Goal: Task Accomplishment & Management: Use online tool/utility

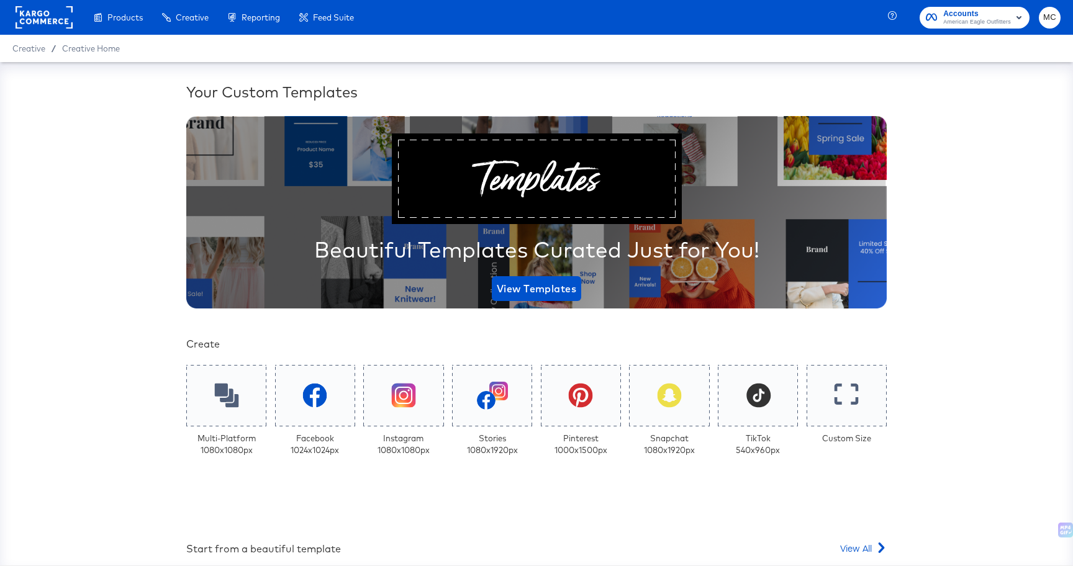
click at [35, 29] on div at bounding box center [44, 17] width 57 height 35
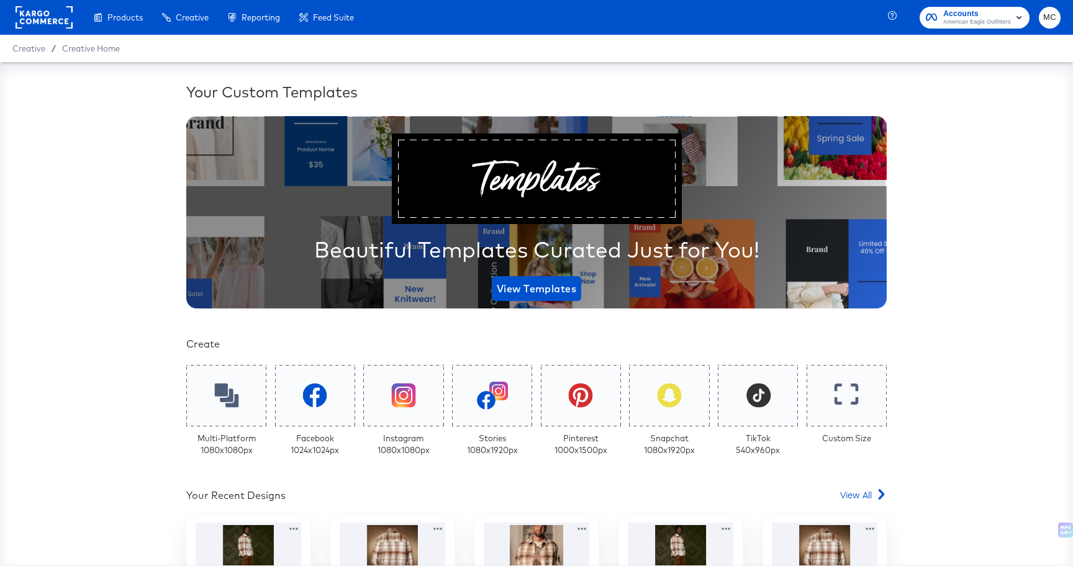
click at [53, 10] on rect at bounding box center [44, 17] width 57 height 22
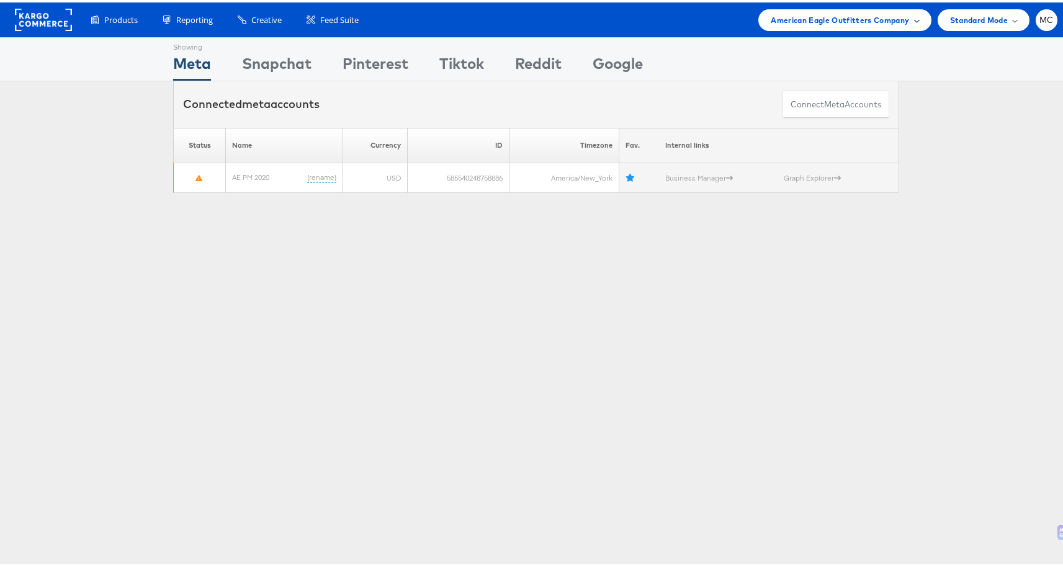
click at [827, 16] on span "American Eagle Outfitters Company" at bounding box center [840, 17] width 138 height 13
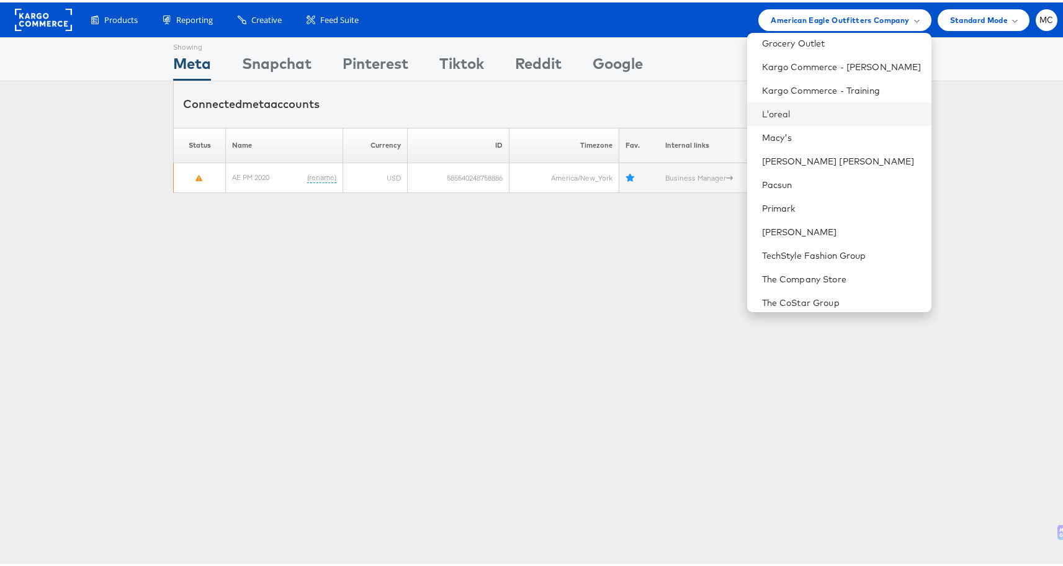
scroll to position [245, 0]
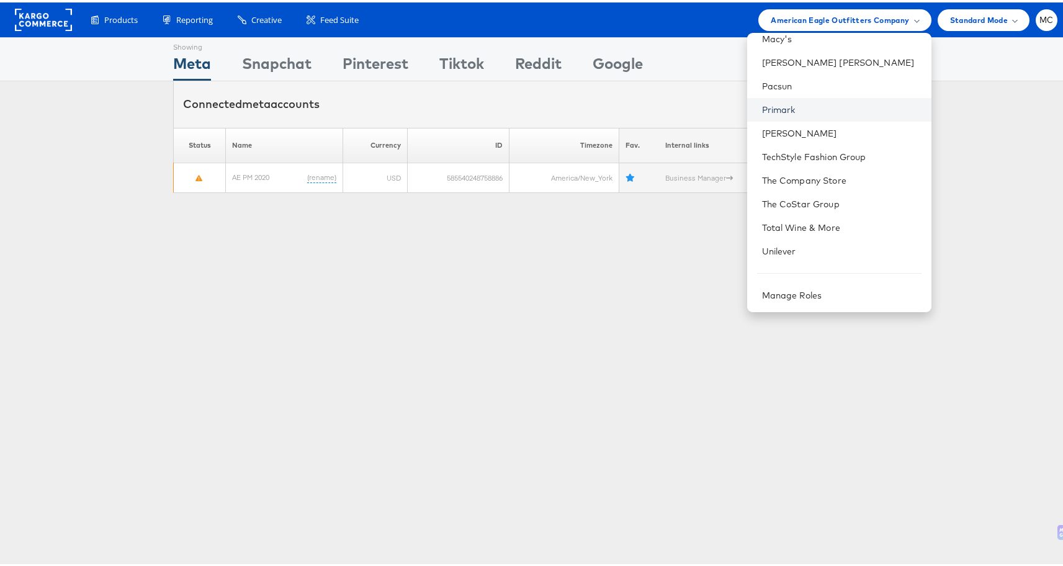
click at [808, 107] on link "Primark" at bounding box center [842, 107] width 160 height 12
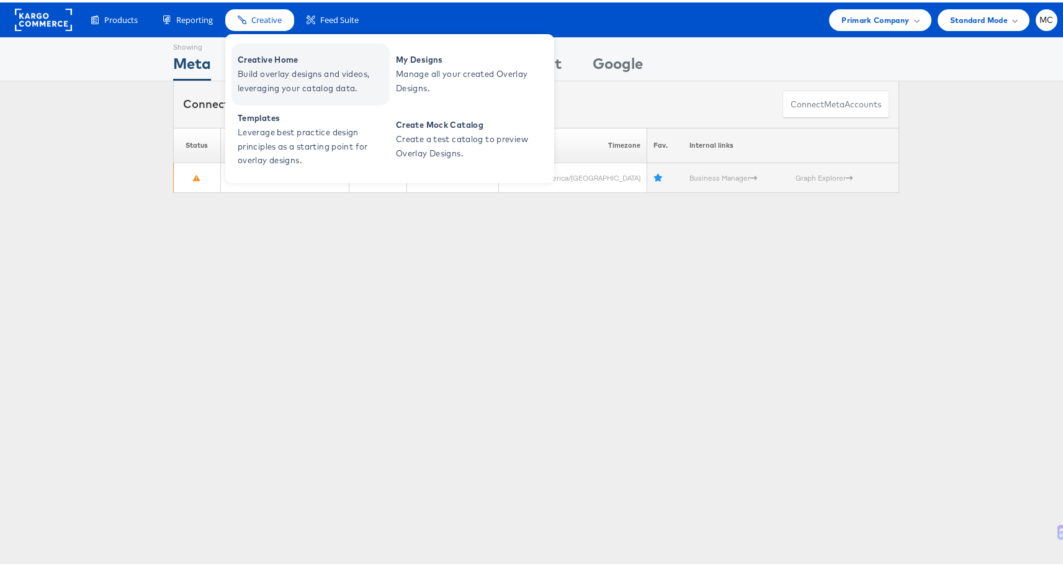
click at [292, 71] on span "Build overlay designs and videos, leveraging your catalog data." at bounding box center [312, 79] width 149 height 29
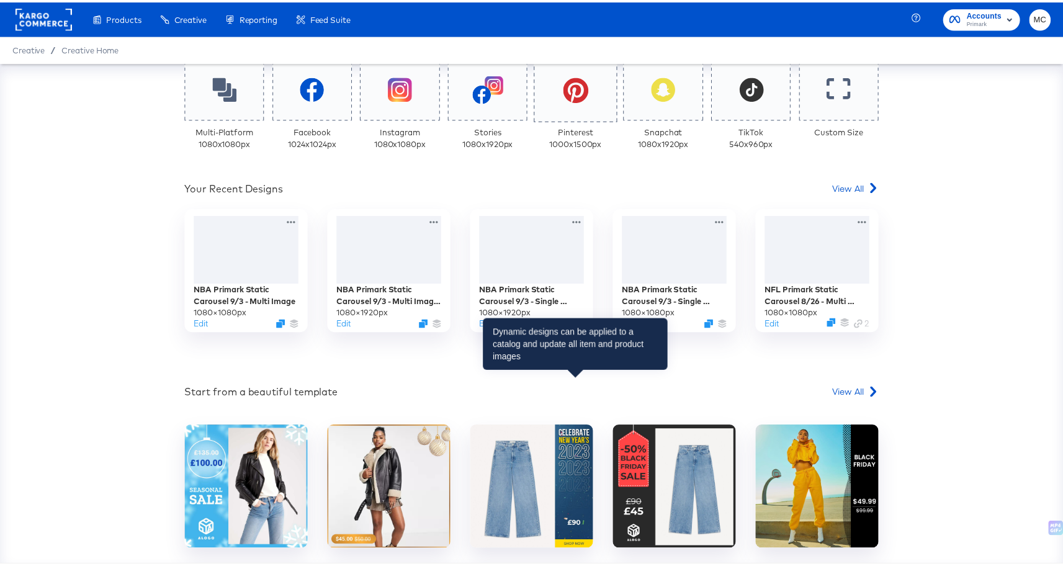
scroll to position [240, 0]
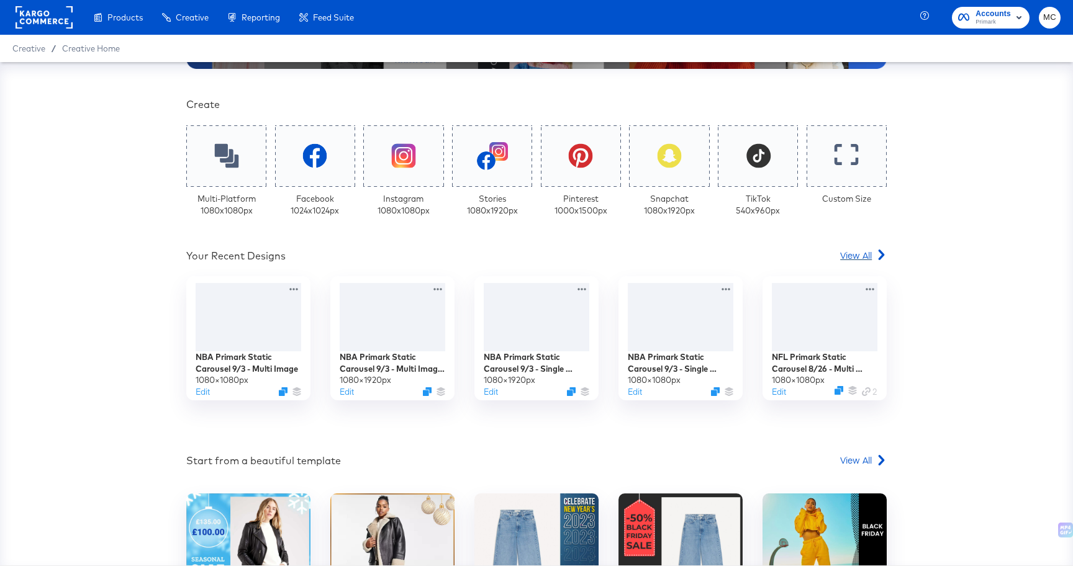
click at [858, 255] on span "View All" at bounding box center [856, 255] width 32 height 12
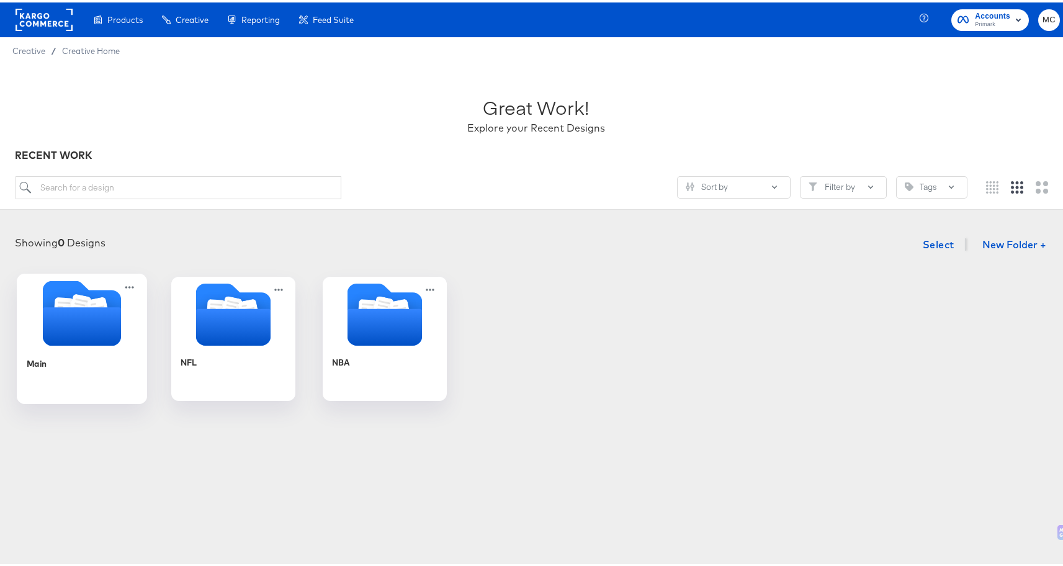
click at [53, 333] on icon "Folder" at bounding box center [82, 324] width 78 height 38
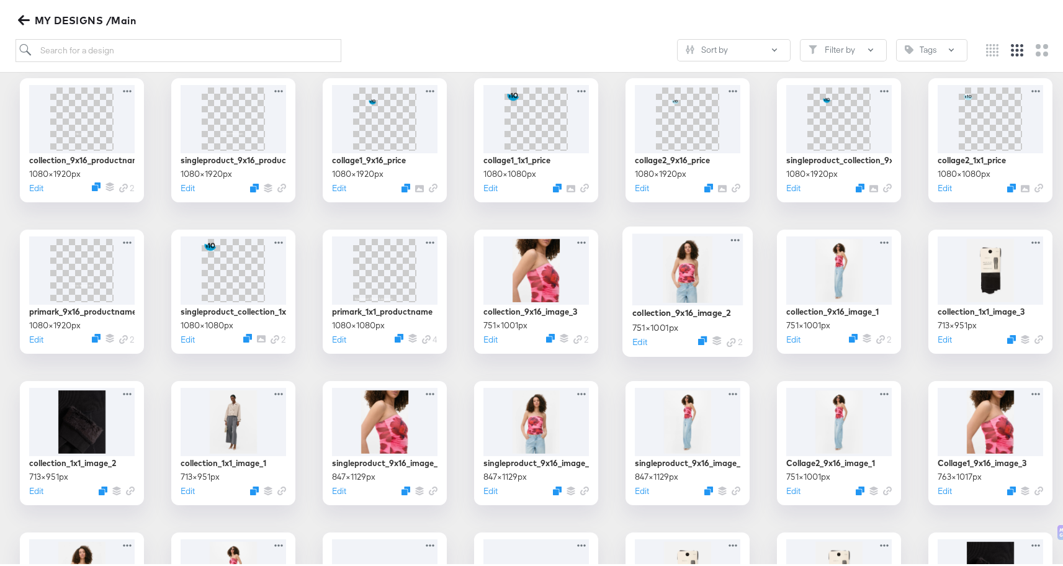
scroll to position [331, 0]
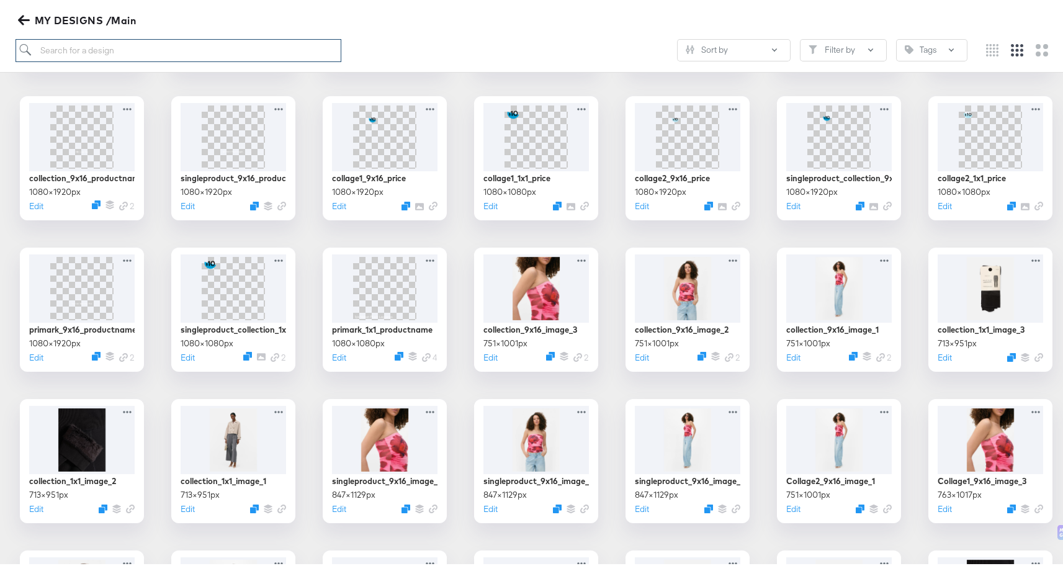
click at [174, 50] on input "search" at bounding box center [179, 48] width 326 height 23
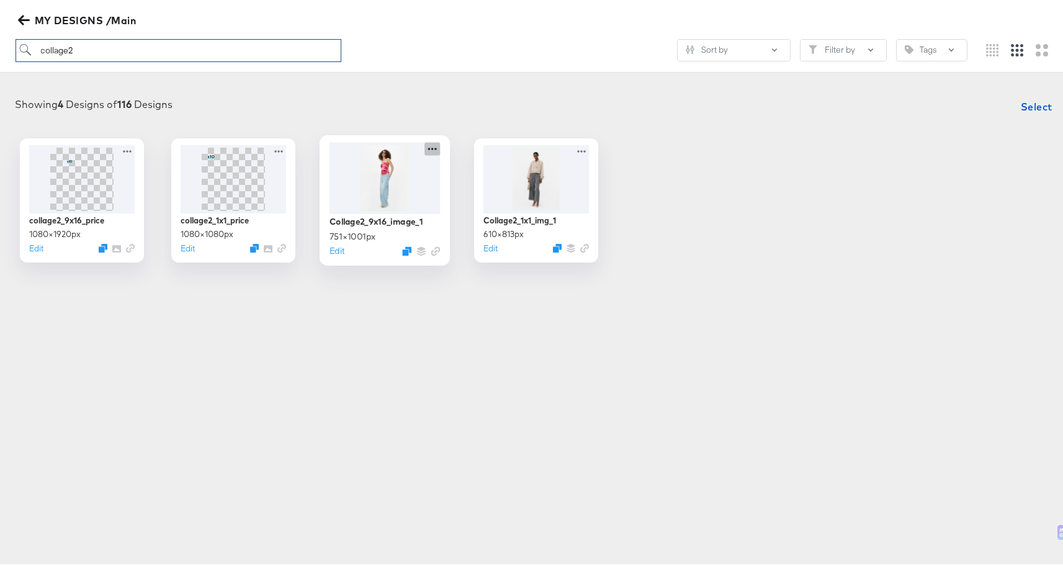
click at [431, 145] on icon at bounding box center [433, 146] width 16 height 13
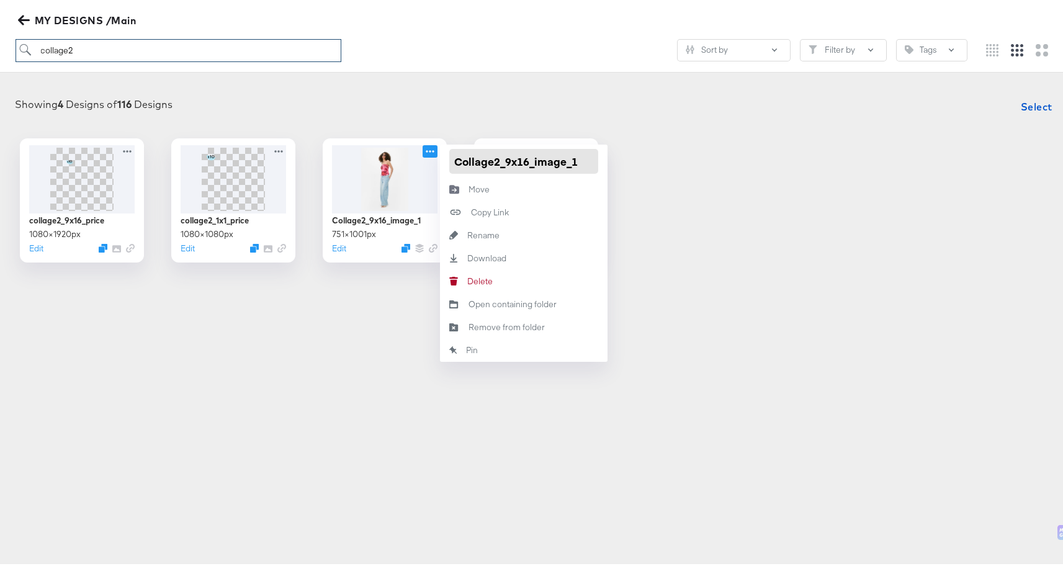
type input "collage2"
drag, startPoint x: 451, startPoint y: 158, endPoint x: 586, endPoint y: 164, distance: 134.8
click at [586, 164] on input "Collage2_9x16_image_1" at bounding box center [523, 158] width 149 height 25
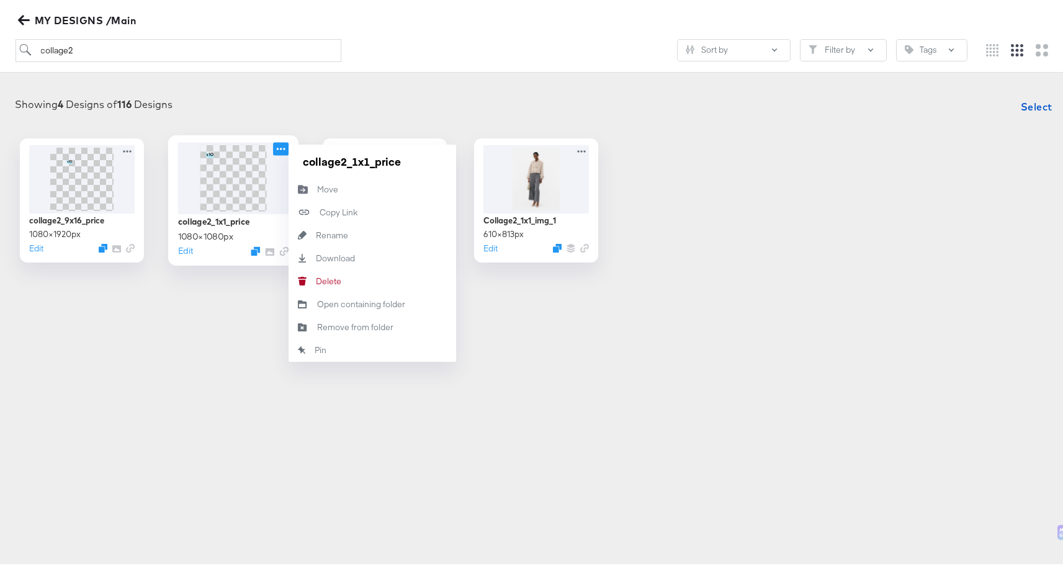
click at [281, 145] on icon at bounding box center [281, 146] width 16 height 13
drag, startPoint x: 299, startPoint y: 157, endPoint x: 421, endPoint y: 158, distance: 121.7
click at [421, 158] on input "collage2_1x1_price" at bounding box center [372, 158] width 149 height 25
click at [582, 146] on icon at bounding box center [584, 146] width 9 height 2
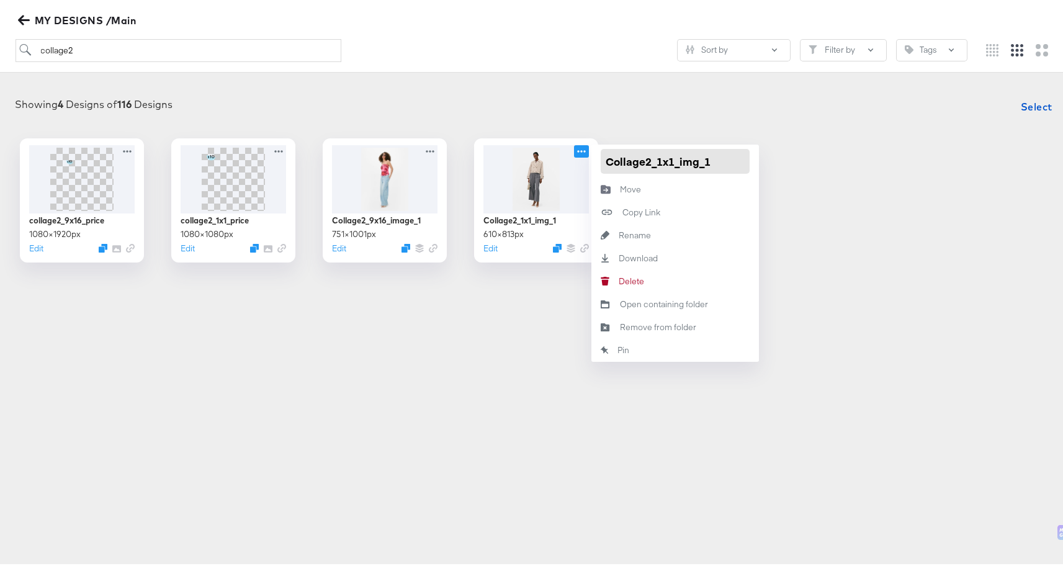
drag, startPoint x: 603, startPoint y: 160, endPoint x: 746, endPoint y: 155, distance: 142.8
click at [746, 155] on div "Collage2_1x1_img_1" at bounding box center [676, 159] width 168 height 34
click at [127, 145] on icon at bounding box center [130, 146] width 16 height 13
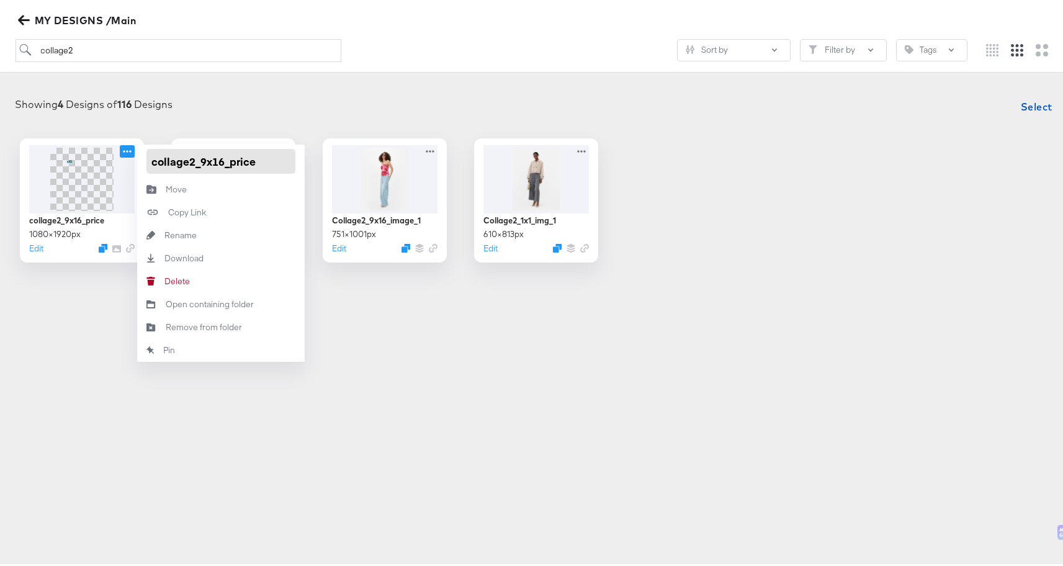
drag, startPoint x: 143, startPoint y: 160, endPoint x: 276, endPoint y: 160, distance: 132.8
click at [276, 160] on input "collage2_9x16_price" at bounding box center [220, 158] width 149 height 25
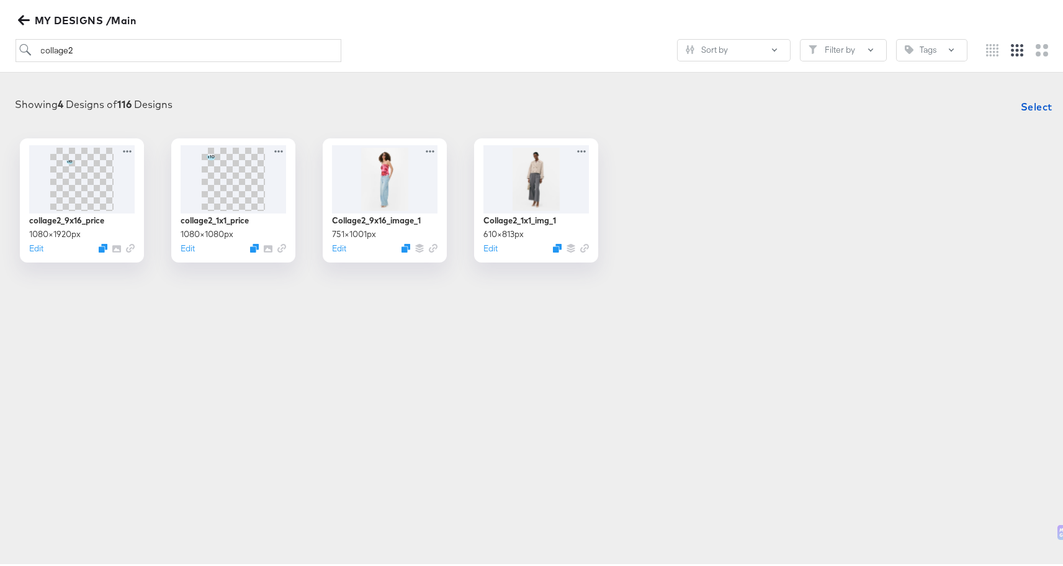
click at [20, 14] on icon "button" at bounding box center [24, 18] width 12 height 12
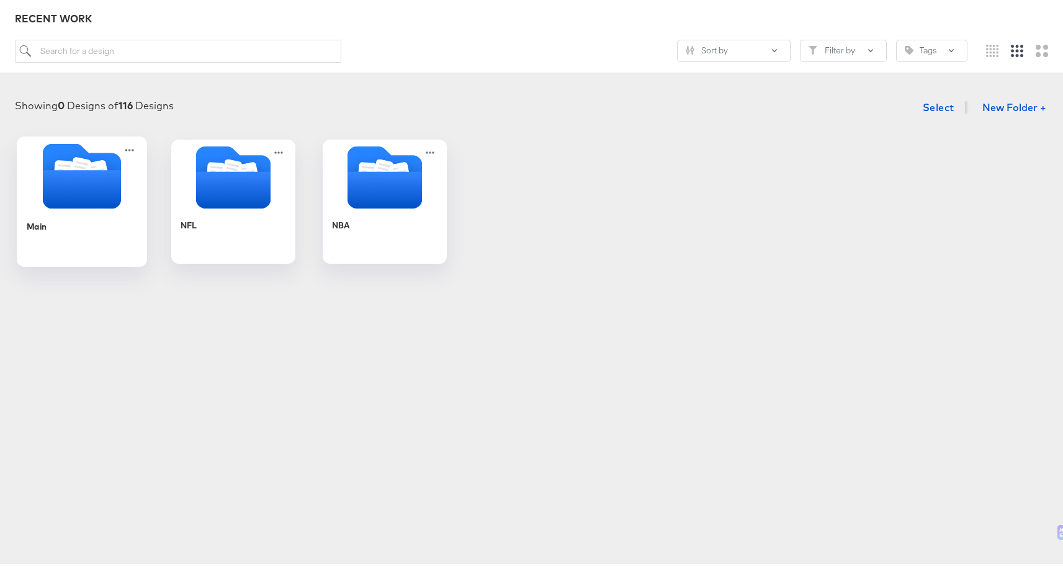
click at [62, 150] on icon "Folder" at bounding box center [82, 173] width 78 height 65
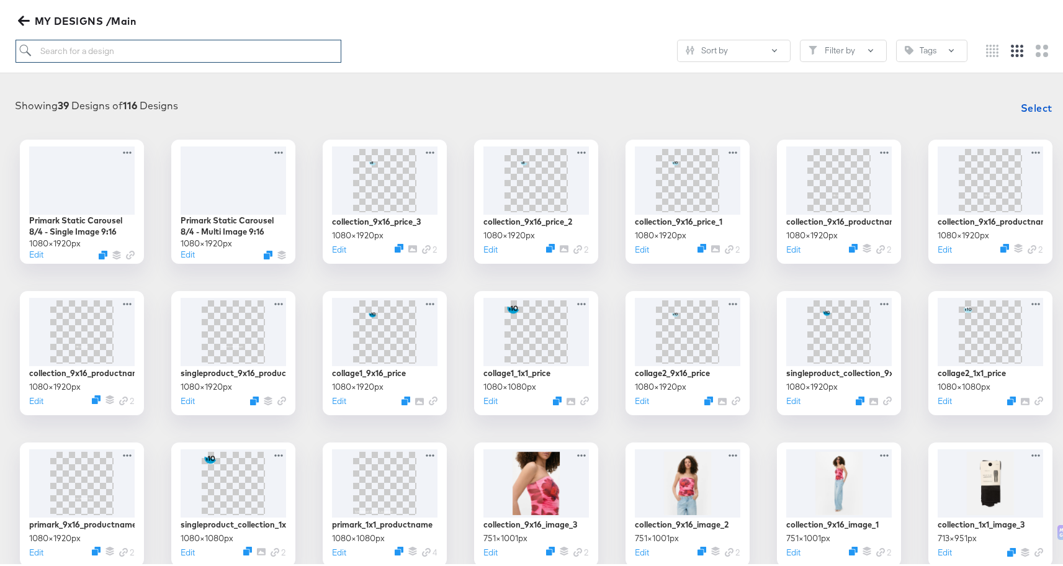
click at [128, 52] on input "search" at bounding box center [179, 48] width 326 height 23
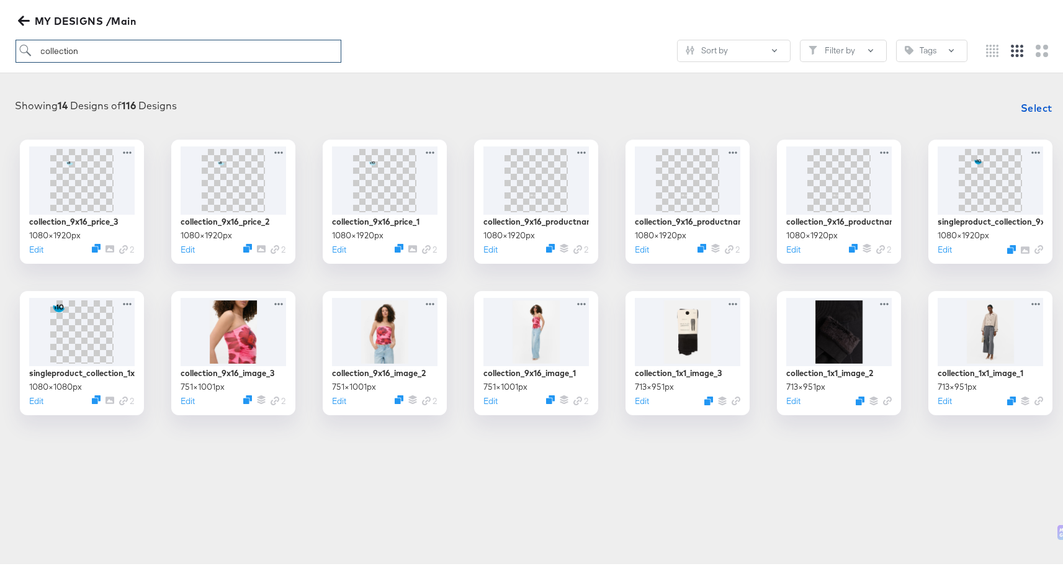
drag, startPoint x: 84, startPoint y: 46, endPoint x: 26, endPoint y: 46, distance: 58.3
click at [26, 46] on input "collection" at bounding box center [179, 48] width 326 height 23
type input "collage"
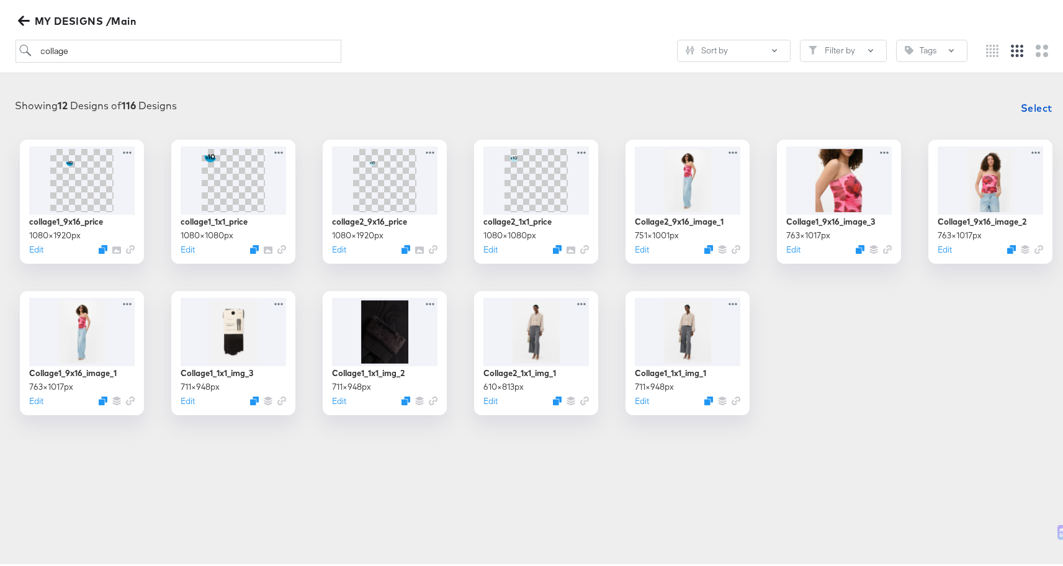
click at [23, 17] on icon "button" at bounding box center [24, 18] width 12 height 12
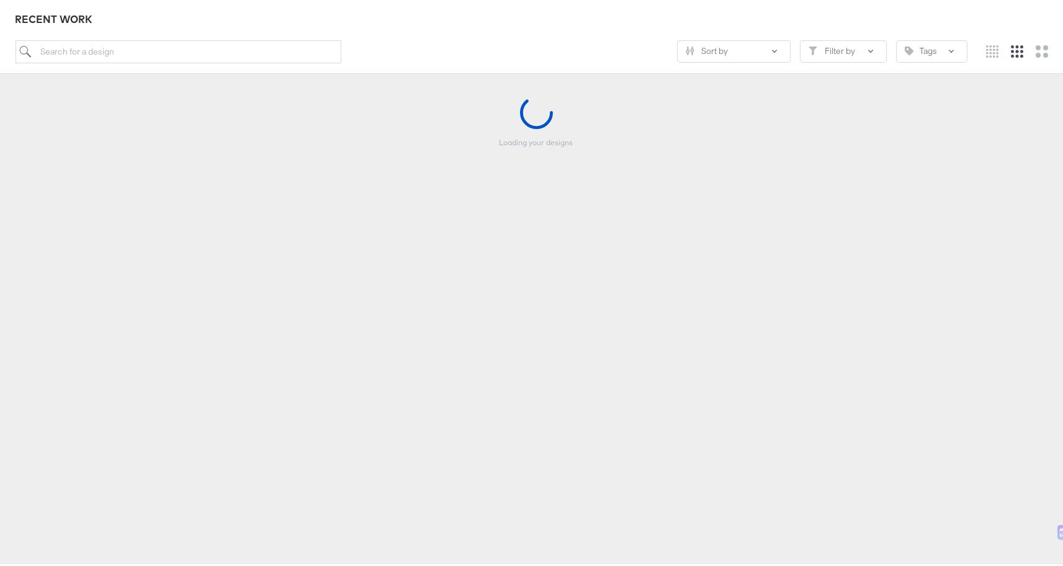
scroll to position [137, 0]
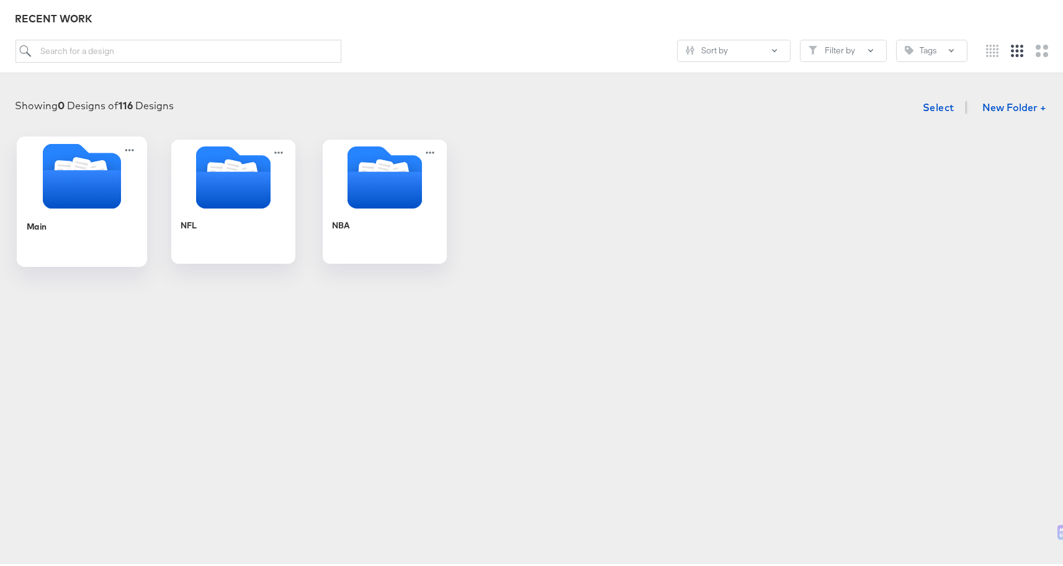
click at [58, 177] on icon "Folder" at bounding box center [82, 187] width 78 height 38
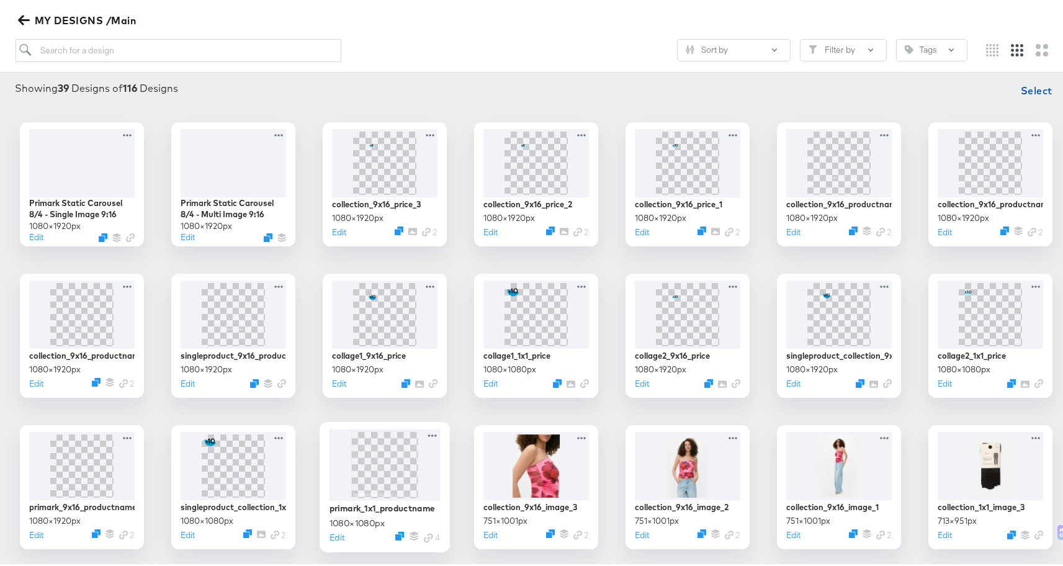
scroll to position [412, 0]
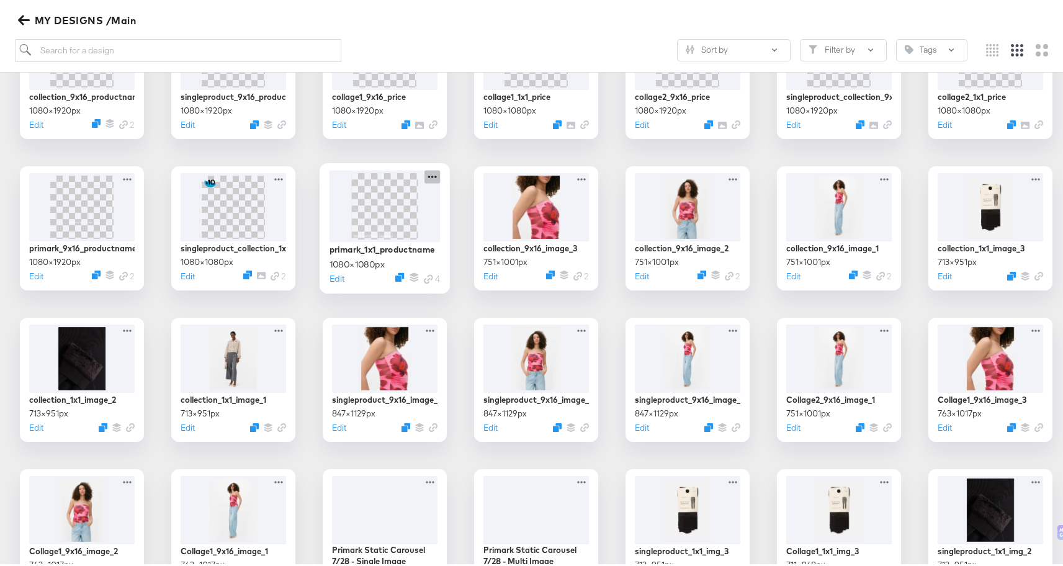
click at [428, 174] on icon at bounding box center [432, 174] width 9 height 2
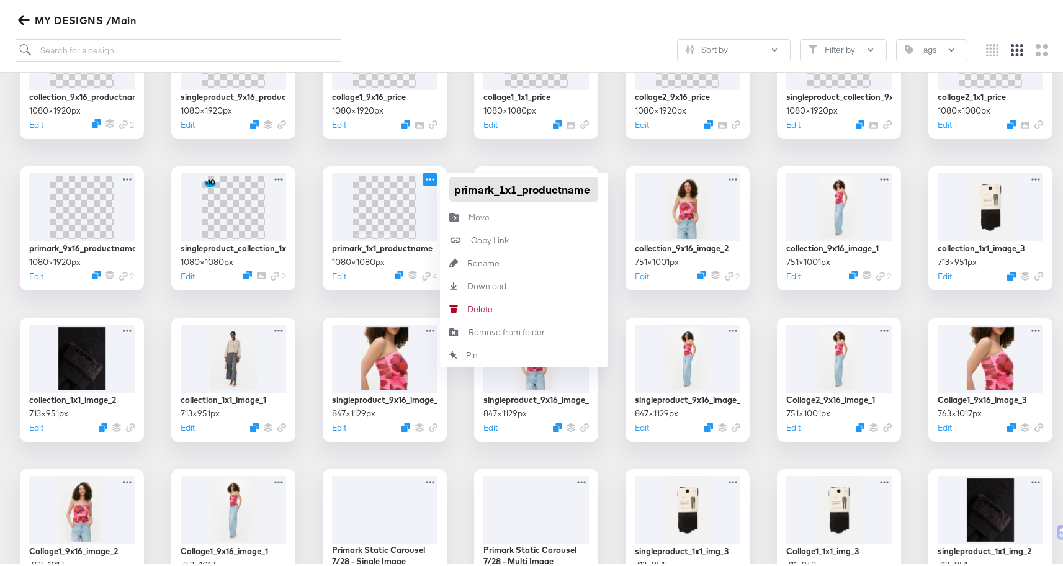
drag, startPoint x: 451, startPoint y: 190, endPoint x: 616, endPoint y: 189, distance: 165.1
click at [616, 189] on div "Primark Static Carousel 8/4 - Single Image 9:16 1080 × 1920 px Edit Primark Sta…" at bounding box center [536, 301] width 1048 height 881
click at [125, 173] on icon at bounding box center [130, 174] width 16 height 13
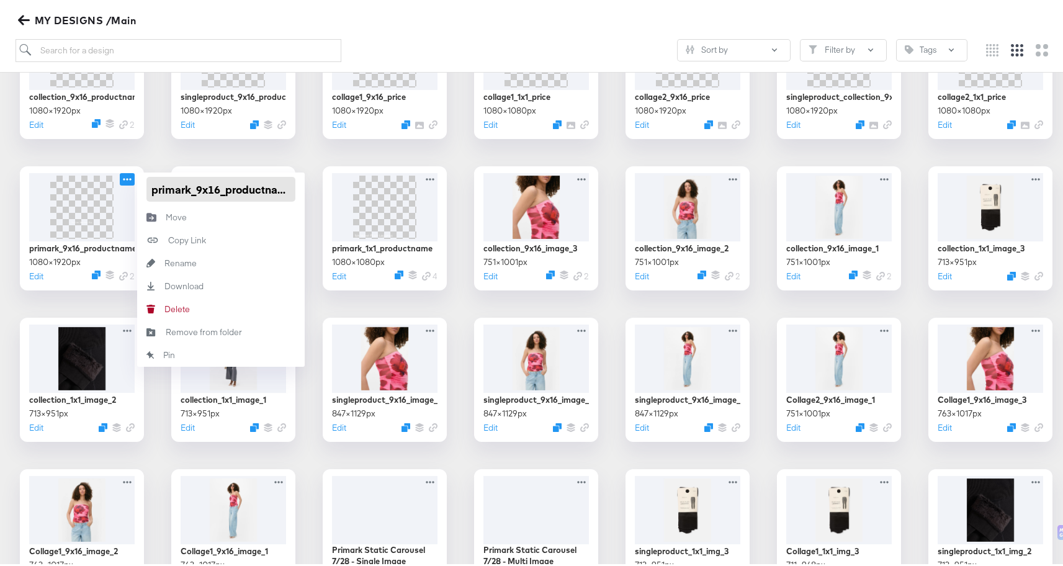
scroll to position [0, 2]
drag, startPoint x: 145, startPoint y: 186, endPoint x: 292, endPoint y: 186, distance: 147.1
click at [292, 186] on div "primark_9x16_productname" at bounding box center [221, 187] width 168 height 34
click at [304, 144] on div "Primark Static Carousel 8/4 - Single Image 9:16 1080 × 1920 px Edit Primark Sta…" at bounding box center [536, 301] width 1048 height 881
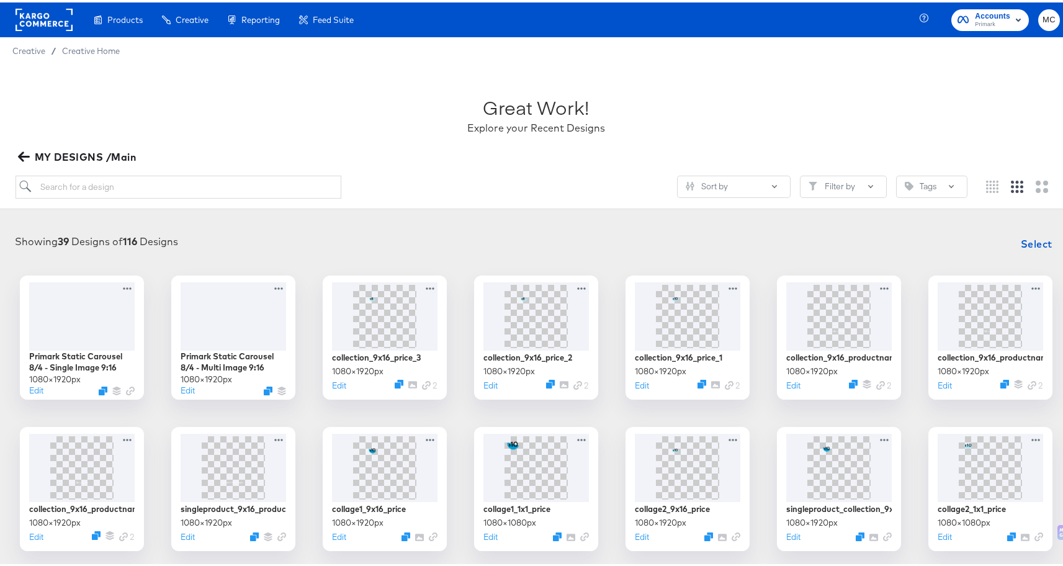
click at [520, 153] on div "MY DESIGNS /Main" at bounding box center [537, 154] width 1042 height 17
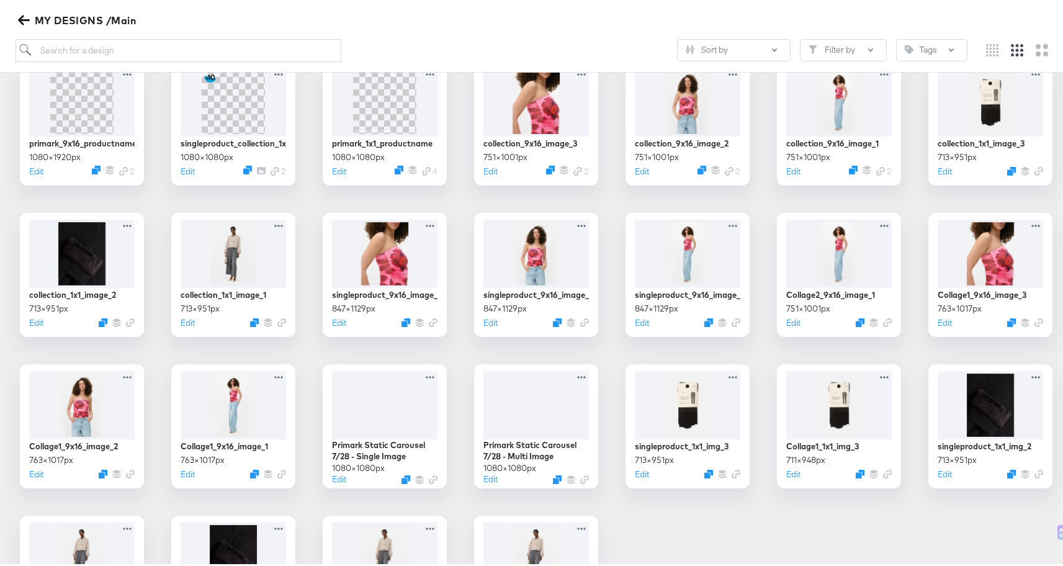
scroll to position [521, 0]
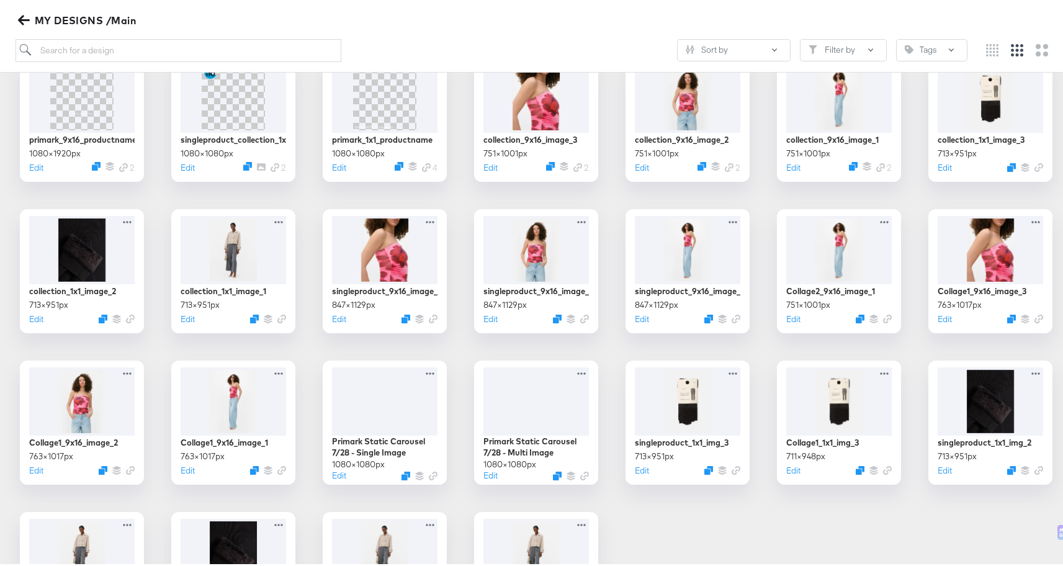
click at [743, 515] on div "Primark Static Carousel 8/4 - Single Image 9:16 1080 × 1920 px Edit Primark Sta…" at bounding box center [536, 192] width 1048 height 881
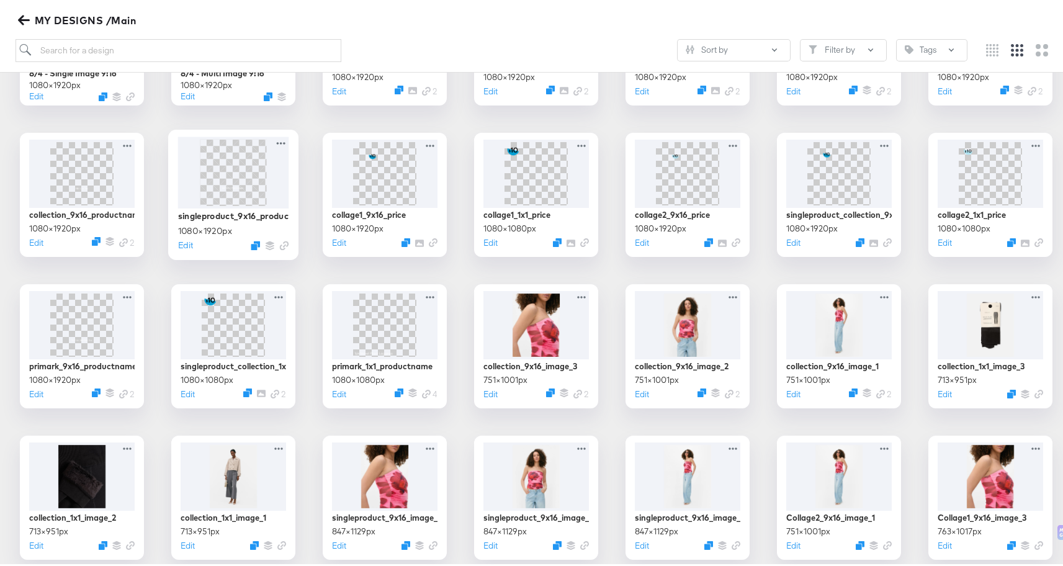
scroll to position [294, 0]
click at [138, 48] on input "search" at bounding box center [179, 48] width 326 height 23
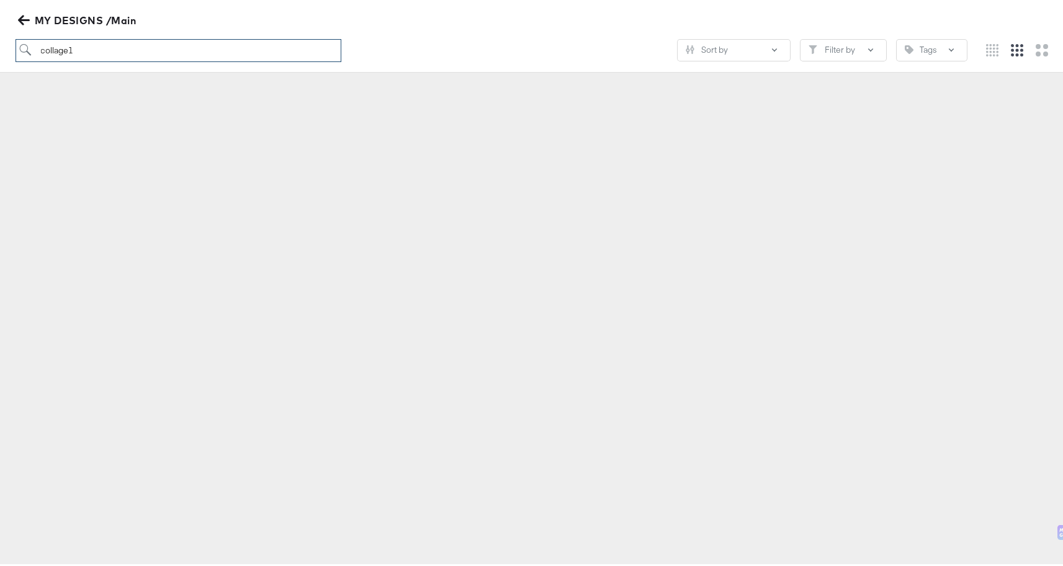
scroll to position [137, 0]
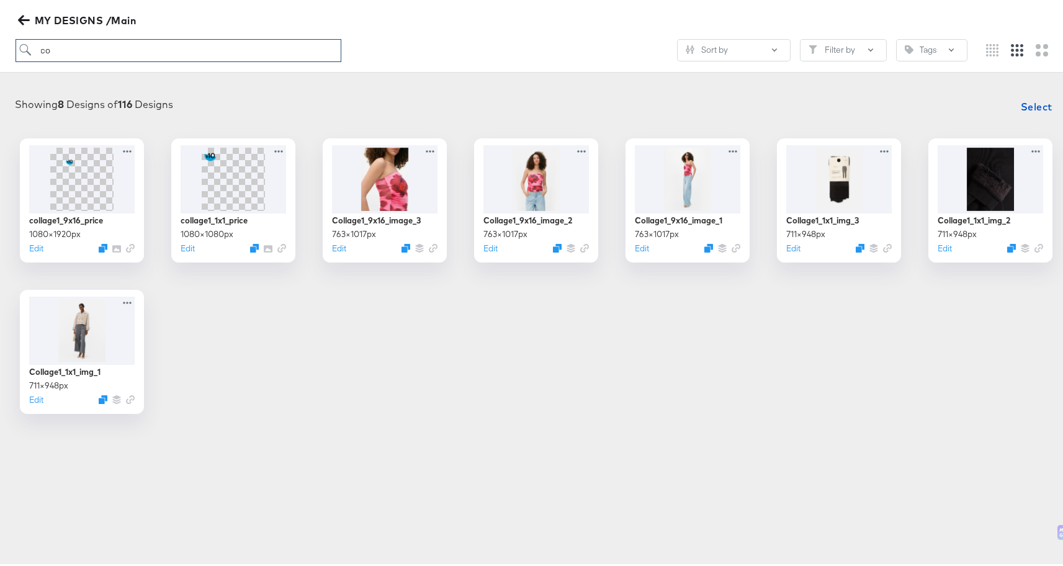
type input "c"
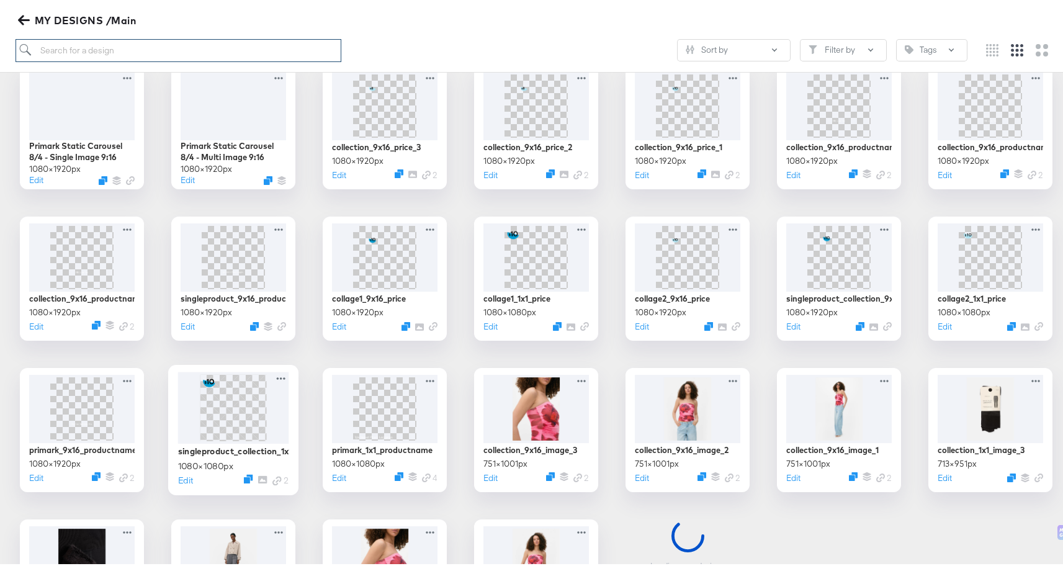
scroll to position [213, 0]
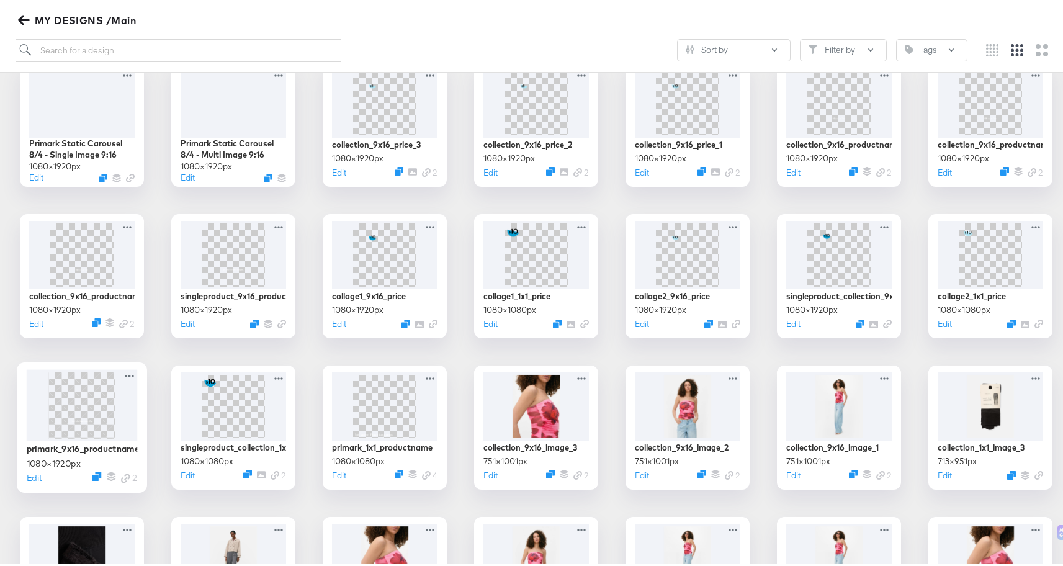
click at [67, 413] on img at bounding box center [81, 402] width 37 height 66
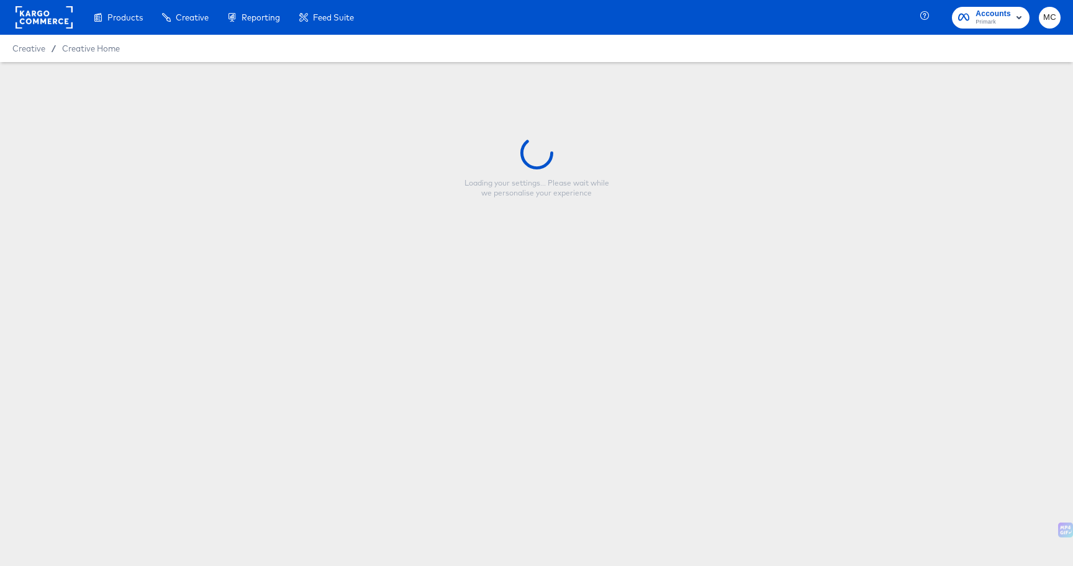
type input "primark_9x16_productname"
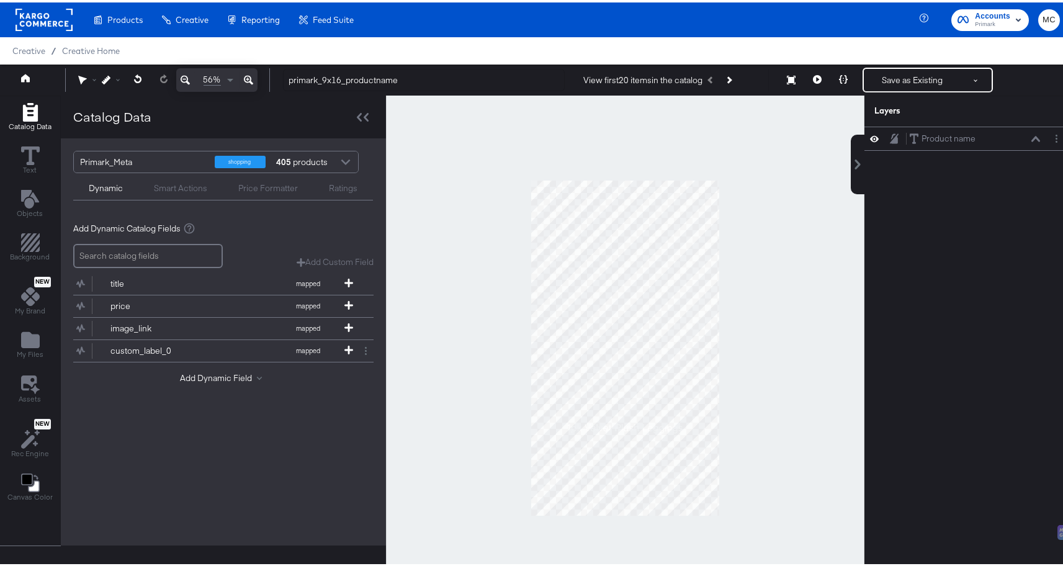
click at [343, 161] on div at bounding box center [345, 161] width 19 height 22
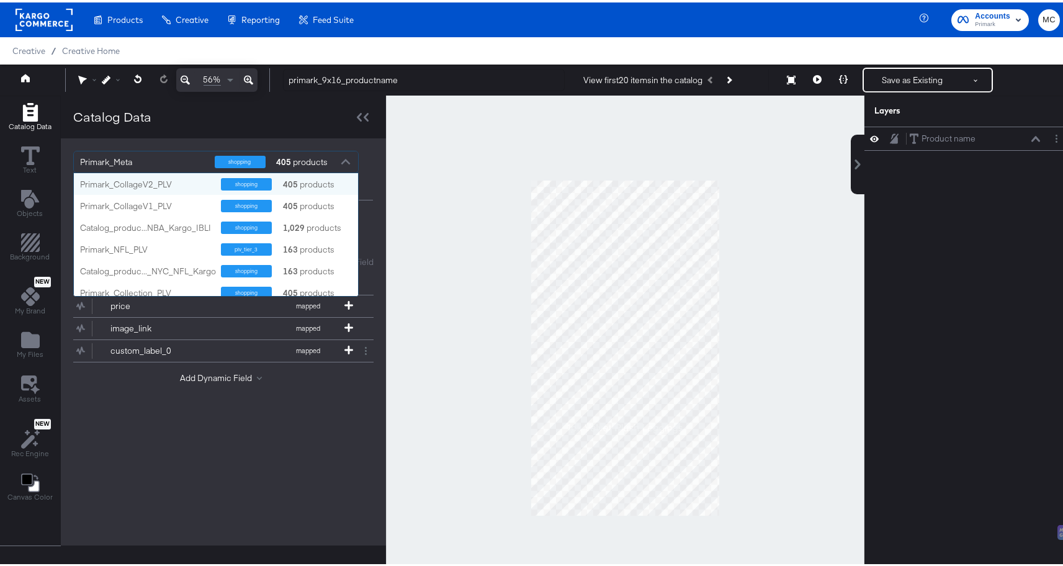
scroll to position [114, 275]
click at [286, 127] on div "Catalog Data" at bounding box center [223, 114] width 325 height 43
click at [346, 158] on div at bounding box center [345, 161] width 19 height 22
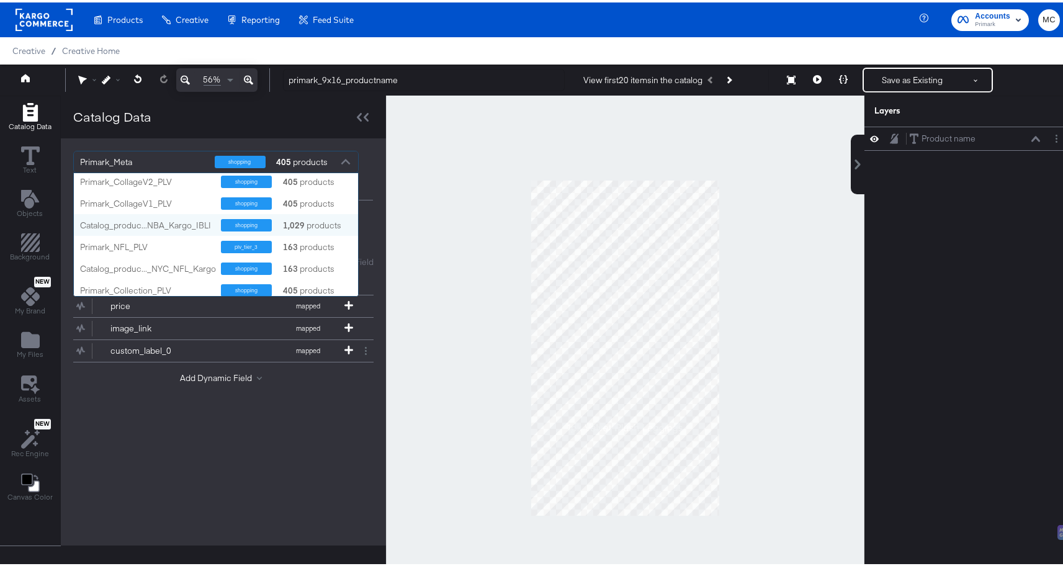
scroll to position [0, 0]
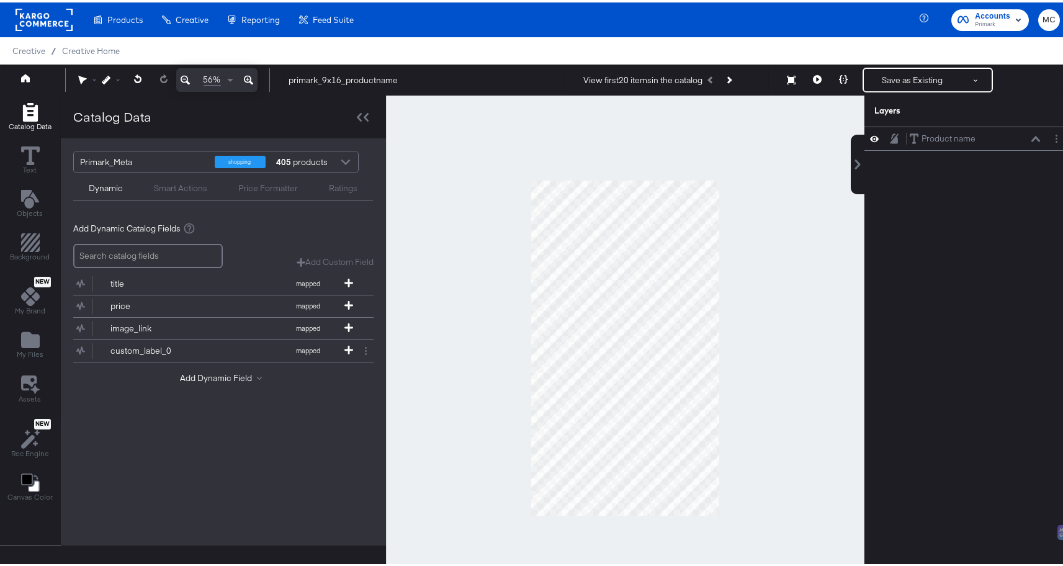
click at [218, 119] on div "Catalog Data" at bounding box center [223, 114] width 325 height 43
click at [357, 116] on icon at bounding box center [363, 114] width 12 height 9
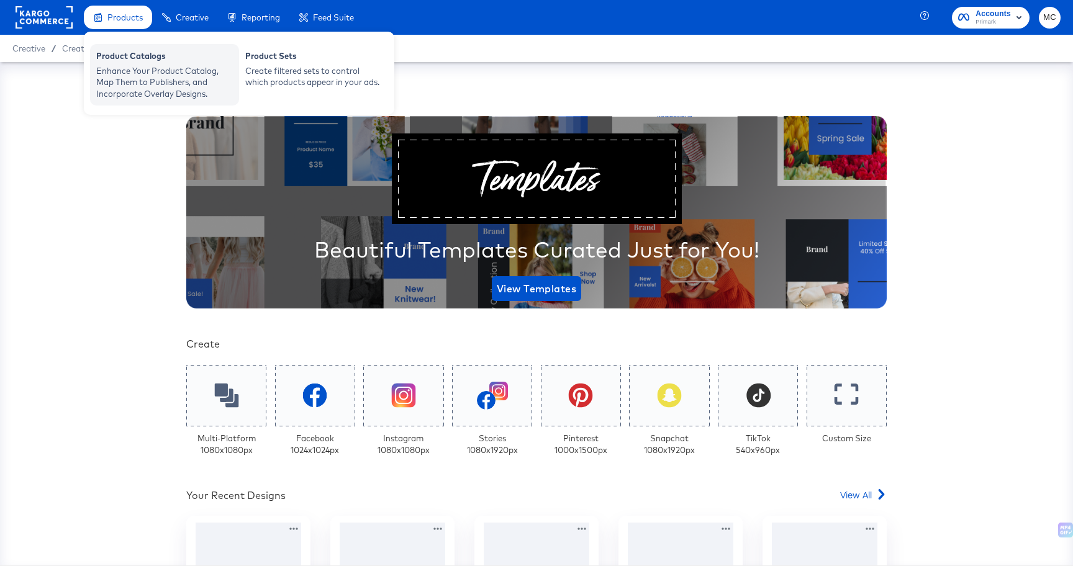
click at [141, 83] on div "Enhance Your Product Catalog, Map Them to Publishers, and Incorporate Overlay D…" at bounding box center [164, 82] width 137 height 35
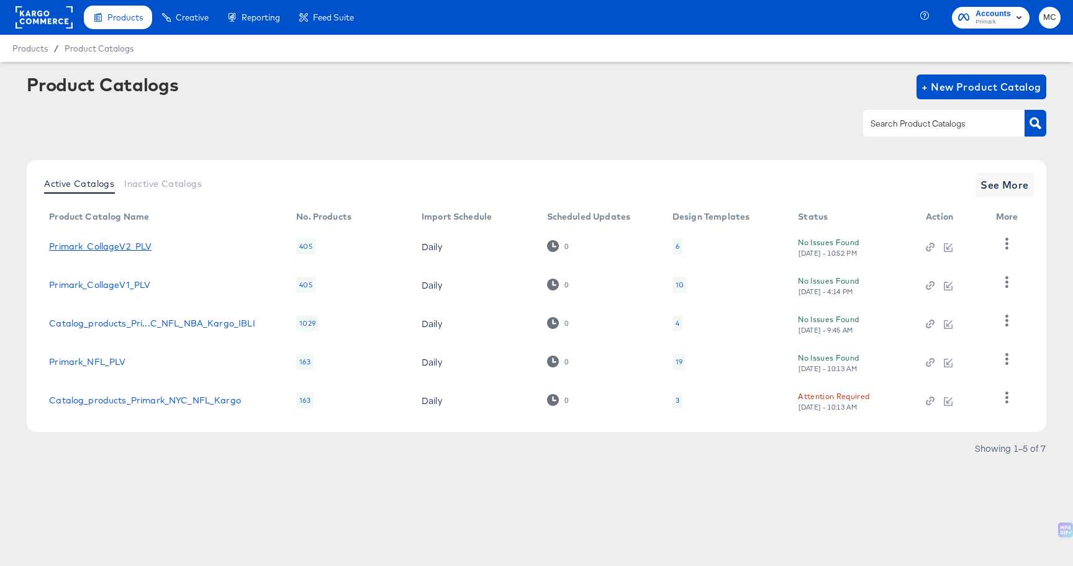
click at [138, 243] on link "Primark_CollageV2_PLV" at bounding box center [100, 246] width 102 height 10
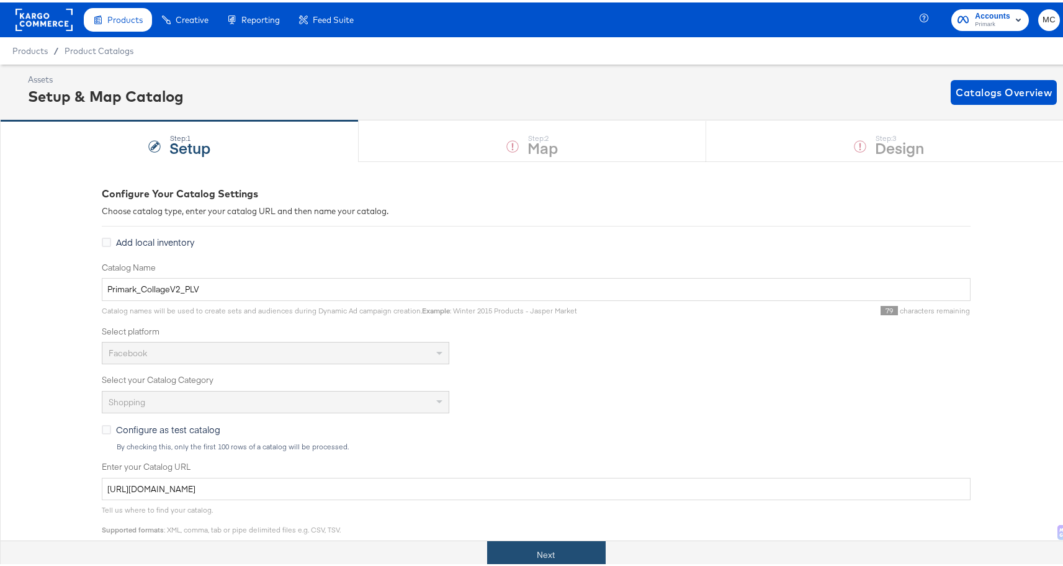
click at [555, 554] on button "Next" at bounding box center [546, 553] width 119 height 28
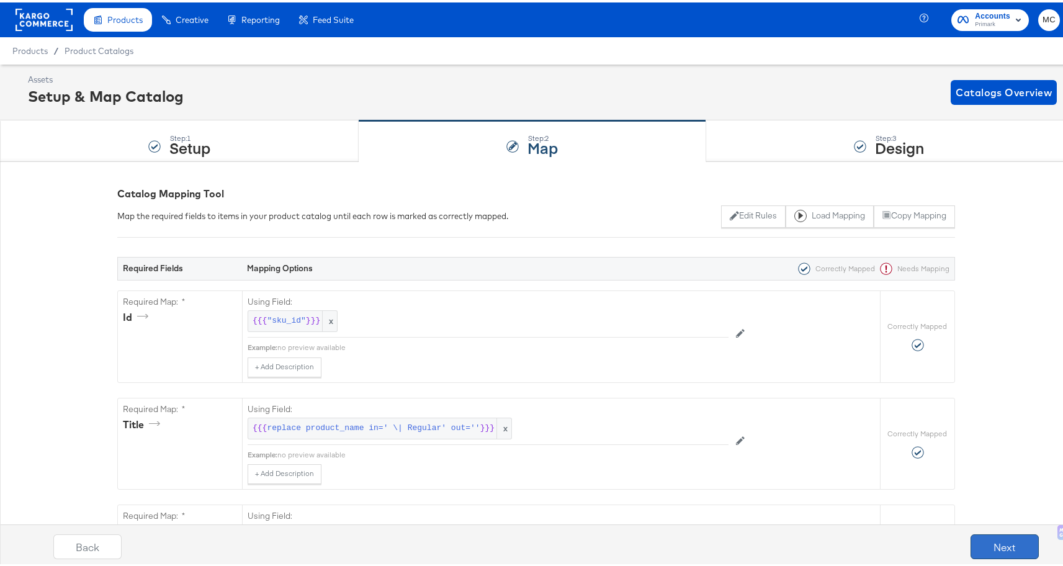
click at [985, 547] on button "Next" at bounding box center [1005, 544] width 68 height 25
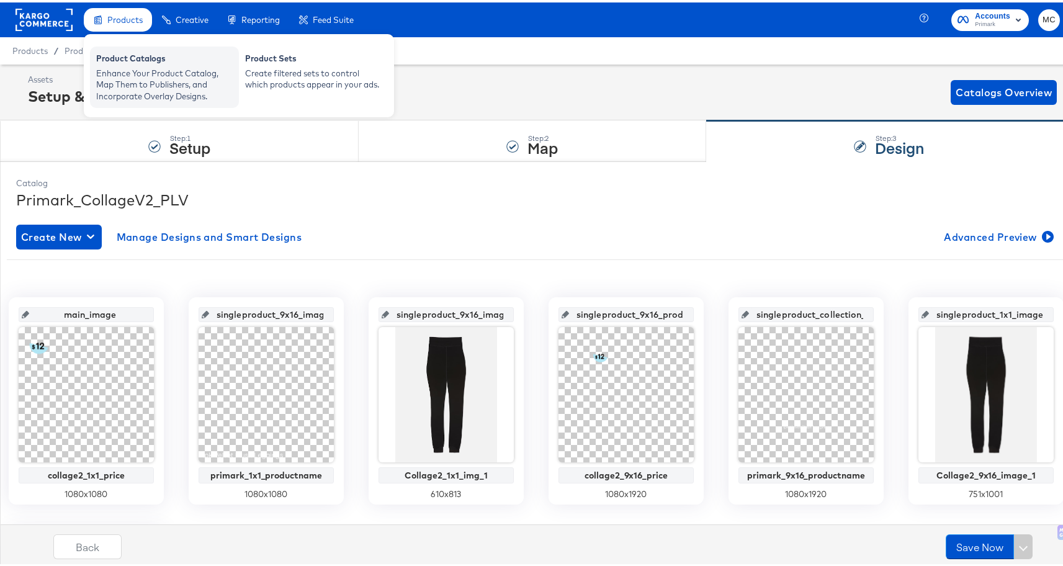
click at [127, 84] on div "Enhance Your Product Catalog, Map Them to Publishers, and Incorporate Overlay D…" at bounding box center [164, 82] width 137 height 35
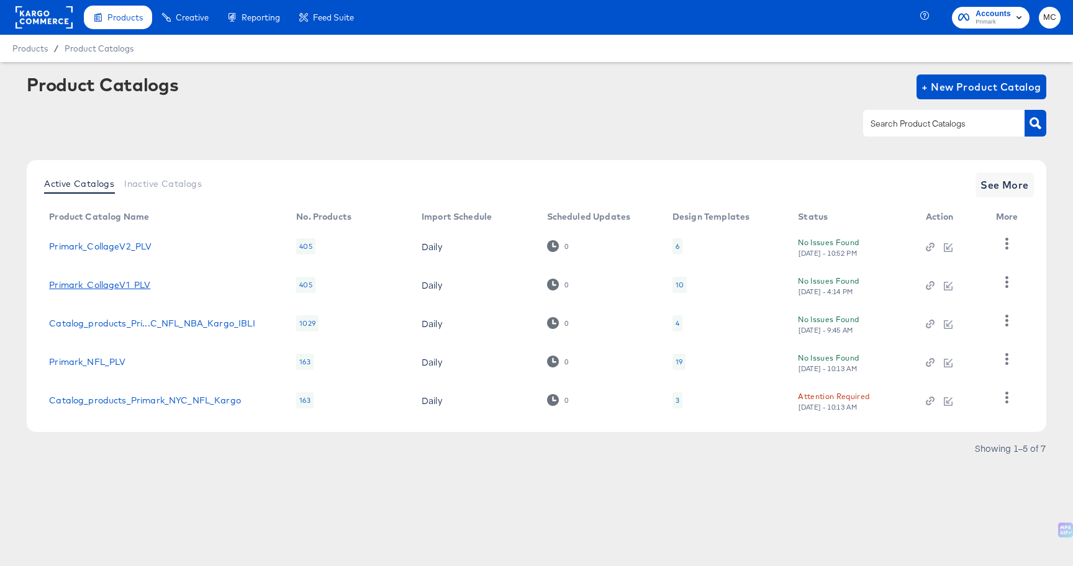
click at [128, 284] on link "Primark_CollageV1_PLV" at bounding box center [99, 285] width 101 height 10
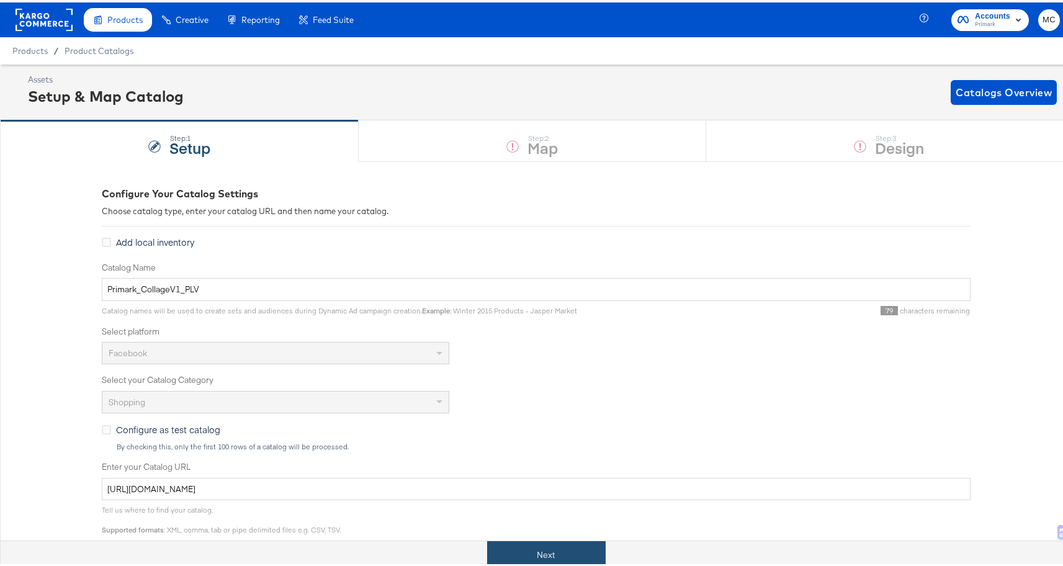
click at [548, 555] on button "Next" at bounding box center [546, 553] width 119 height 28
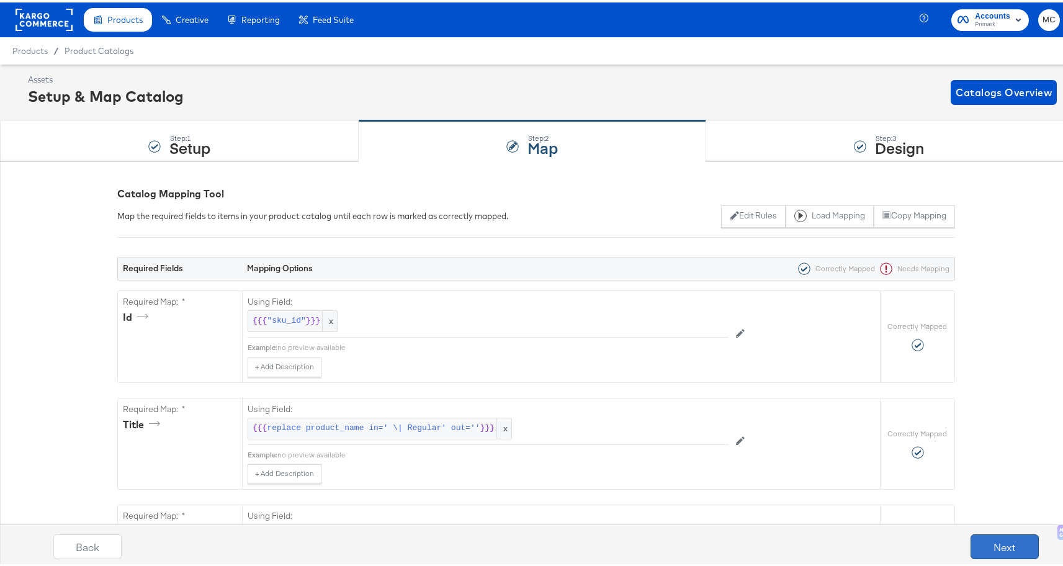
click at [991, 539] on button "Next" at bounding box center [1005, 544] width 68 height 25
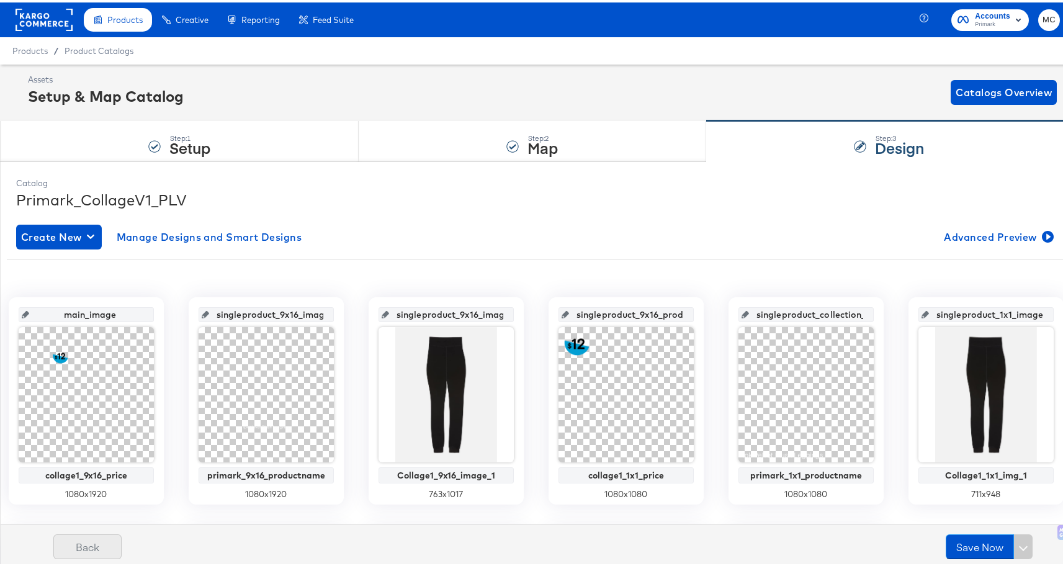
click at [83, 545] on button "Back" at bounding box center [87, 544] width 68 height 25
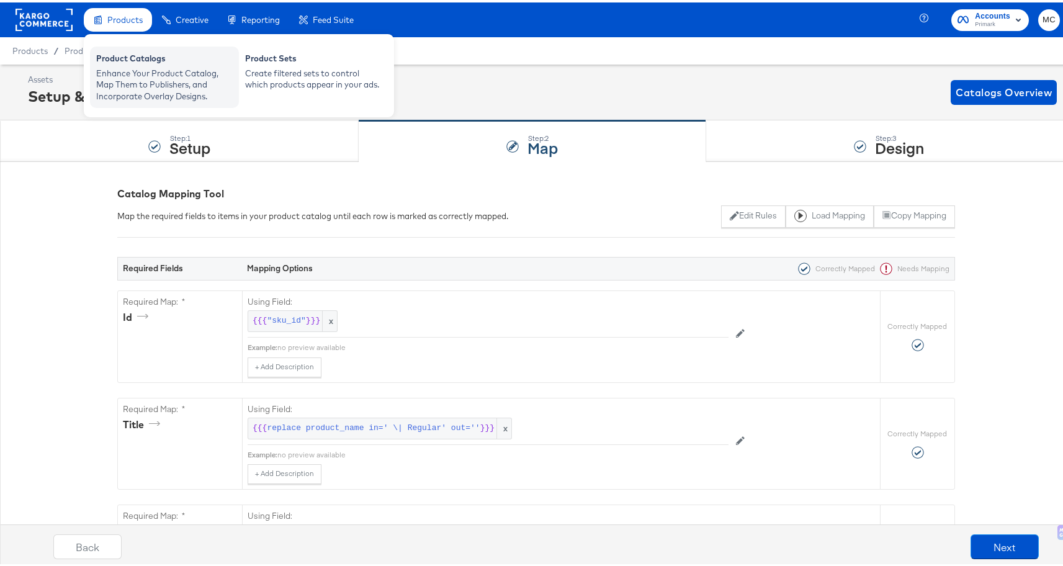
click at [128, 88] on div "Enhance Your Product Catalog, Map Them to Publishers, and Incorporate Overlay D…" at bounding box center [164, 82] width 137 height 35
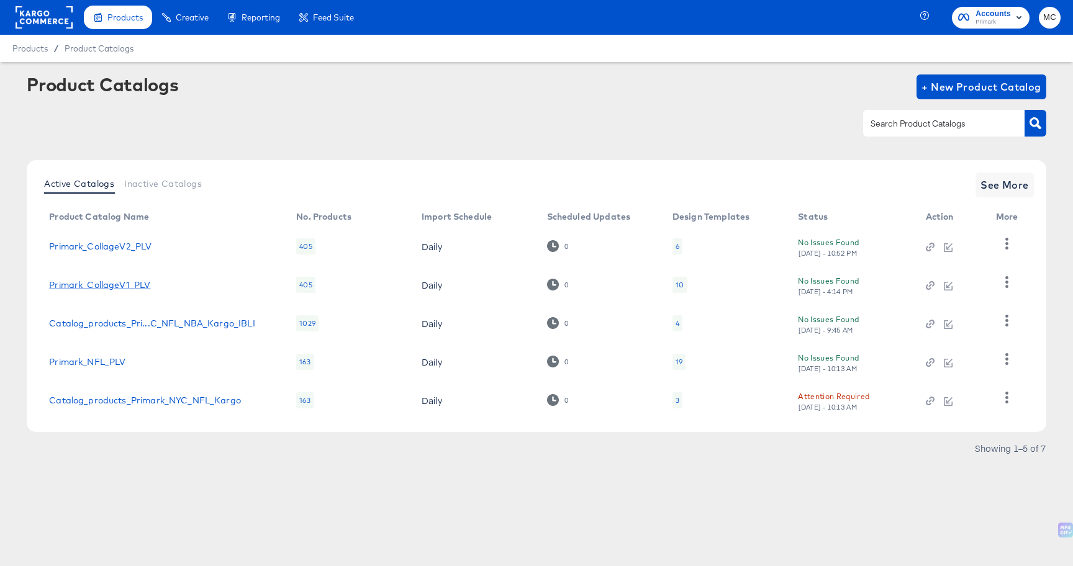
click at [83, 287] on link "Primark_CollageV1_PLV" at bounding box center [99, 285] width 101 height 10
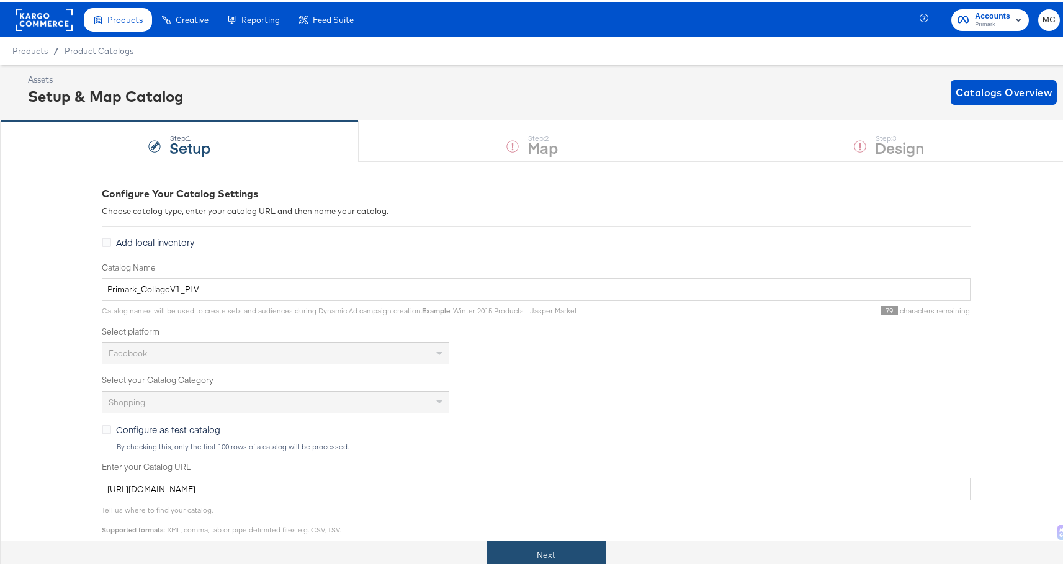
click at [533, 547] on button "Next" at bounding box center [546, 553] width 119 height 28
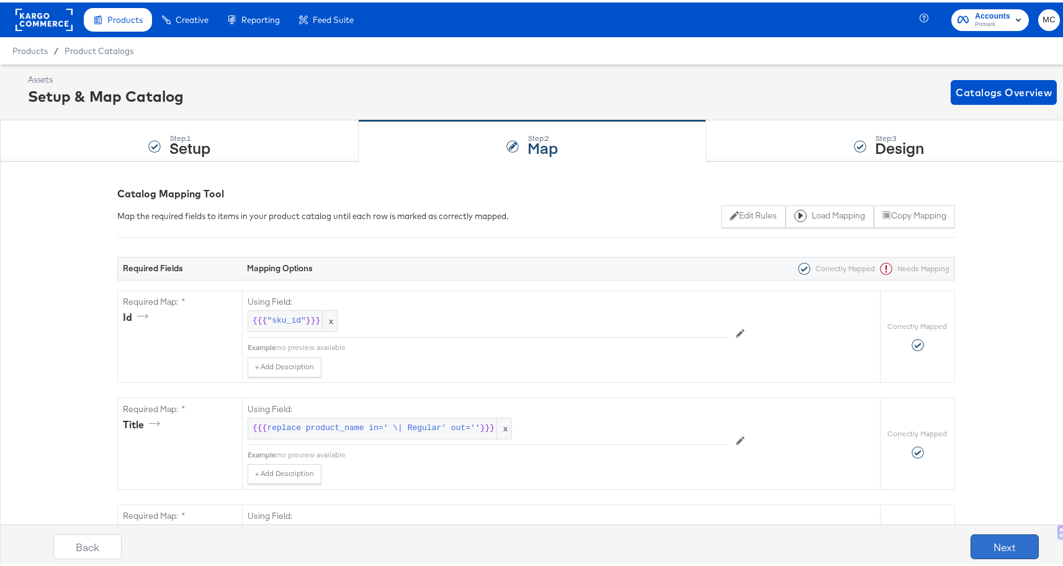
click at [994, 552] on button "Next" at bounding box center [1005, 544] width 68 height 25
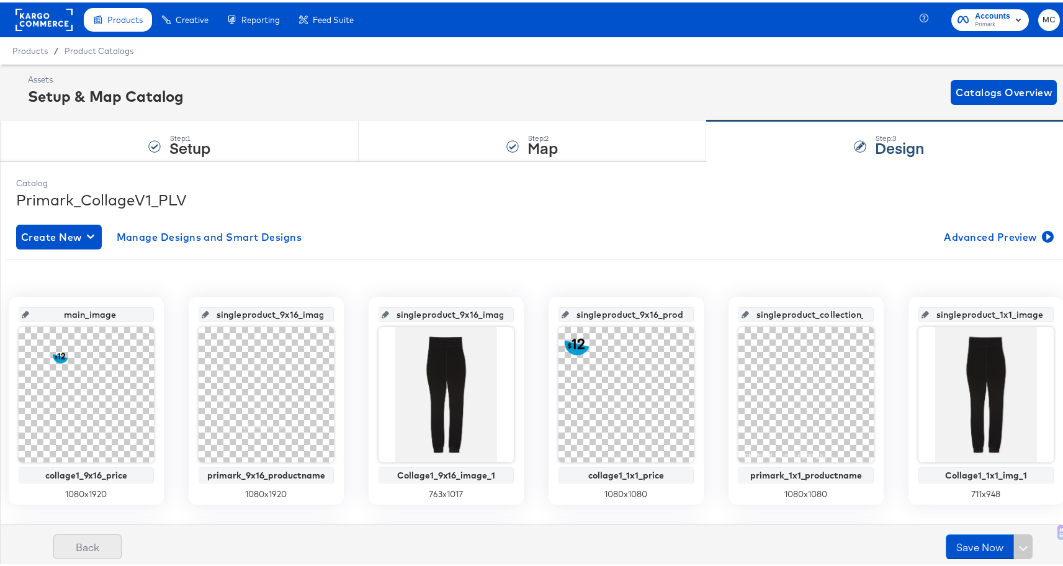
click at [89, 543] on button "Back" at bounding box center [87, 544] width 68 height 25
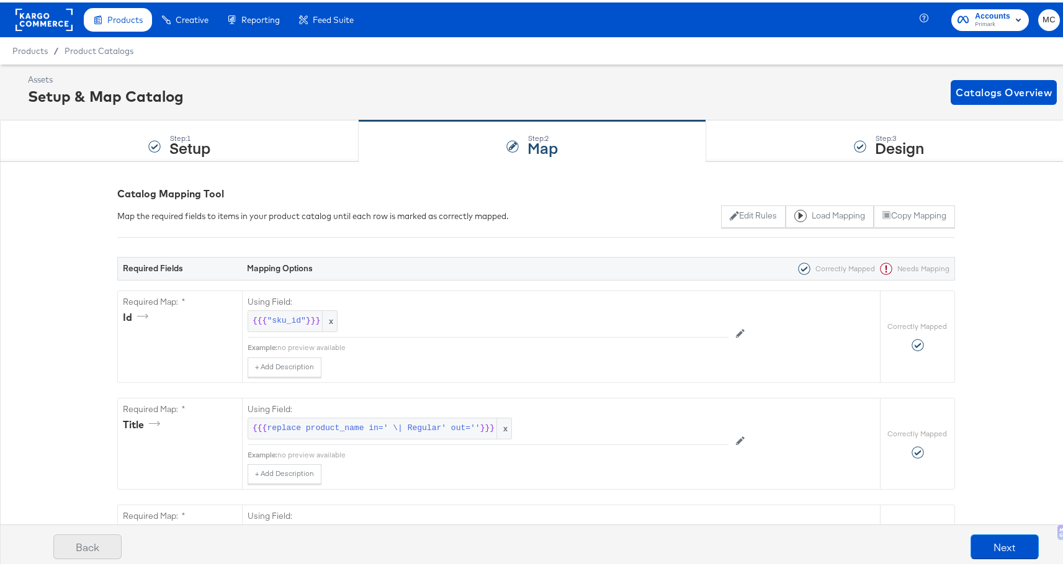
click at [89, 549] on button "Back" at bounding box center [87, 544] width 68 height 25
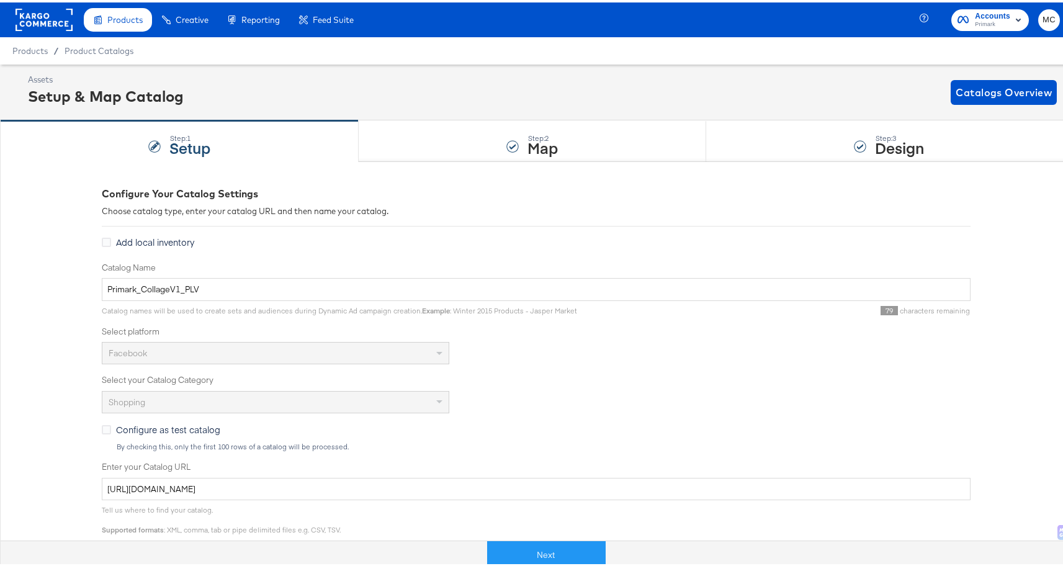
click at [89, 549] on div at bounding box center [244, 553] width 487 height 28
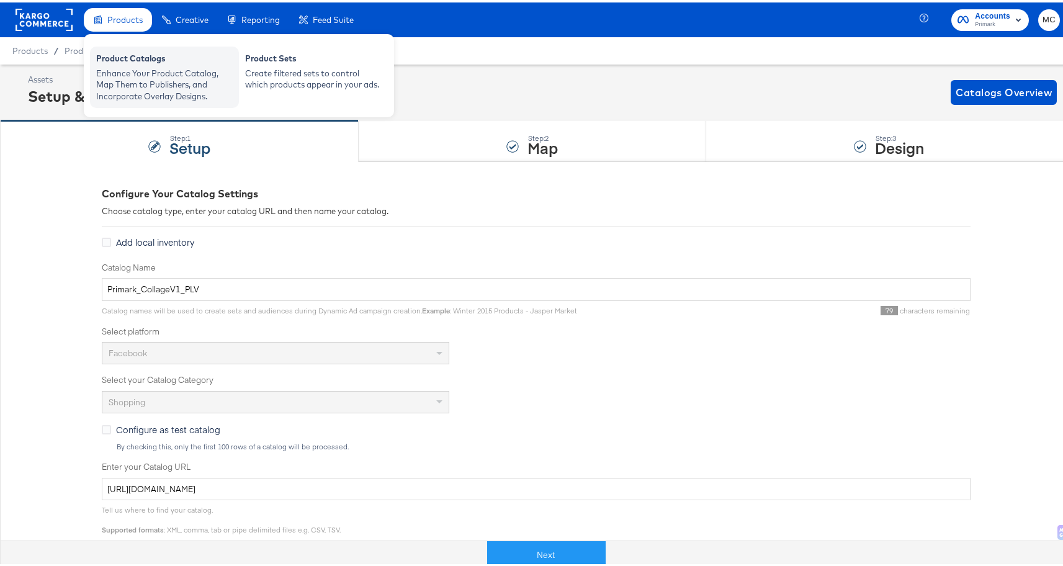
click at [133, 82] on div "Enhance Your Product Catalog, Map Them to Publishers, and Incorporate Overlay D…" at bounding box center [164, 82] width 137 height 35
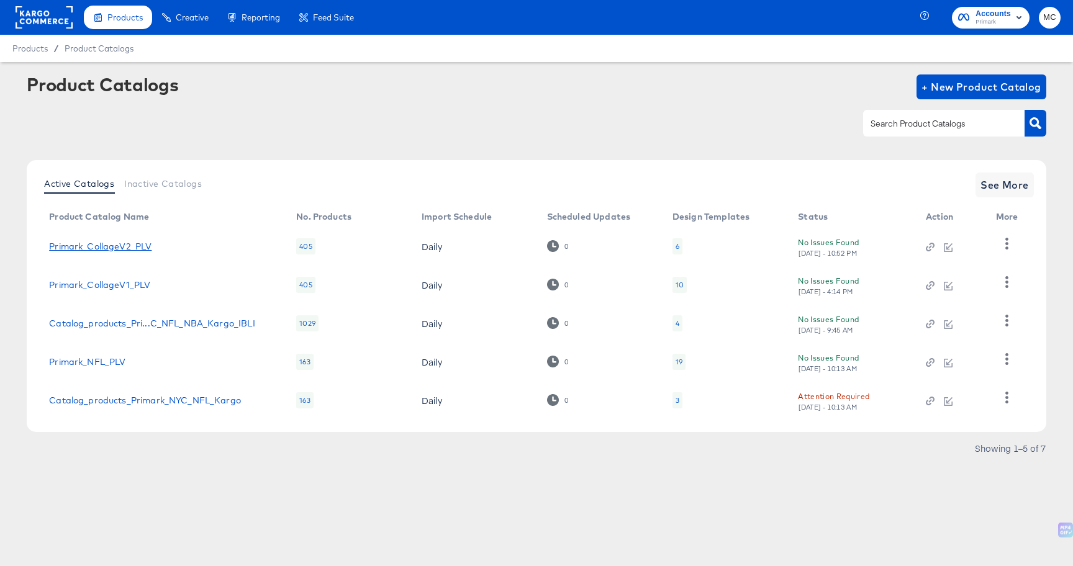
click at [125, 248] on link "Primark_CollageV2_PLV" at bounding box center [100, 246] width 102 height 10
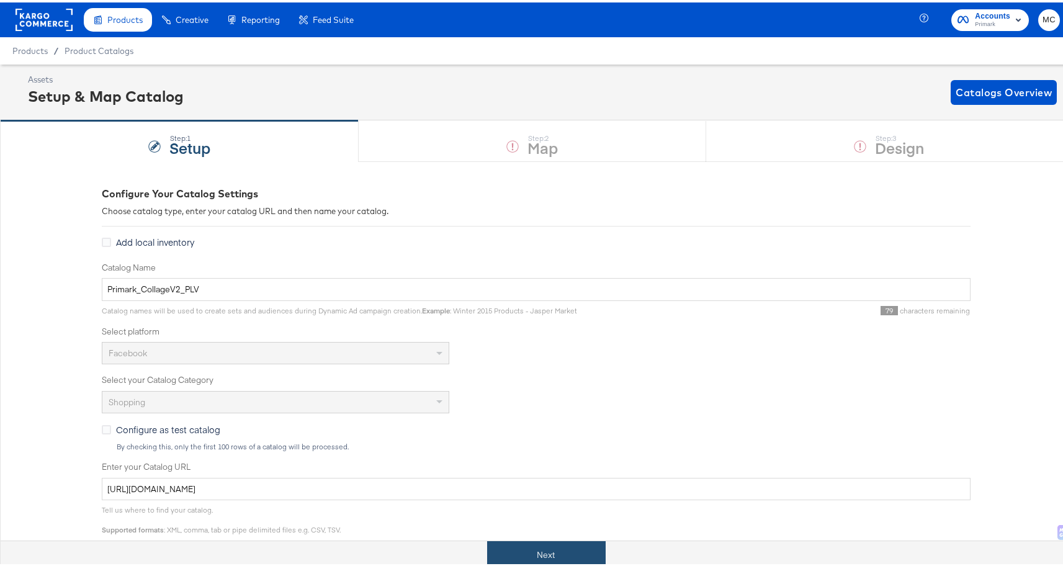
click at [569, 550] on button "Next" at bounding box center [546, 553] width 119 height 28
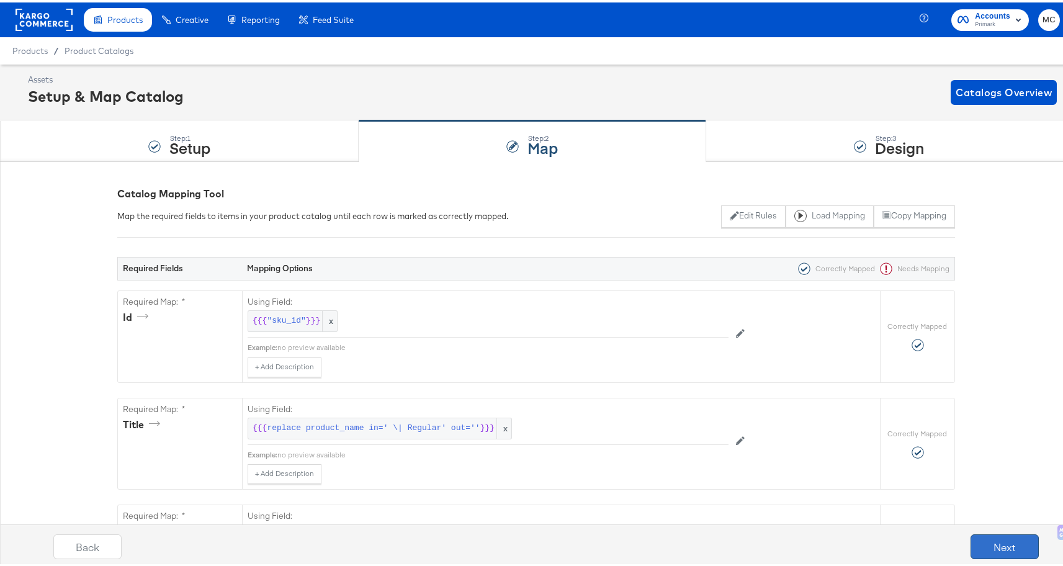
click at [1008, 547] on button "Next" at bounding box center [1005, 544] width 68 height 25
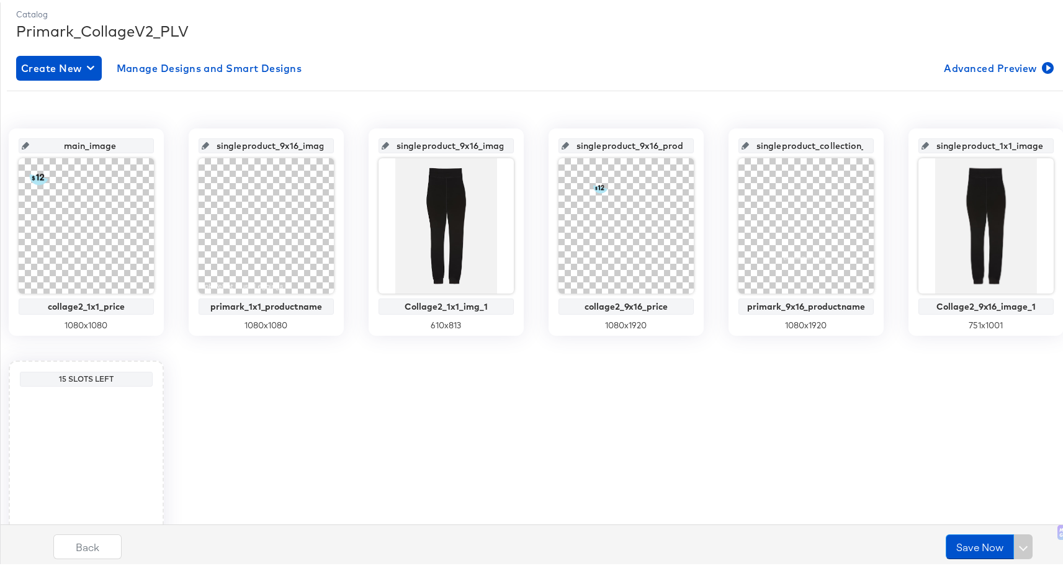
scroll to position [172, 0]
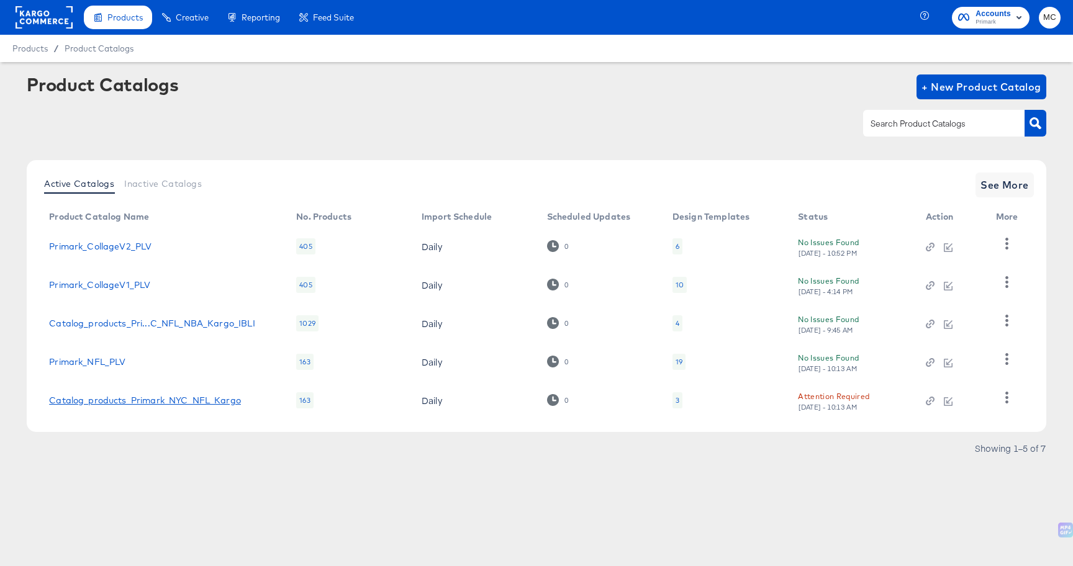
click at [138, 403] on link "Catalog_products_Primark_NYC_NFL_Kargo" at bounding box center [145, 400] width 192 height 10
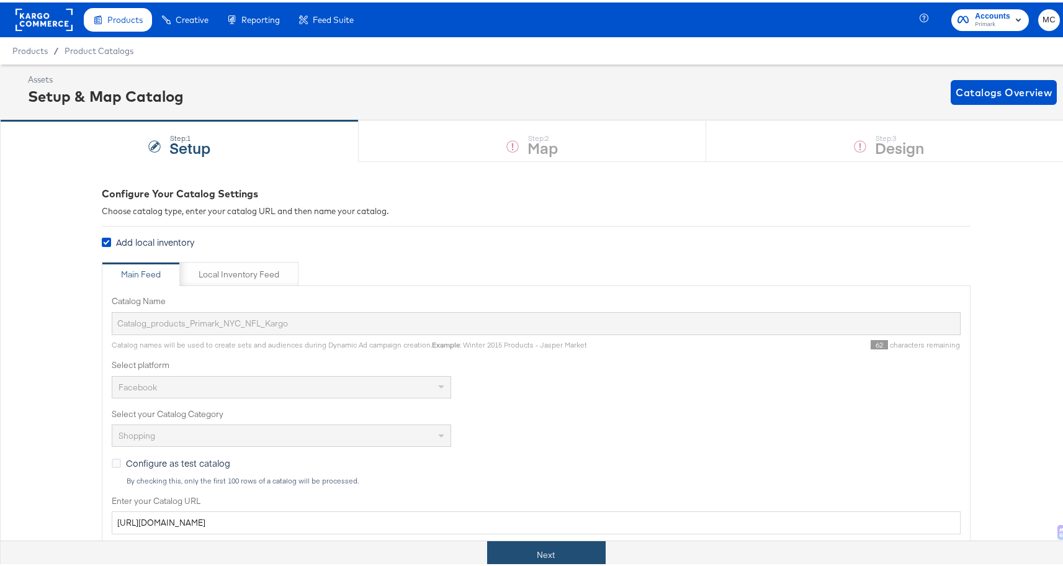
click at [557, 551] on button "Next" at bounding box center [546, 553] width 119 height 28
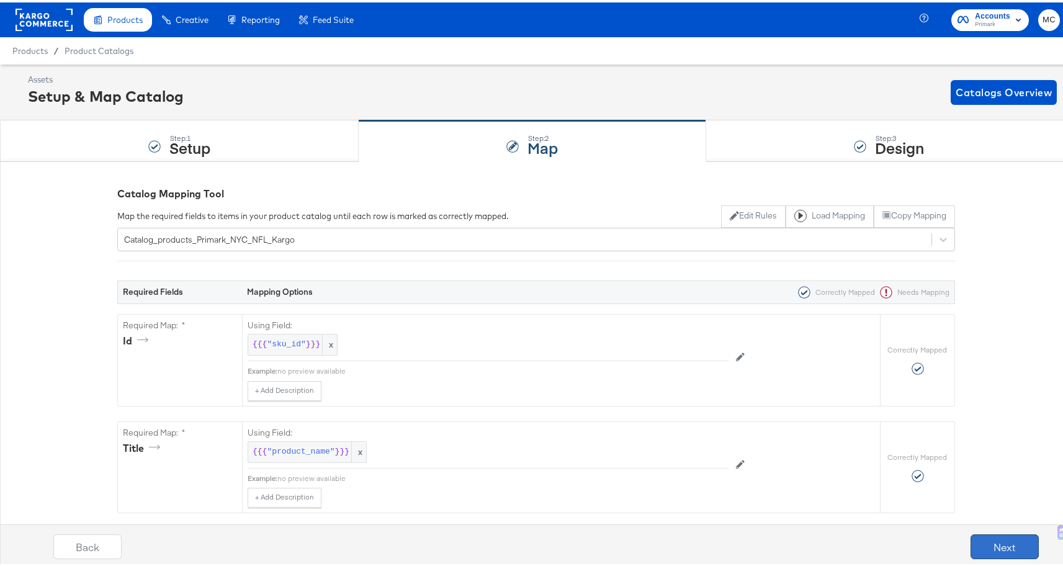
click at [998, 542] on button "Next" at bounding box center [1005, 544] width 68 height 25
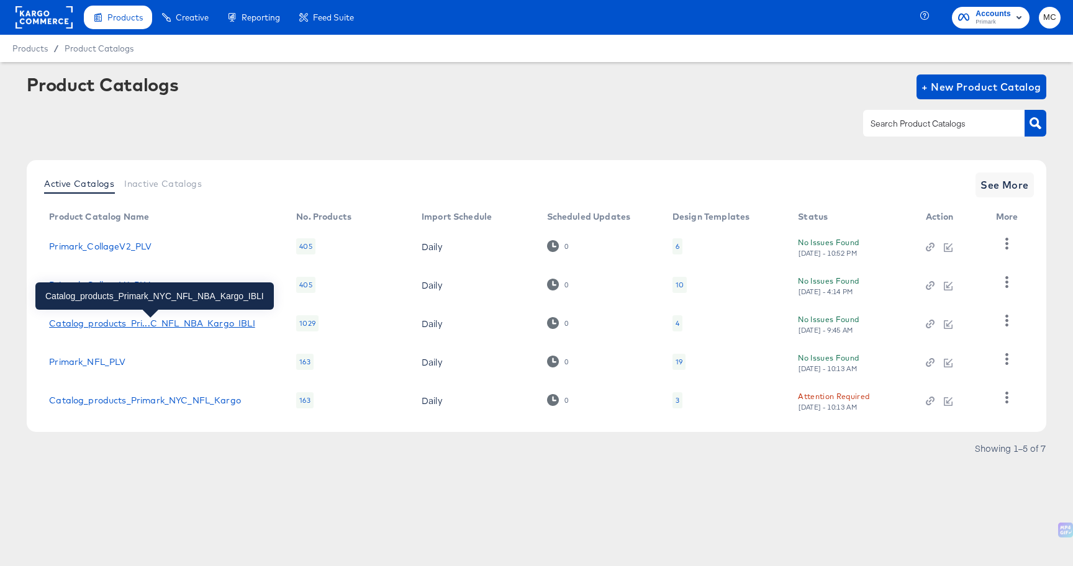
click at [121, 323] on div "Catalog_products_Pri...C_NFL_NBA_Kargo_IBLI" at bounding box center [151, 323] width 205 height 10
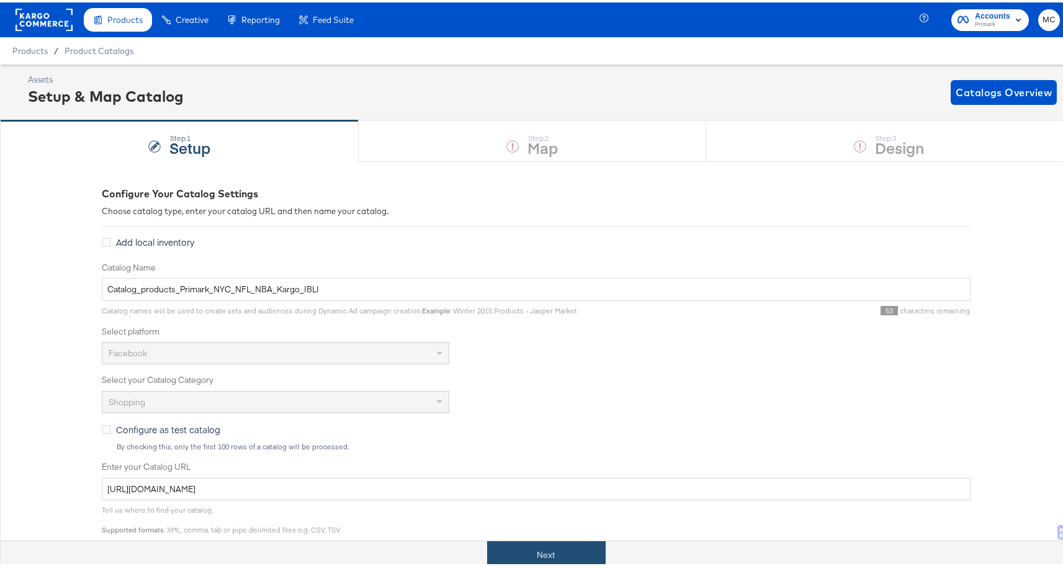
click at [537, 556] on button "Next" at bounding box center [546, 553] width 119 height 28
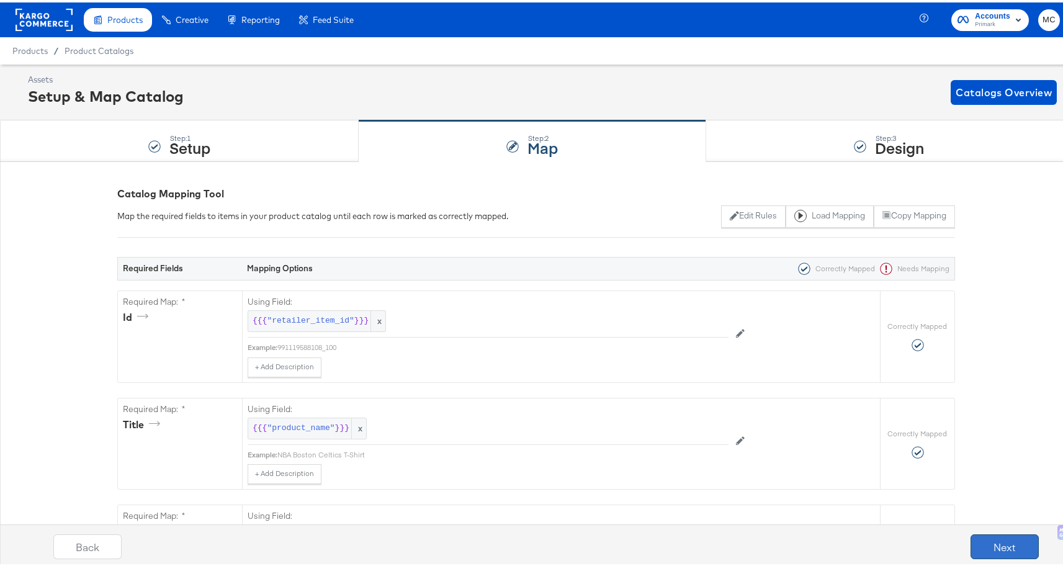
click at [993, 541] on button "Next" at bounding box center [1005, 544] width 68 height 25
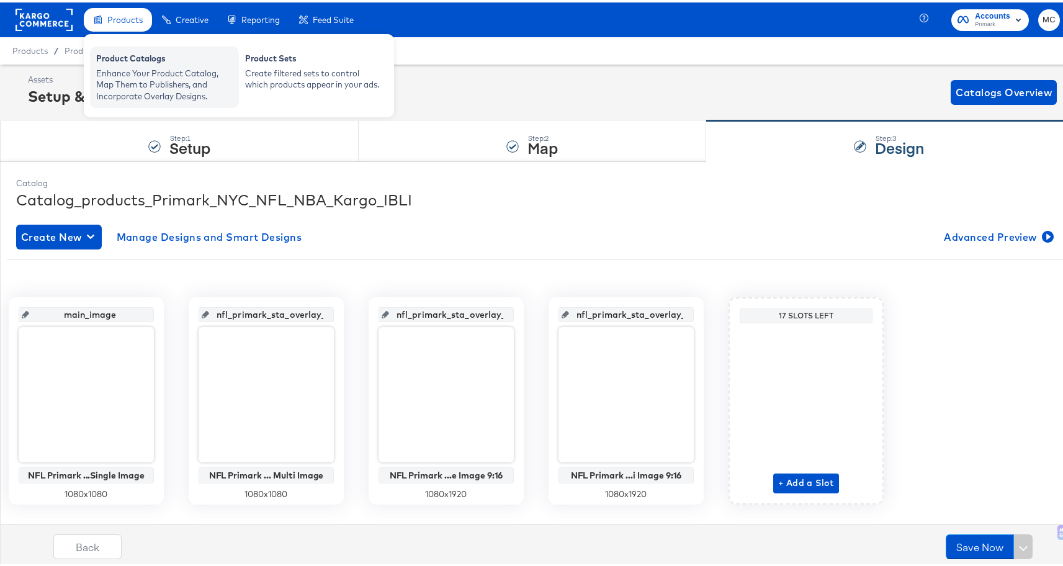
click at [127, 87] on div "Enhance Your Product Catalog, Map Them to Publishers, and Incorporate Overlay D…" at bounding box center [164, 82] width 137 height 35
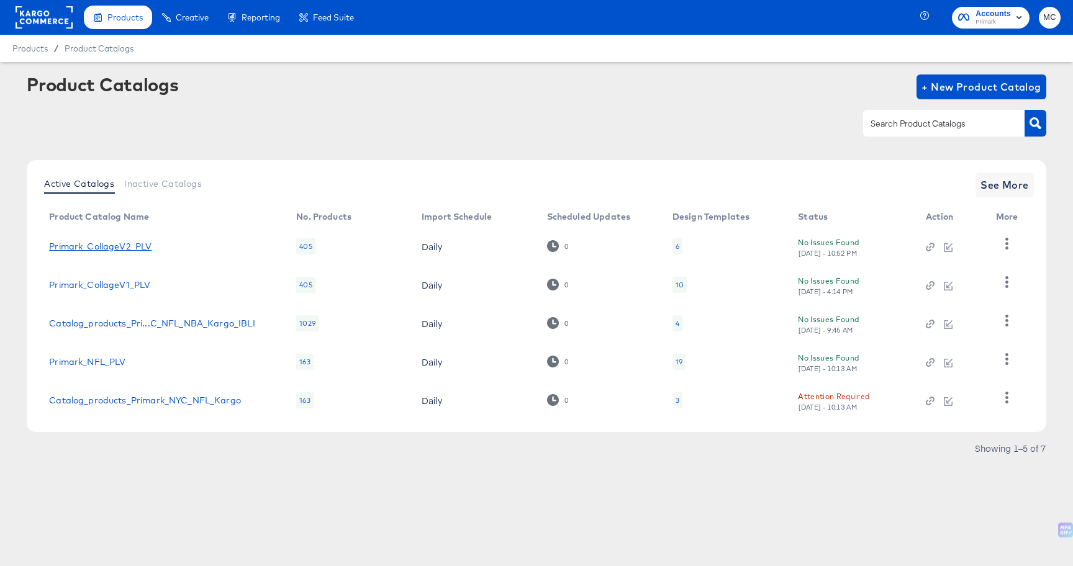
click at [108, 250] on link "Primark_CollageV2_PLV" at bounding box center [100, 246] width 102 height 10
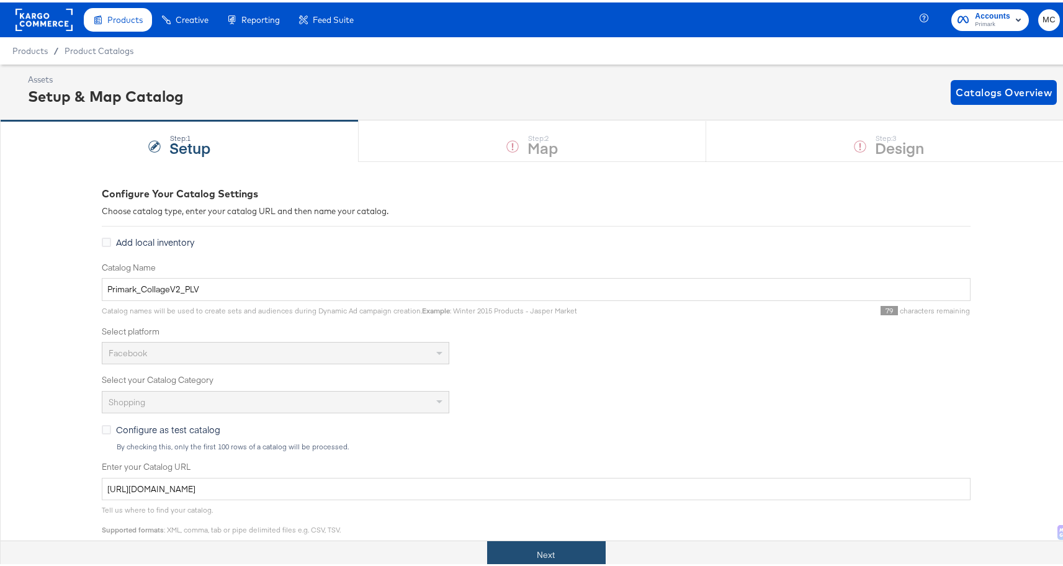
click at [545, 555] on button "Next" at bounding box center [546, 553] width 119 height 28
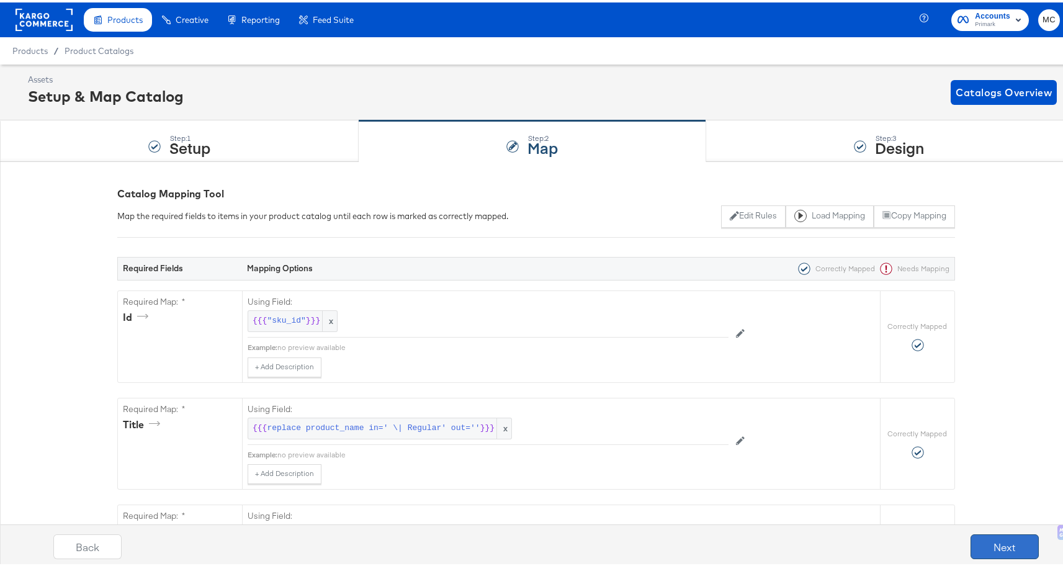
click at [997, 549] on button "Next" at bounding box center [1005, 544] width 68 height 25
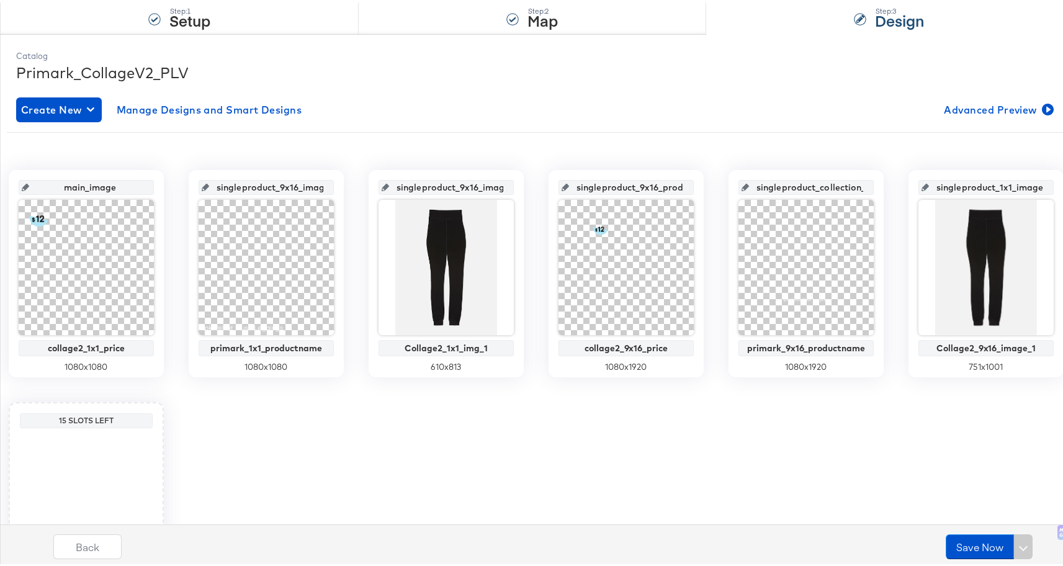
scroll to position [127, 0]
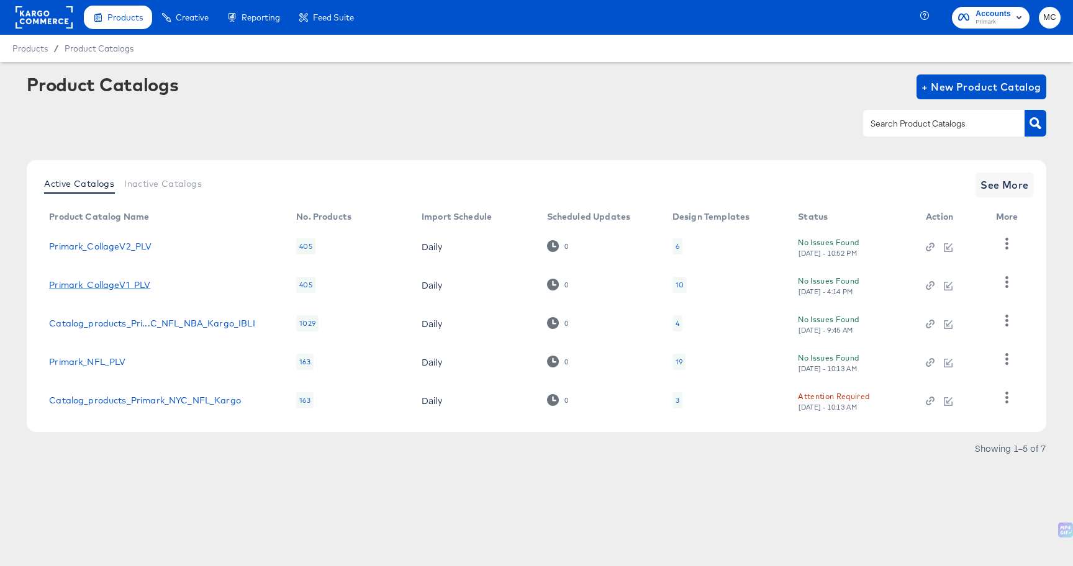
click at [122, 289] on link "Primark_CollageV1_PLV" at bounding box center [99, 285] width 101 height 10
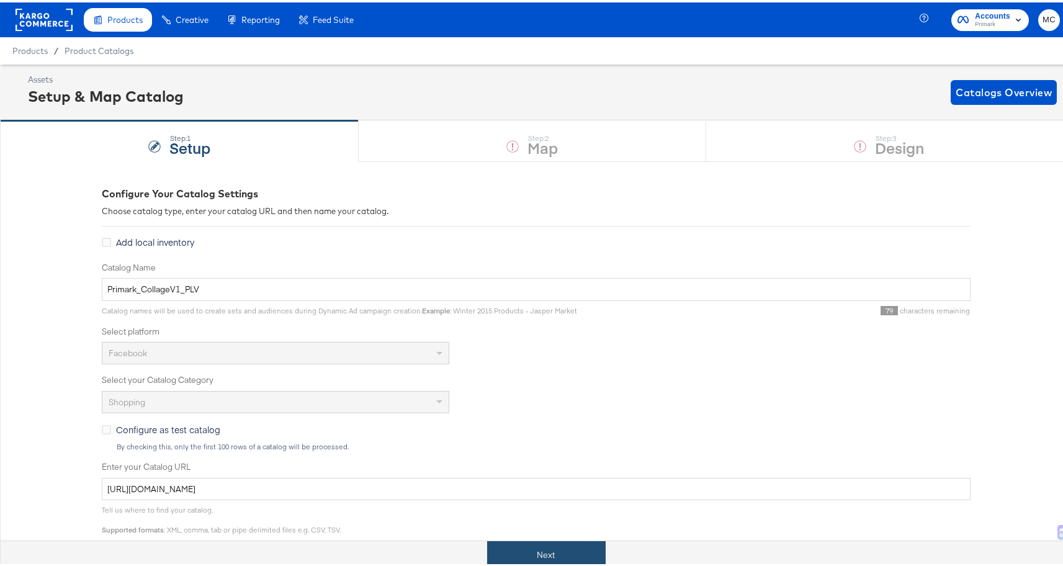
click at [539, 549] on button "Next" at bounding box center [546, 553] width 119 height 28
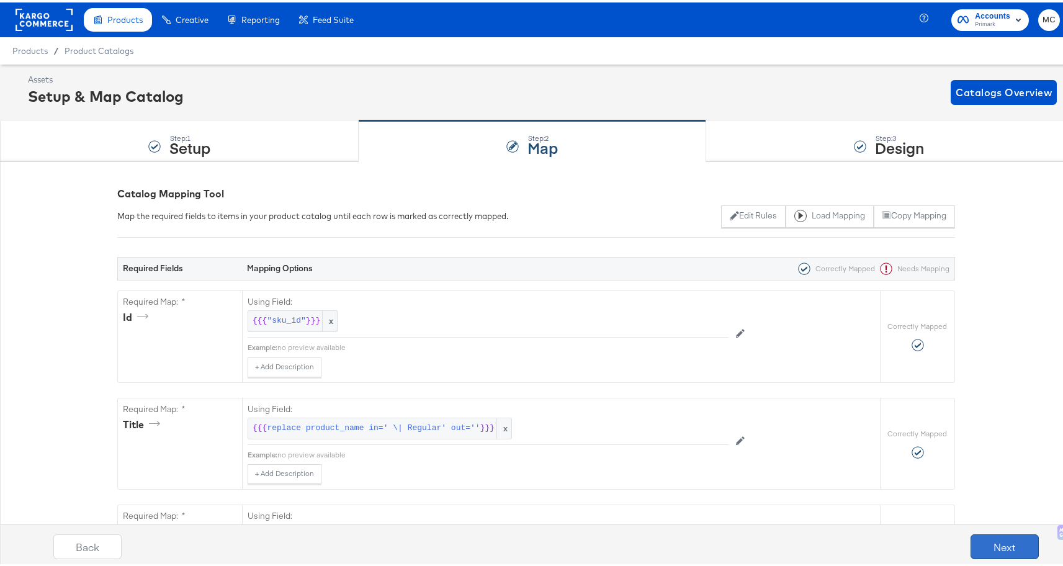
click at [985, 547] on button "Next" at bounding box center [1005, 544] width 68 height 25
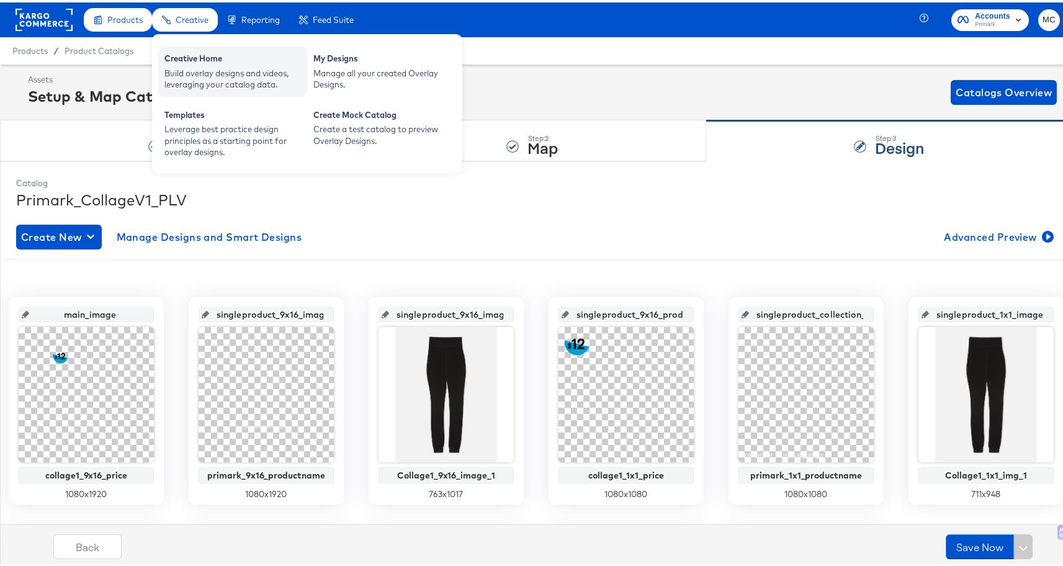
click at [196, 72] on div "Build overlay designs and videos, leveraging your catalog data." at bounding box center [232, 76] width 137 height 23
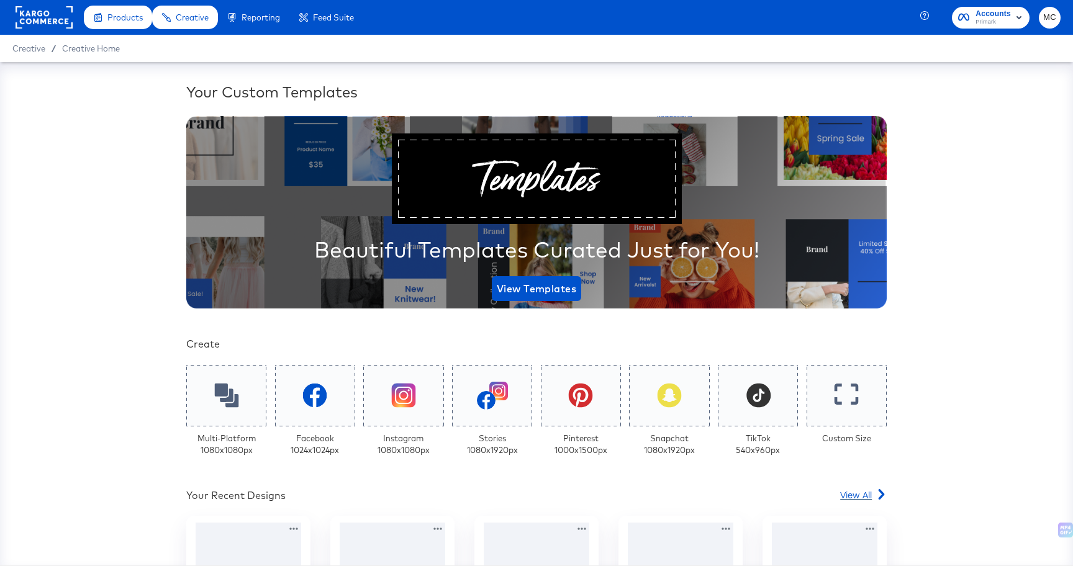
click at [869, 493] on div "View All" at bounding box center [863, 495] width 47 height 12
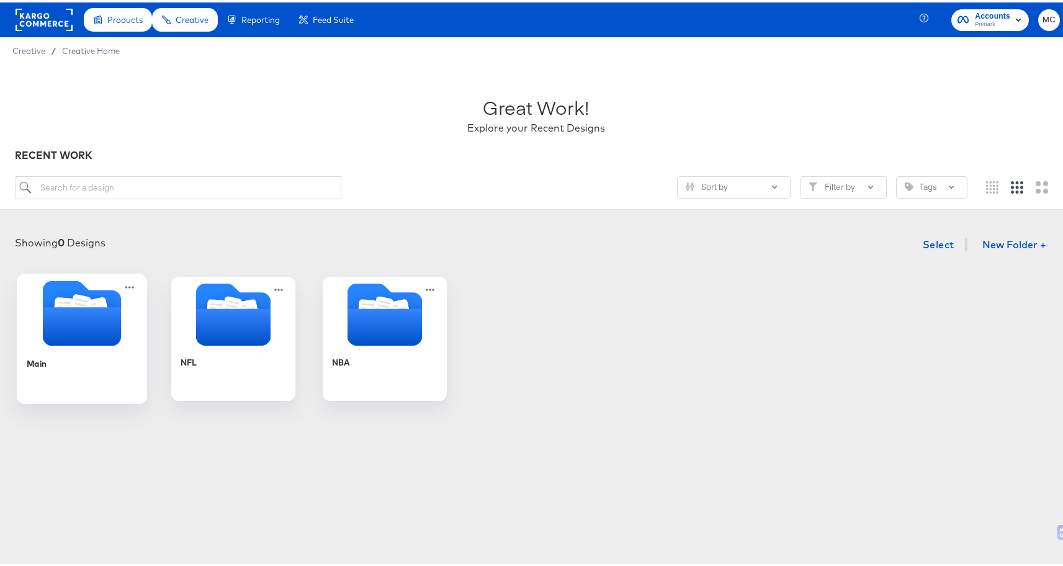
click at [59, 325] on icon "Folder" at bounding box center [82, 324] width 78 height 38
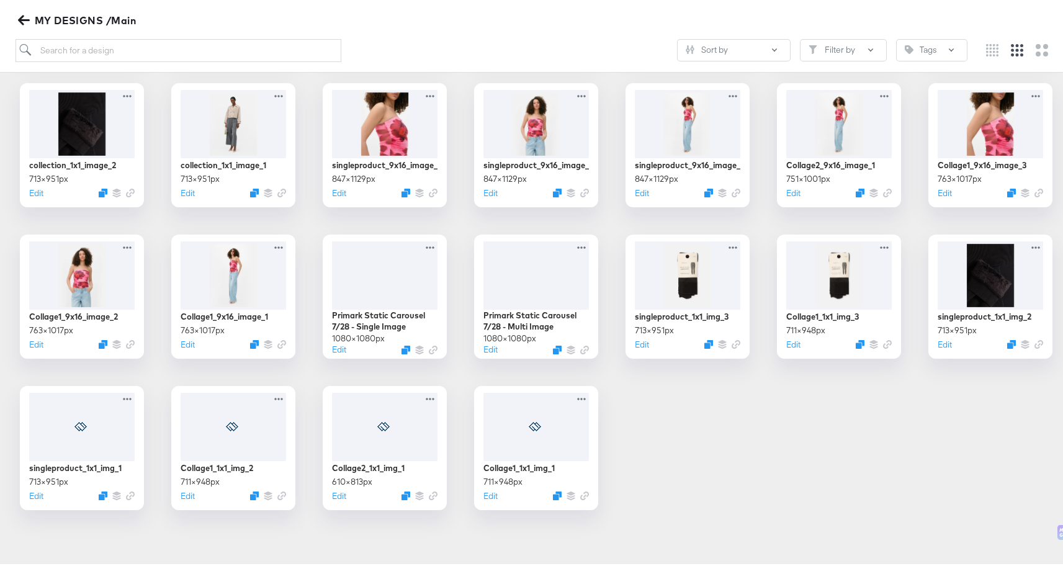
scroll to position [647, 0]
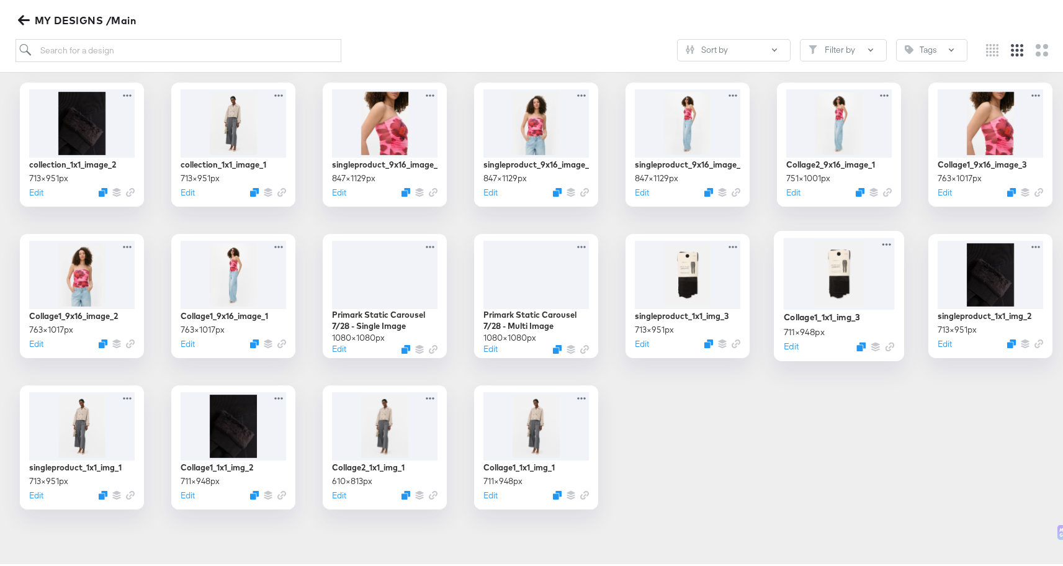
click at [837, 265] on div at bounding box center [839, 270] width 111 height 71
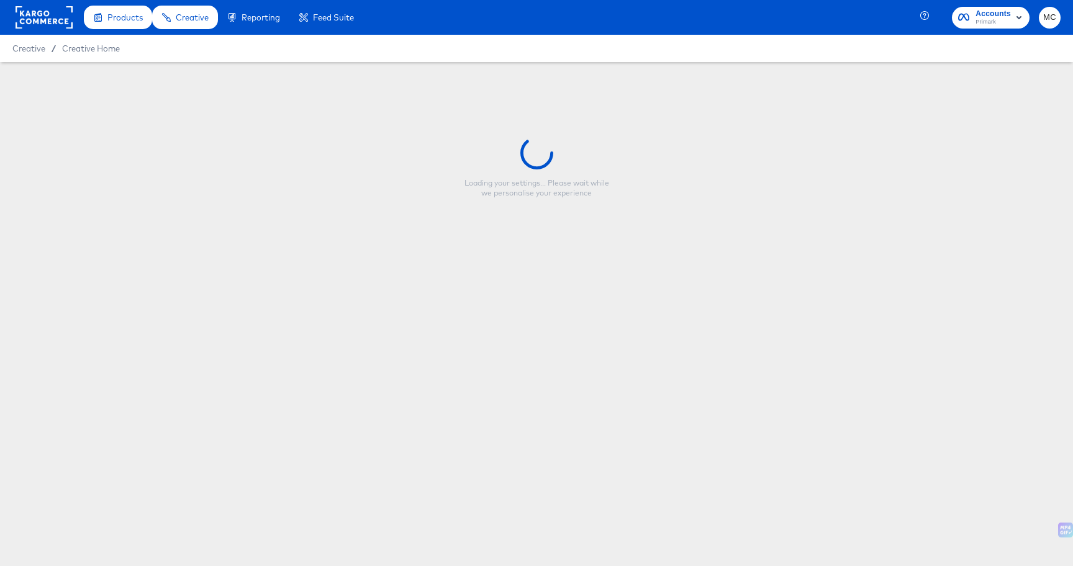
type input "Collage1_1x1_img_3"
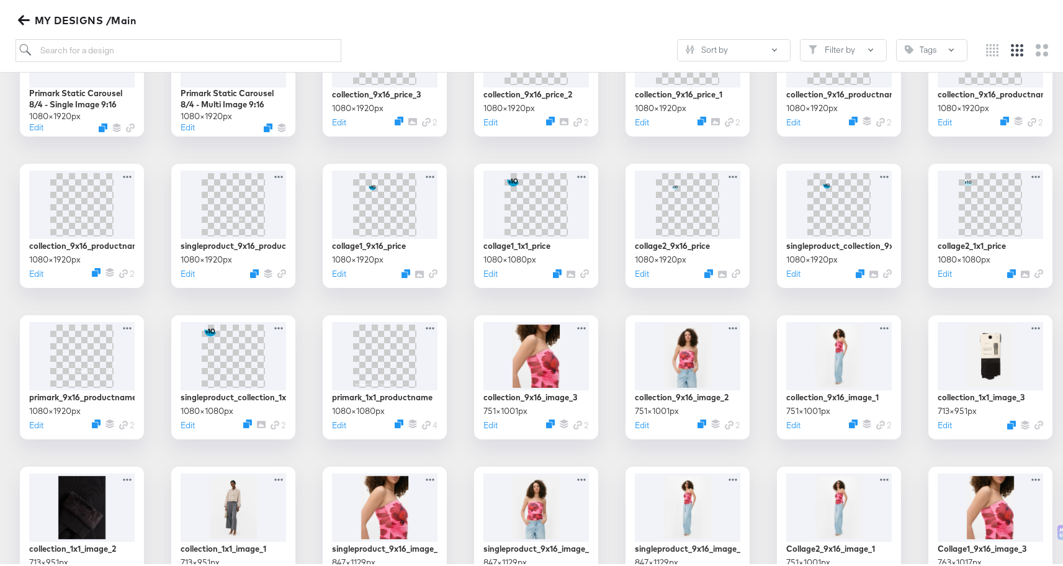
scroll to position [266, 0]
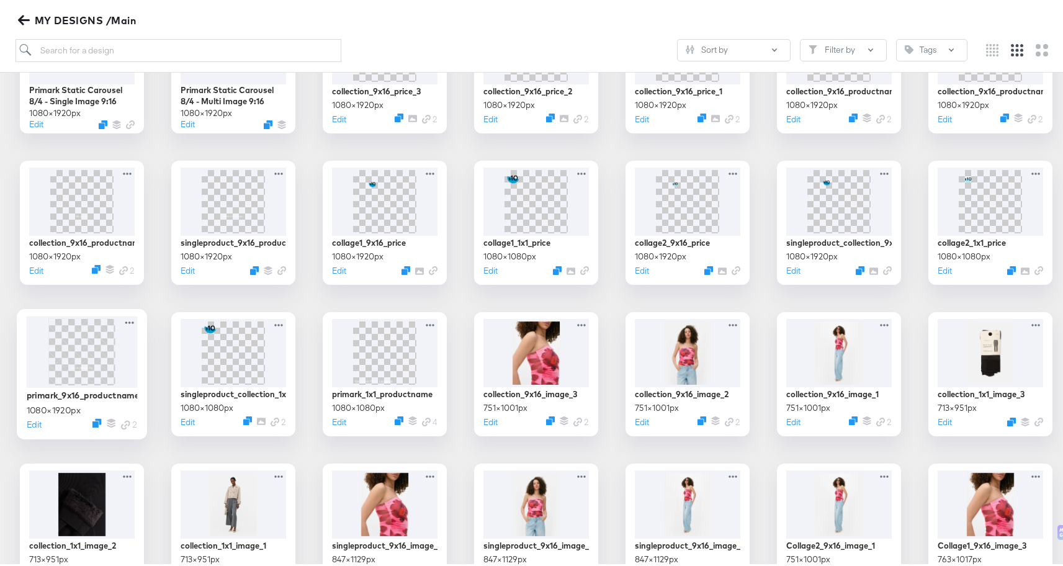
click at [70, 351] on img at bounding box center [81, 349] width 37 height 66
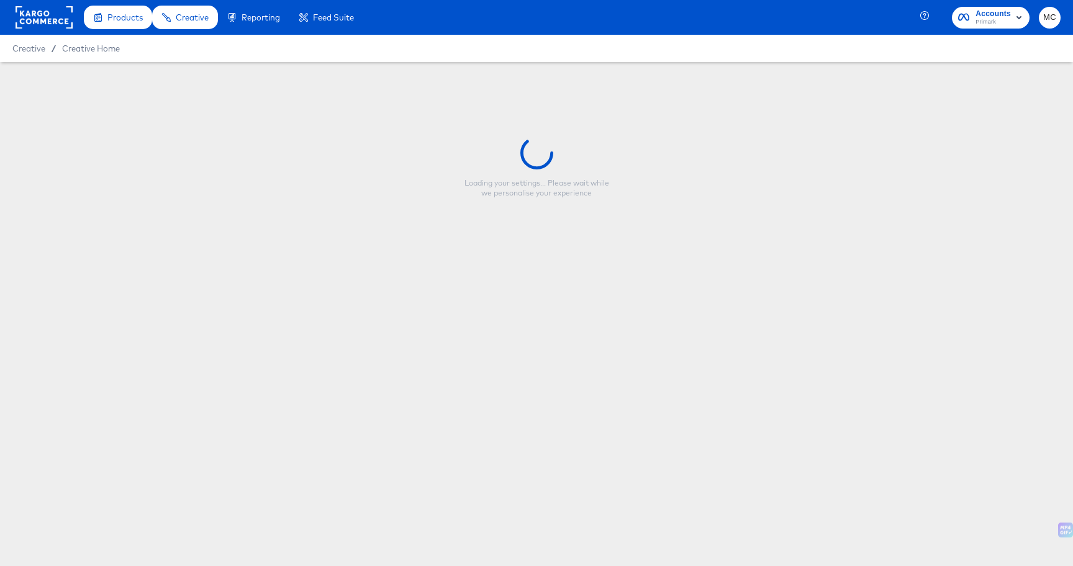
type input "primark_9x16_productname"
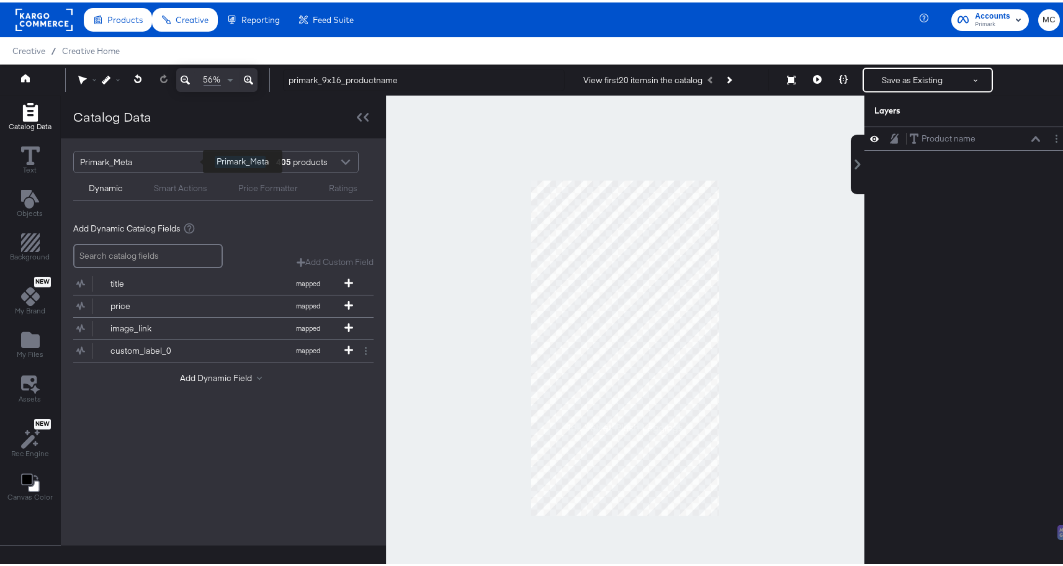
click at [197, 160] on div "Primark_Meta" at bounding box center [142, 159] width 125 height 21
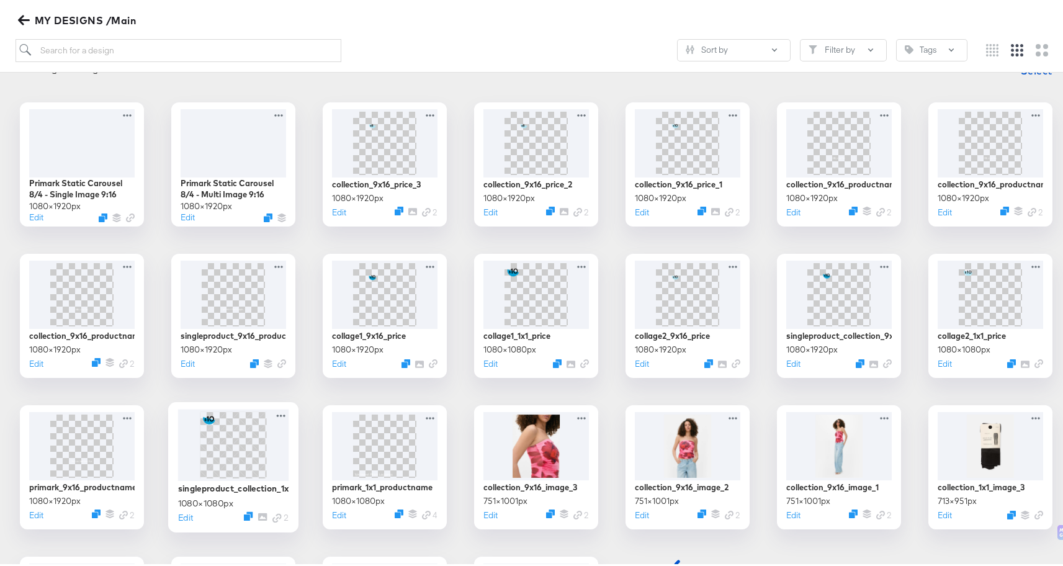
scroll to position [214, 0]
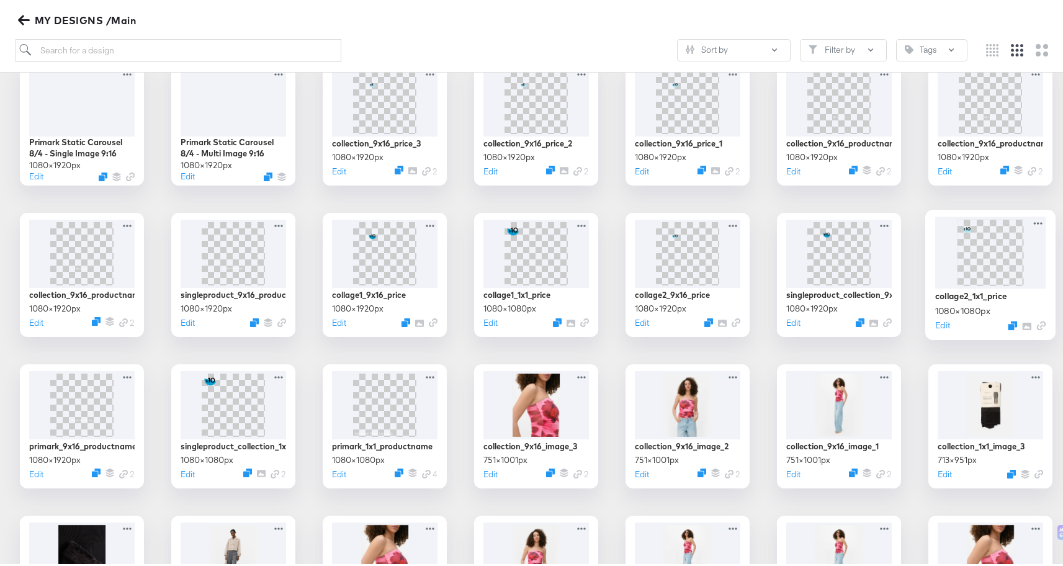
click at [1012, 259] on img at bounding box center [990, 250] width 66 height 66
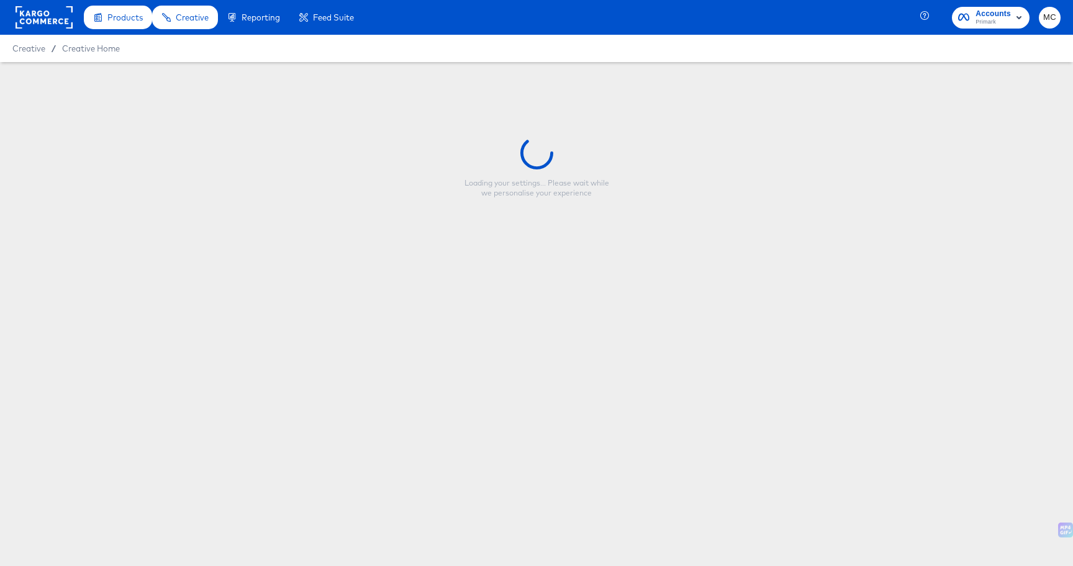
type input "collage2_1x1_price"
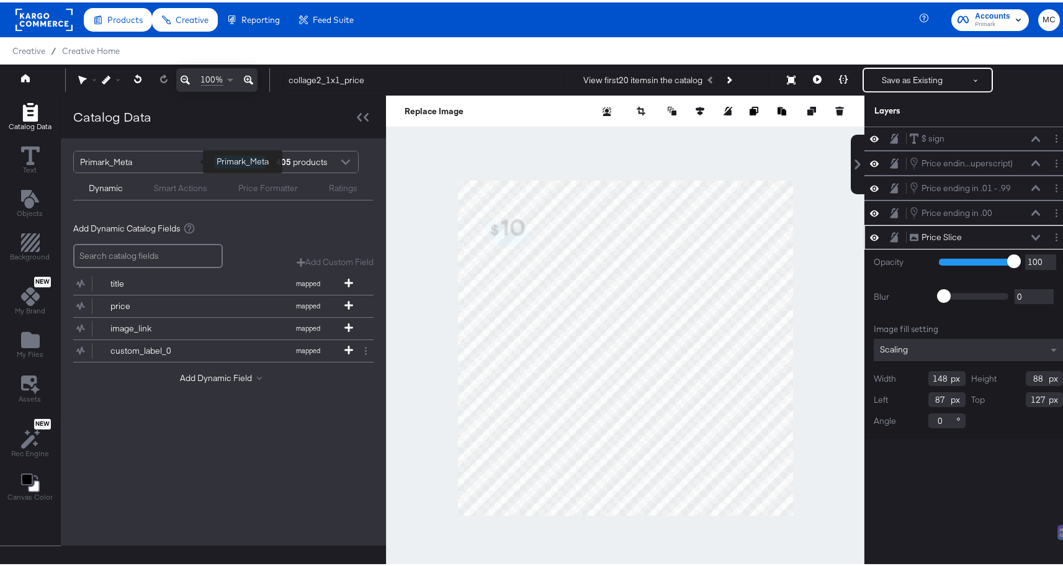
click at [135, 159] on div "Primark_Meta" at bounding box center [142, 159] width 125 height 21
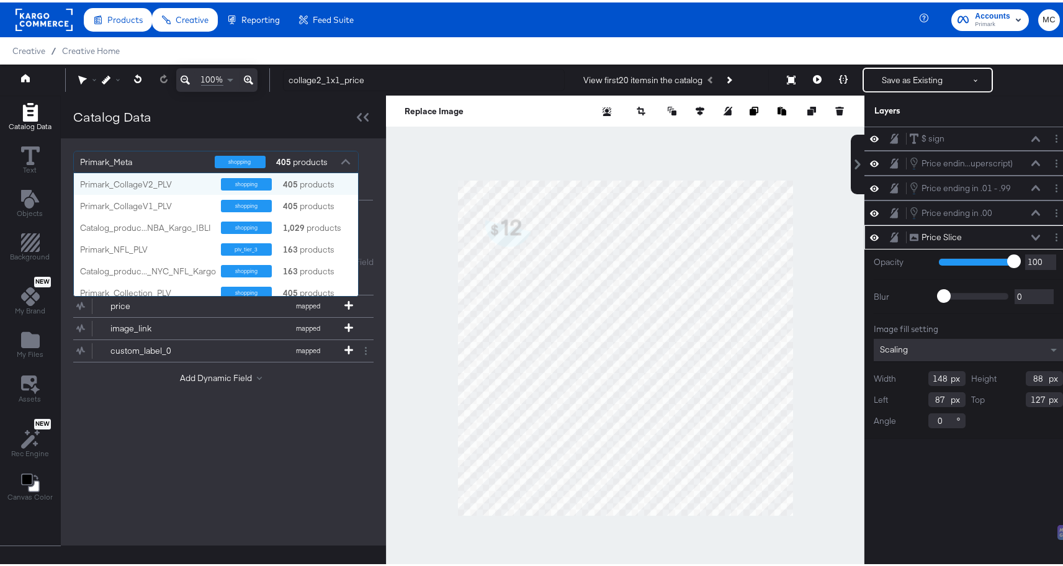
scroll to position [114, 275]
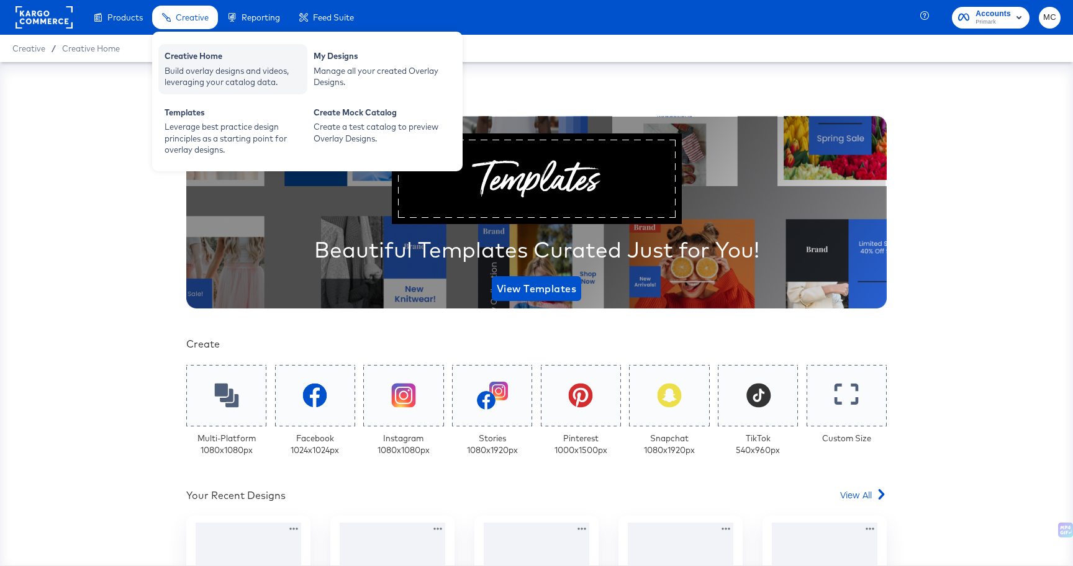
click at [162, 67] on div "Creative Home Build overlay designs and videos, leveraging your catalog data." at bounding box center [232, 69] width 149 height 50
click at [205, 81] on div "Build overlay designs and videos, leveraging your catalog data." at bounding box center [232, 76] width 137 height 23
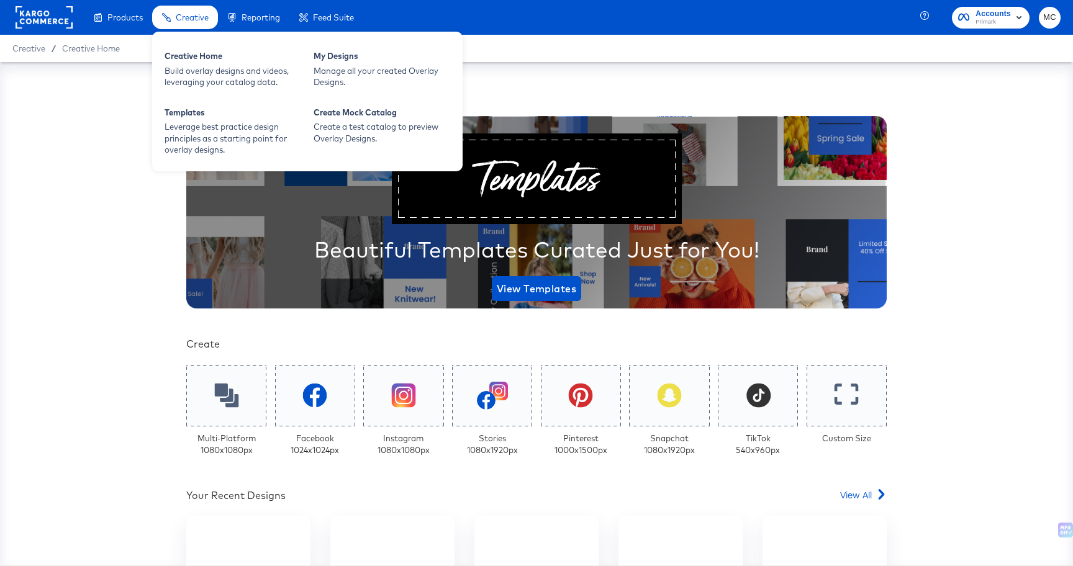
click at [170, 25] on div "Creative" at bounding box center [185, 18] width 66 height 24
click at [199, 65] on div "Build overlay designs and videos, leveraging your catalog data." at bounding box center [232, 76] width 137 height 23
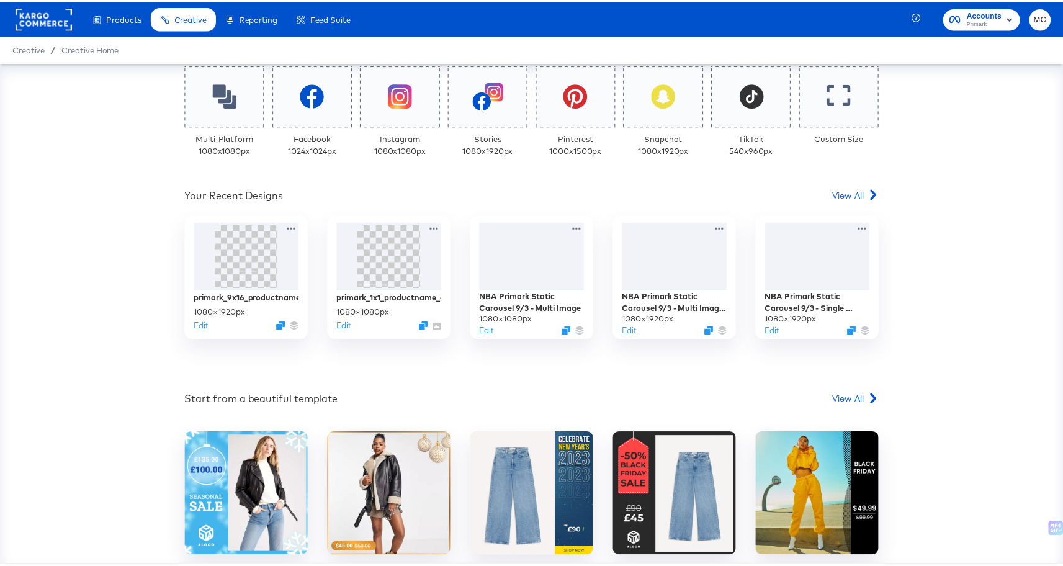
scroll to position [361, 0]
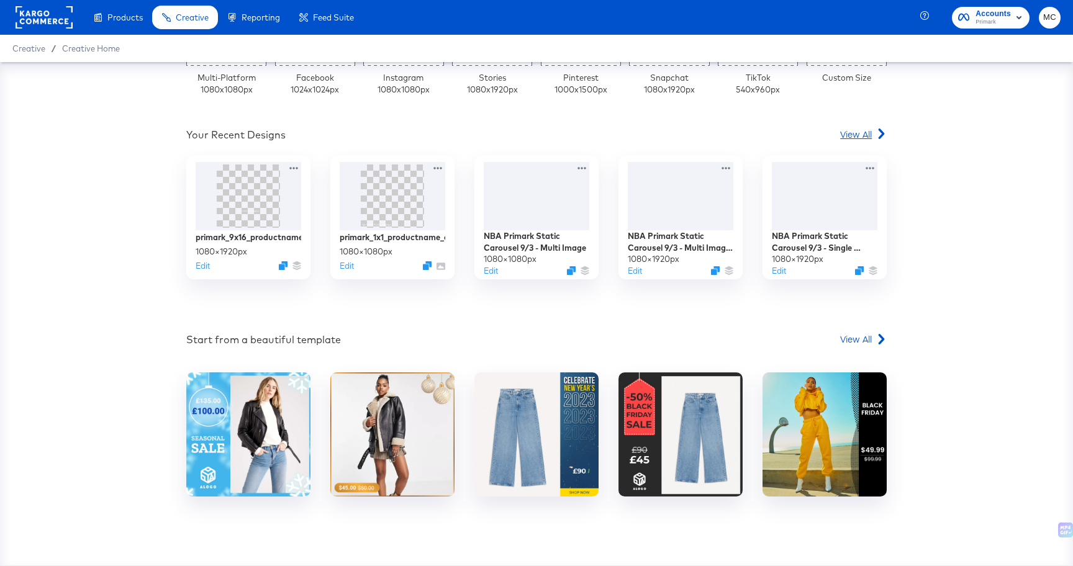
click at [855, 133] on span "View All" at bounding box center [856, 134] width 32 height 12
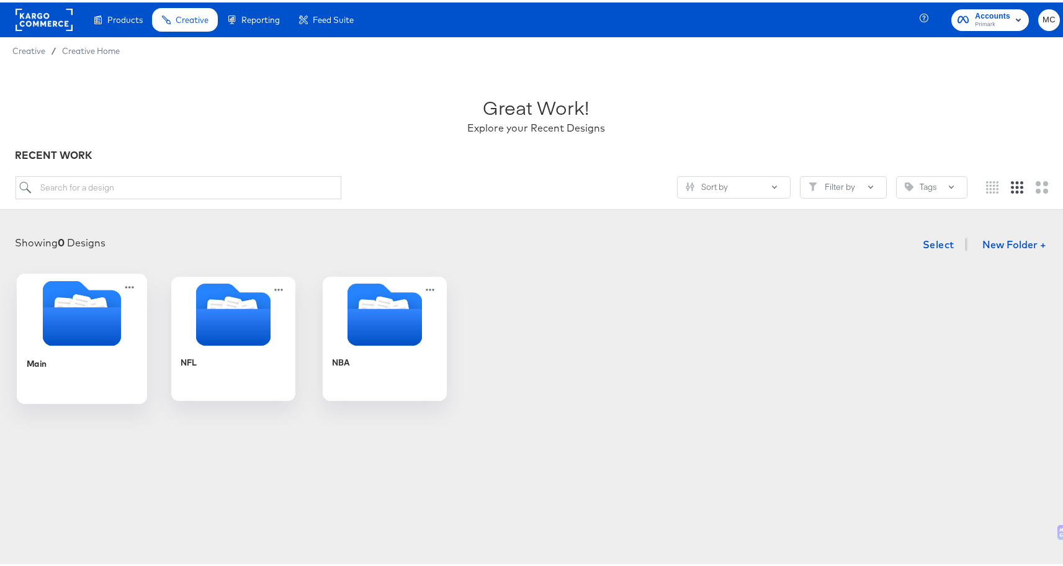
click at [80, 331] on icon "Folder" at bounding box center [82, 324] width 78 height 38
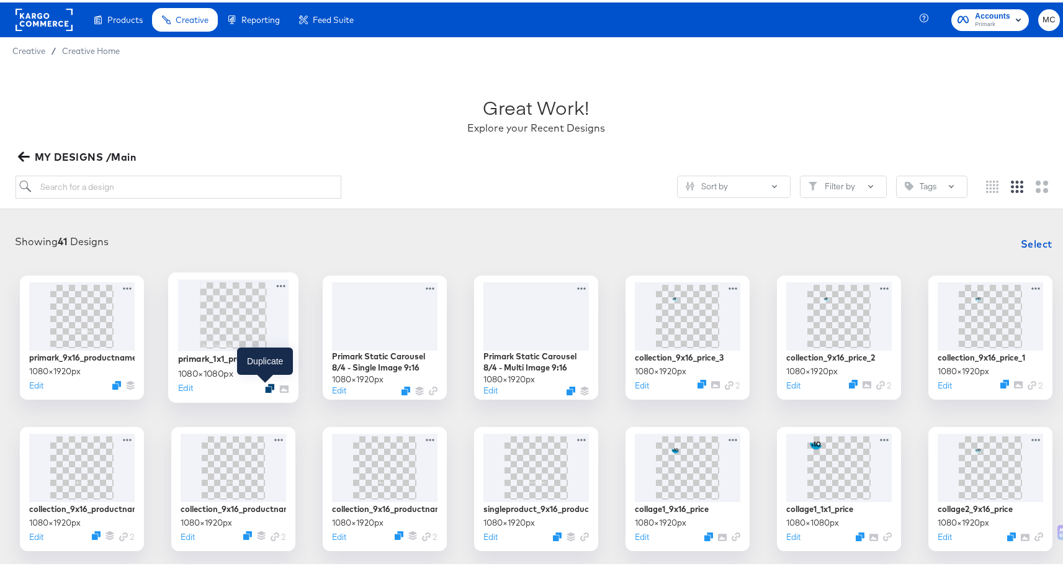
click at [266, 385] on icon "Duplicate" at bounding box center [269, 385] width 9 height 9
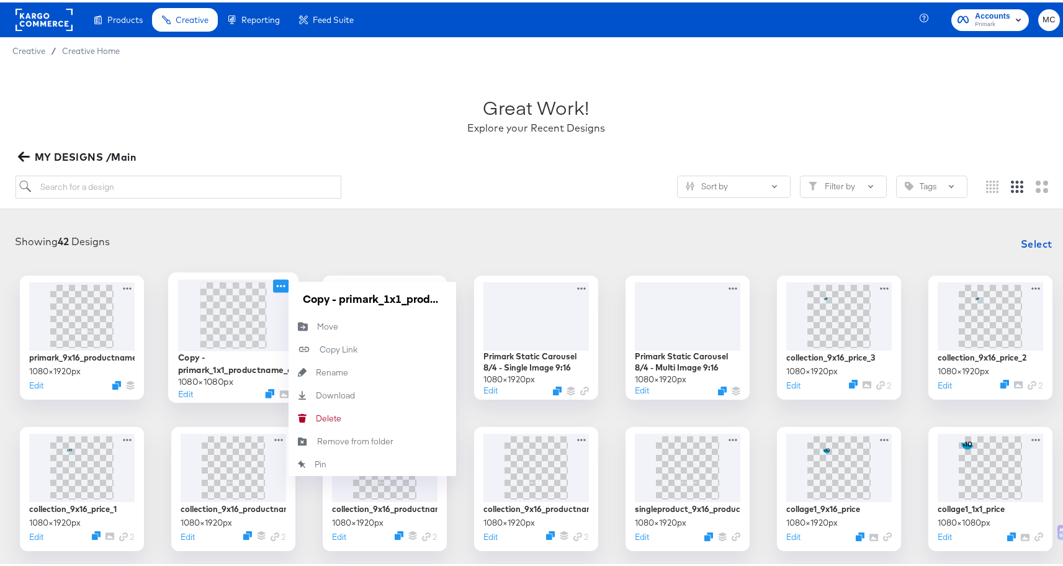
click at [279, 285] on icon at bounding box center [281, 283] width 16 height 13
drag, startPoint x: 337, startPoint y: 296, endPoint x: 290, endPoint y: 292, distance: 46.7
click at [290, 292] on div "Copy - primark_1x1_productname_collage2" at bounding box center [373, 296] width 168 height 34
type input "primark_1x1_productname_collage1"
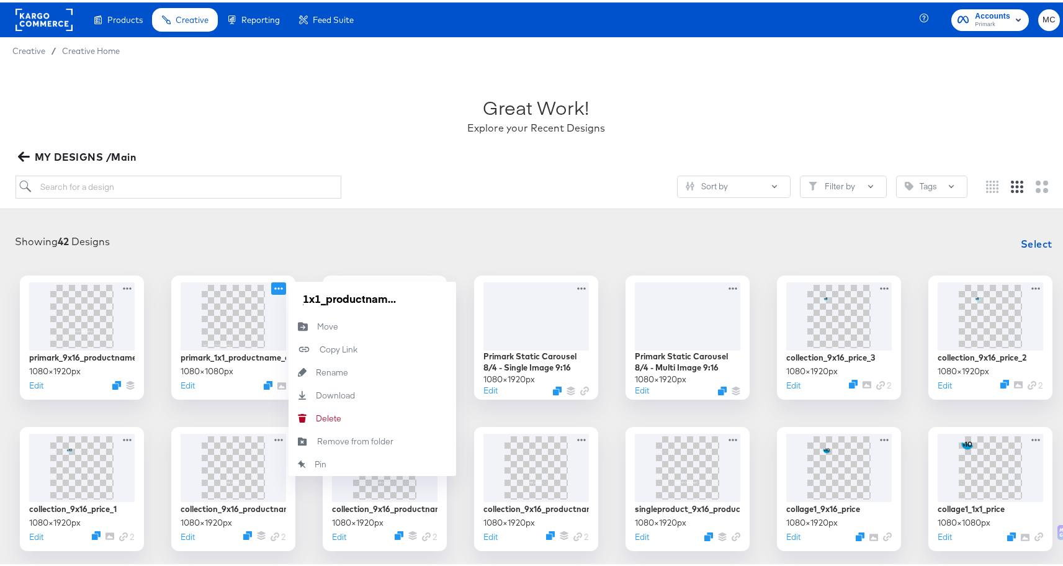
click at [351, 194] on div "Sort by Filter by Tags" at bounding box center [492, 184] width 952 height 23
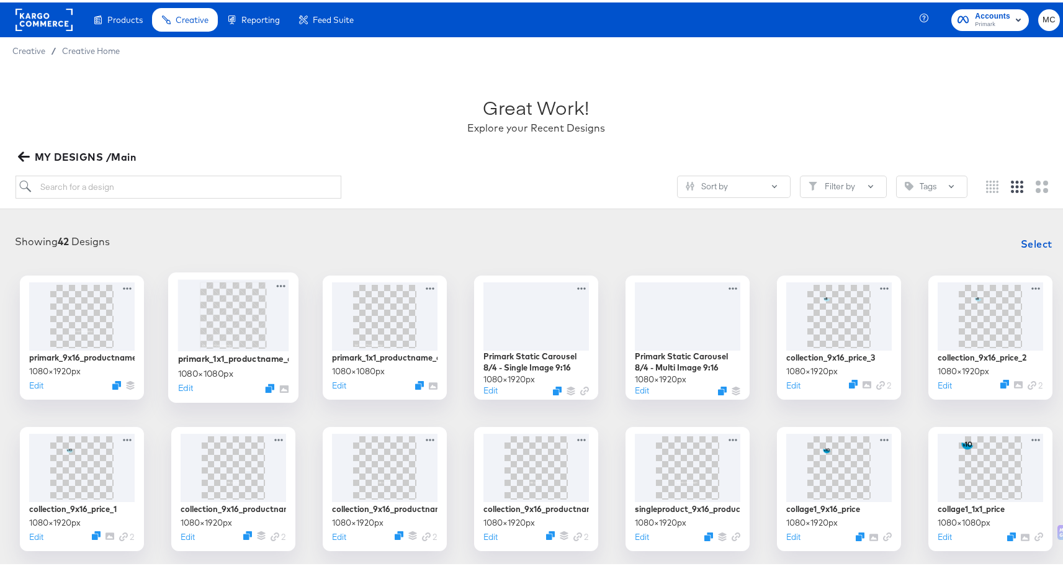
click at [215, 336] on img at bounding box center [233, 312] width 66 height 66
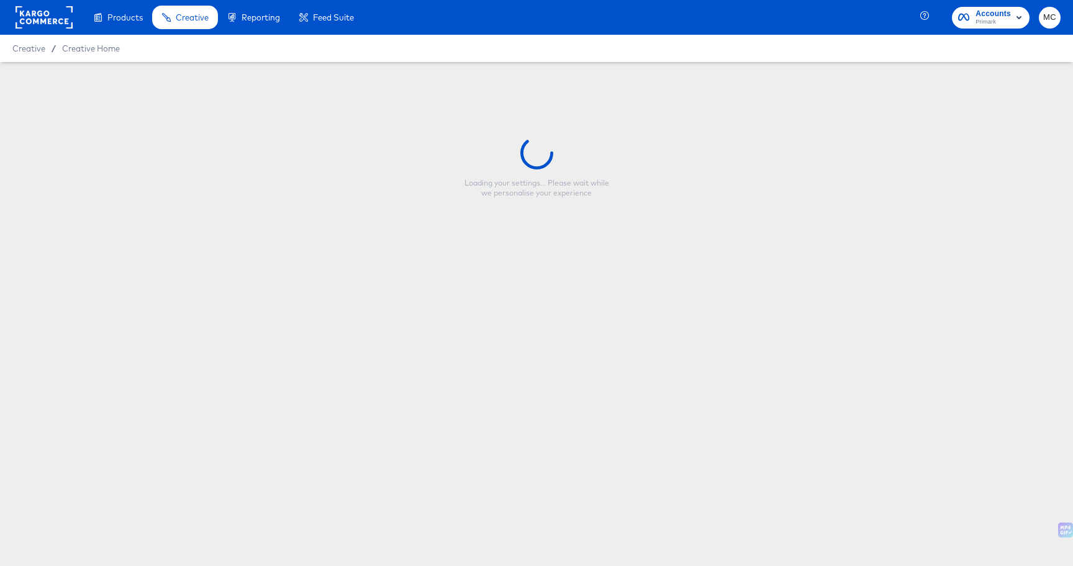
type input "primark_1x1_productname_collage1"
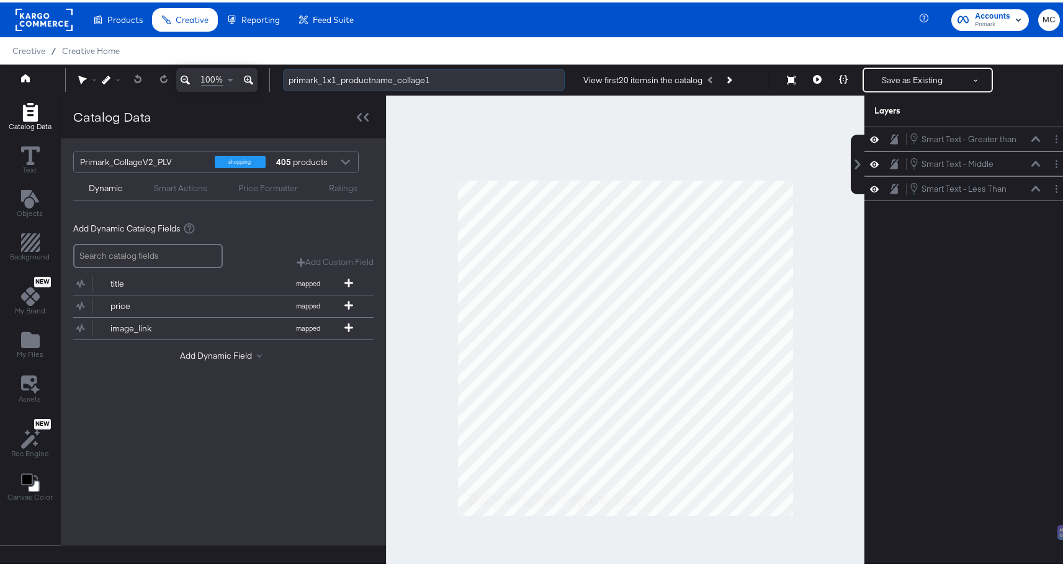
drag, startPoint x: 448, startPoint y: 77, endPoint x: 283, endPoint y: 78, distance: 164.5
click at [283, 78] on input "primark_1x1_productname_collage1" at bounding box center [424, 77] width 282 height 23
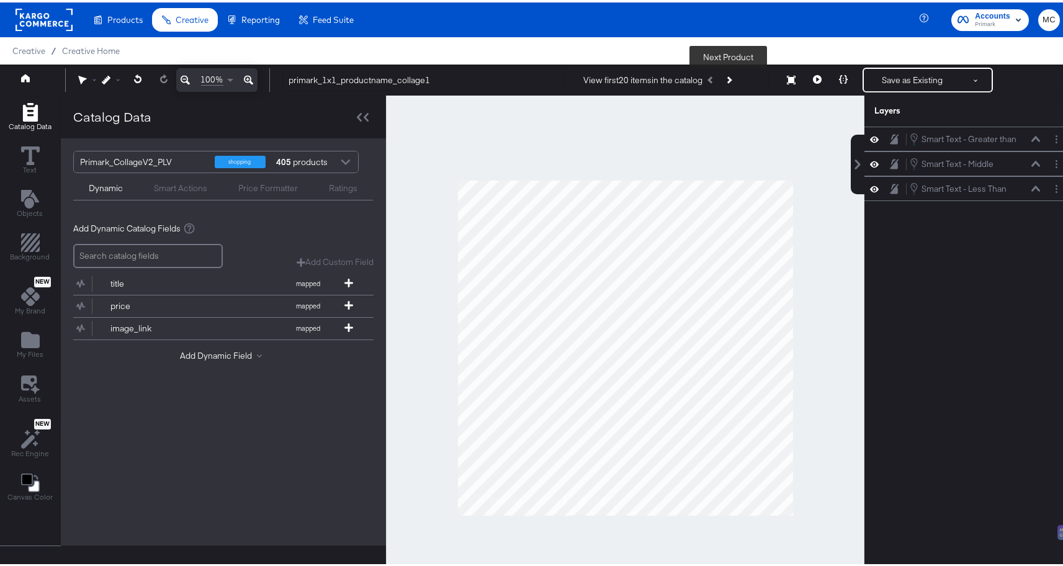
click at [726, 72] on button "Next Product" at bounding box center [728, 77] width 17 height 22
click at [37, 241] on icon "Add Rectangle" at bounding box center [30, 240] width 19 height 19
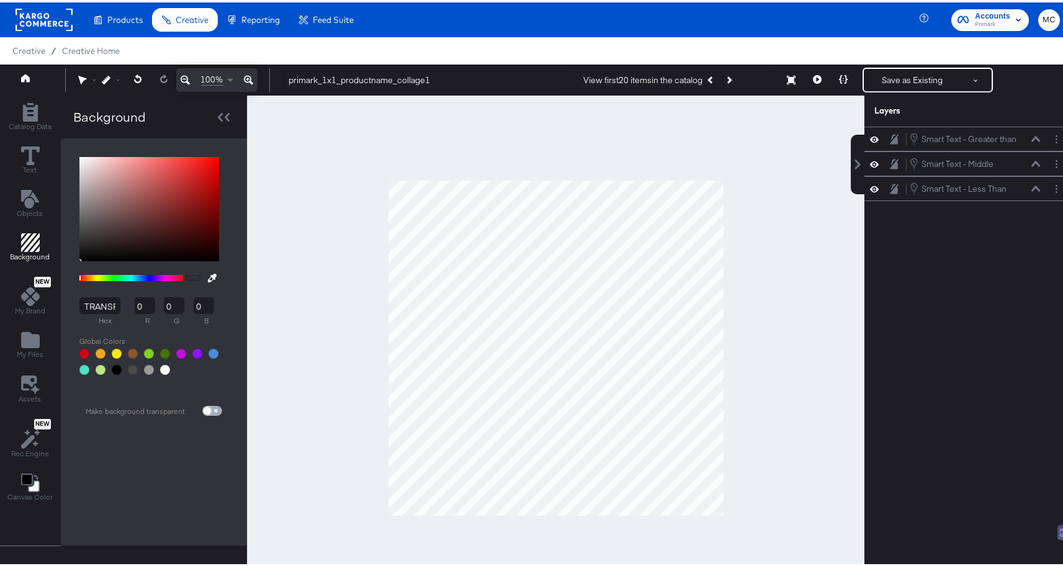
click at [209, 406] on input "checkbox" at bounding box center [207, 411] width 30 height 10
checkbox input "true"
type input "FFFFFF"
type input "255"
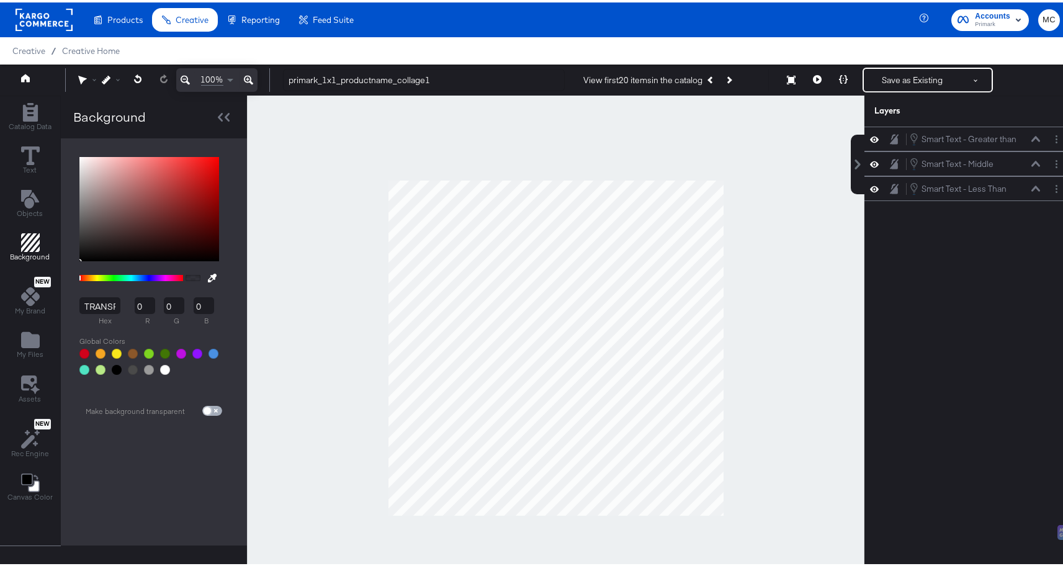
type input "255"
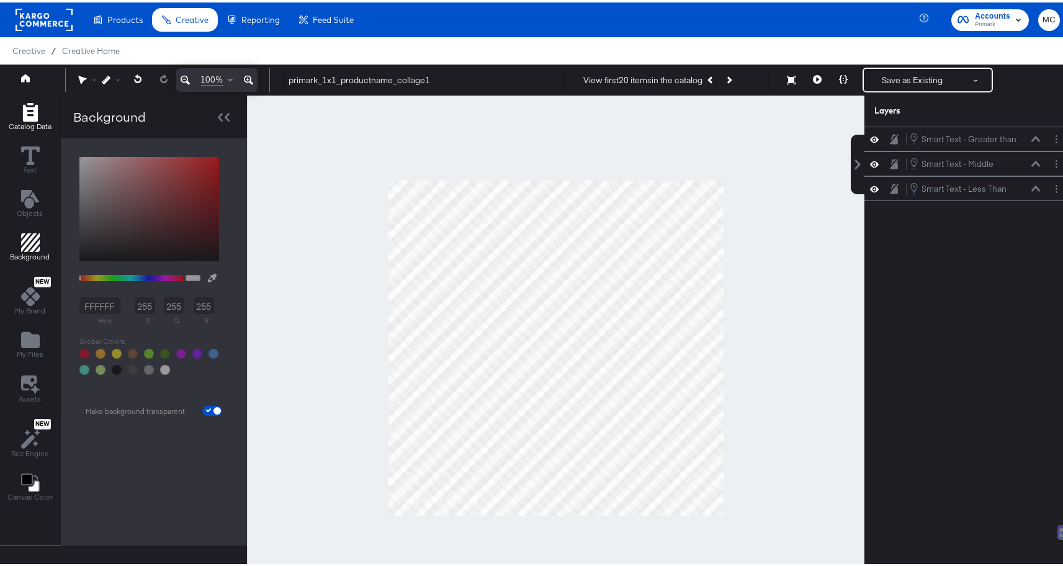
click at [24, 110] on icon "Add Rectangle" at bounding box center [29, 110] width 15 height 19
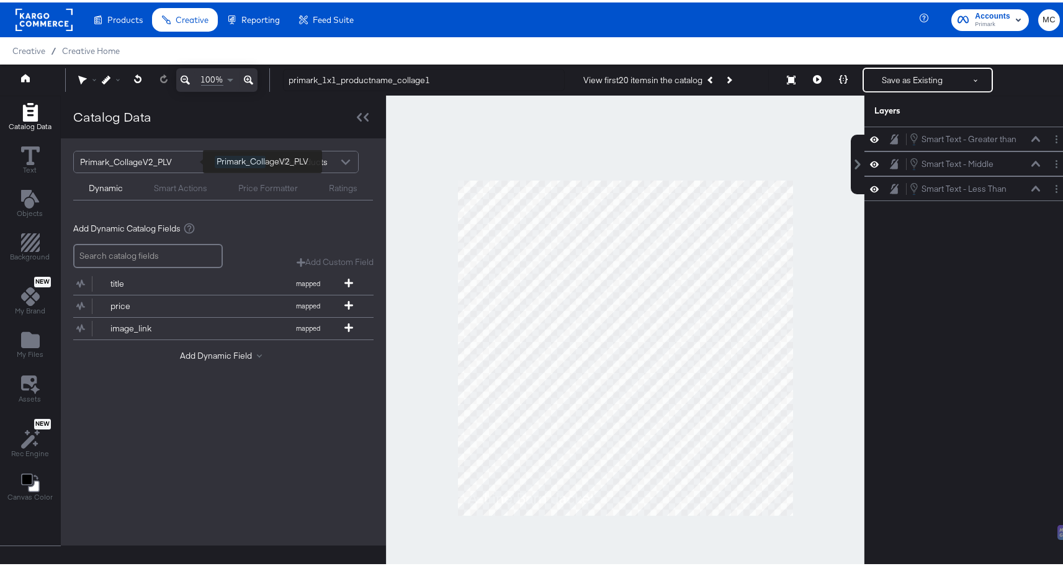
click at [148, 154] on div "Primark_CollageV2_PLV" at bounding box center [142, 159] width 125 height 21
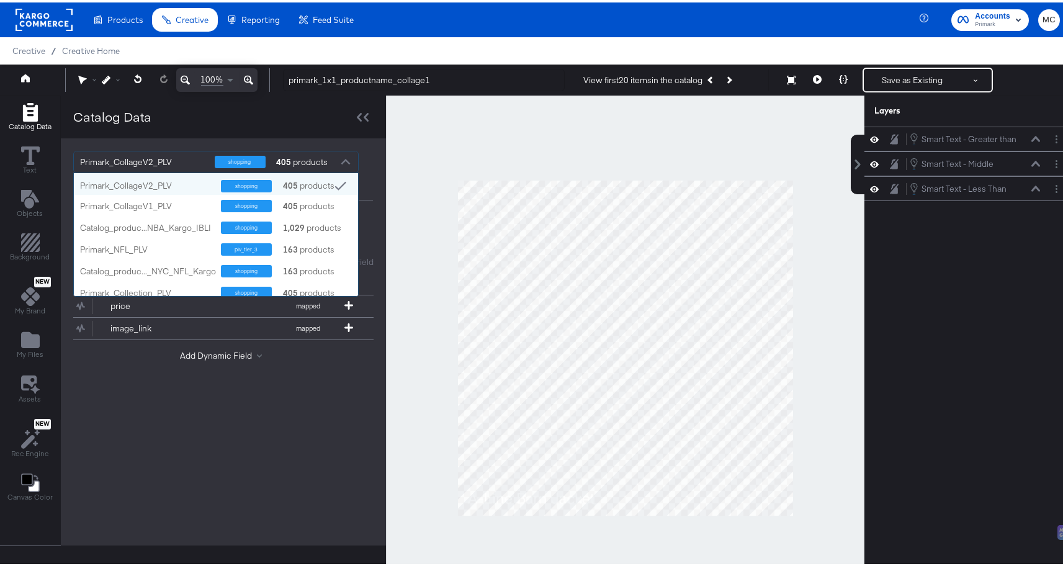
scroll to position [114, 275]
click at [156, 196] on div "Primark_CollageV1_PLV shopping 405 products" at bounding box center [216, 203] width 284 height 22
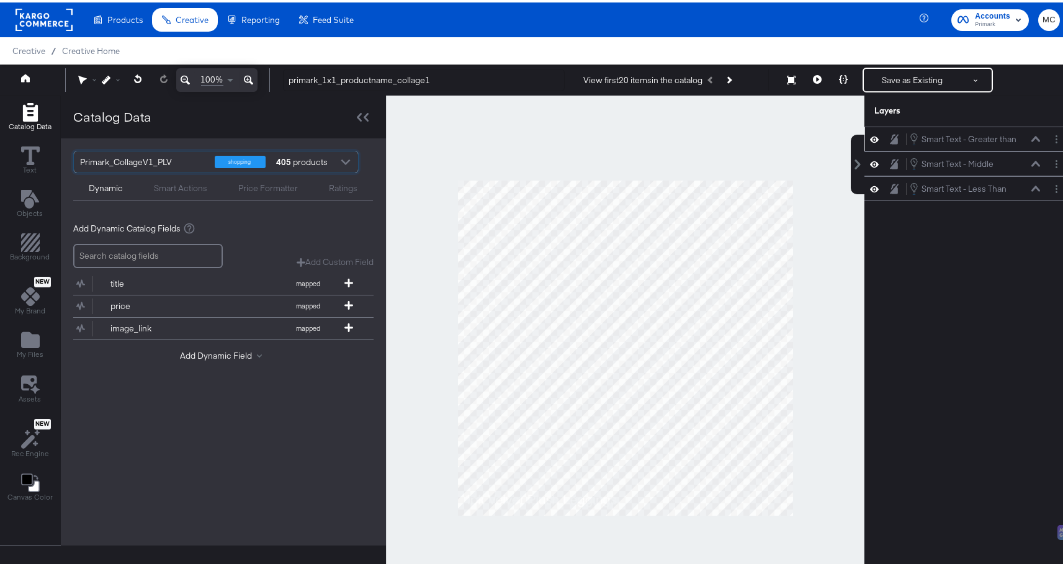
click at [1056, 137] on div at bounding box center [1058, 136] width 17 height 13
click at [1052, 136] on button "Layer Options" at bounding box center [1056, 136] width 13 height 13
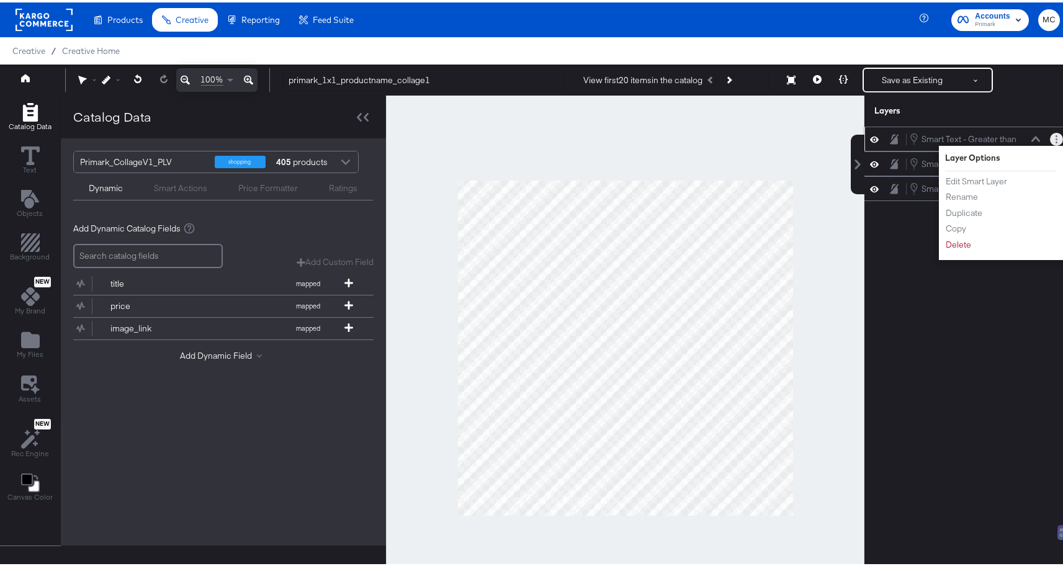
click at [981, 169] on div "Edit Smart Layer Rename Duplicate Copy Delete" at bounding box center [979, 210] width 68 height 83
click at [983, 174] on button "Edit Smart Layer" at bounding box center [976, 179] width 63 height 13
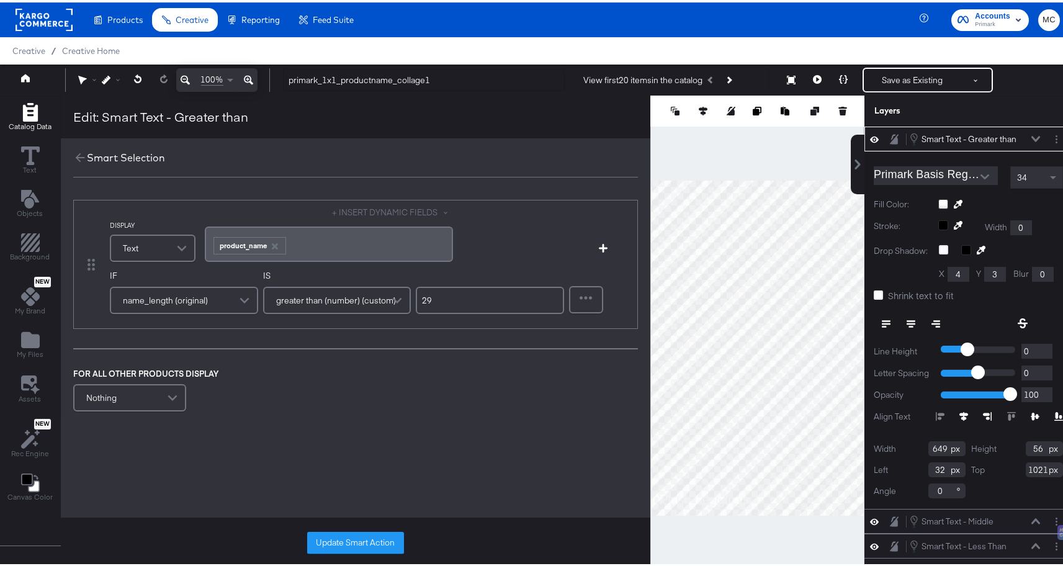
click at [775, 140] on div at bounding box center [758, 345] width 214 height 505
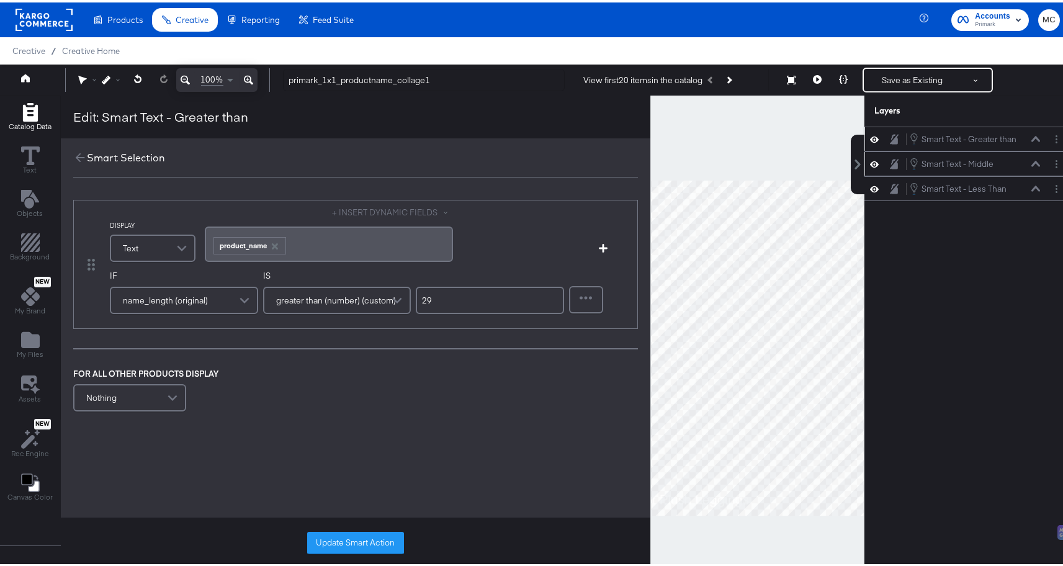
click at [1032, 156] on div "Smart Text - Middle Smart Text - Middle" at bounding box center [978, 162] width 138 height 14
click at [1031, 161] on button at bounding box center [1036, 161] width 10 height 7
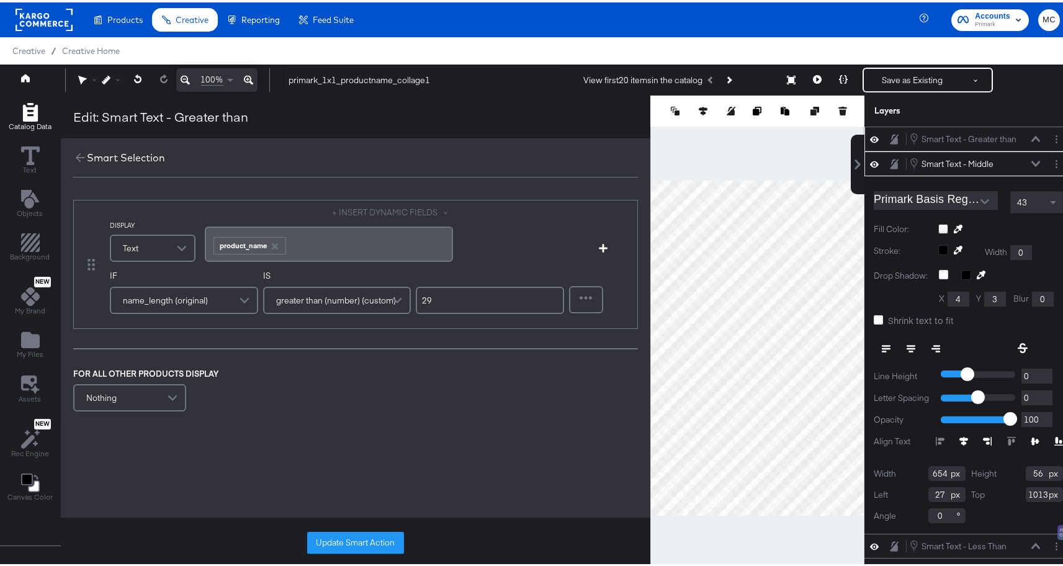
click at [1032, 161] on icon at bounding box center [1036, 161] width 9 height 6
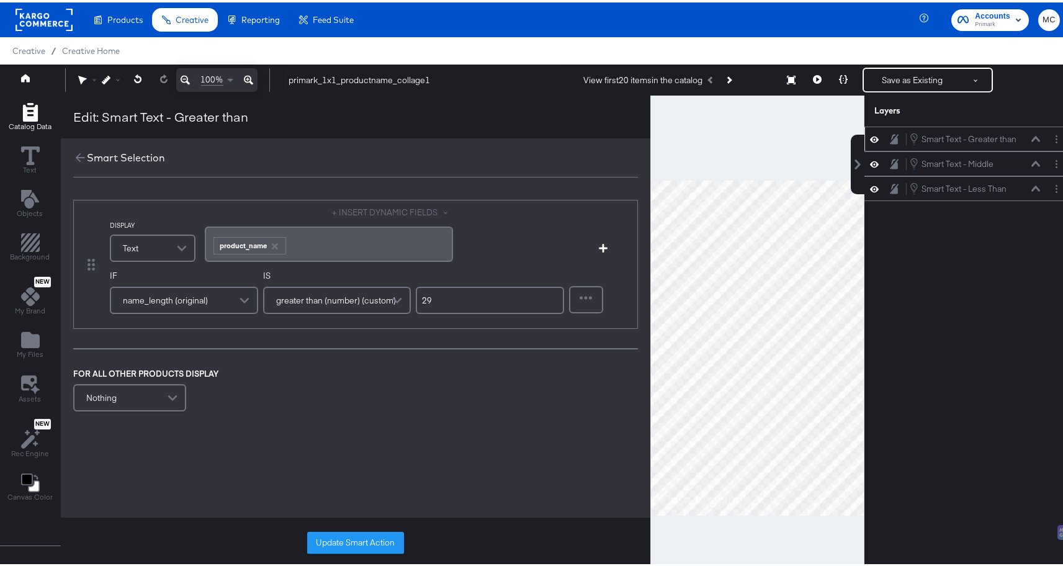
click at [34, 101] on icon "Add Rectangle" at bounding box center [30, 110] width 19 height 19
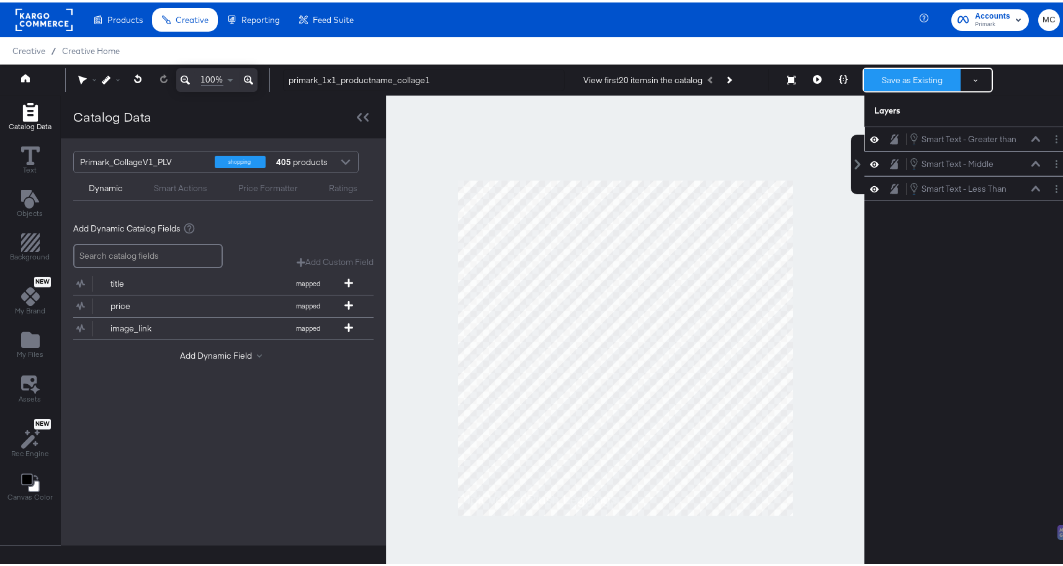
click at [918, 78] on button "Save as Existing" at bounding box center [912, 77] width 97 height 22
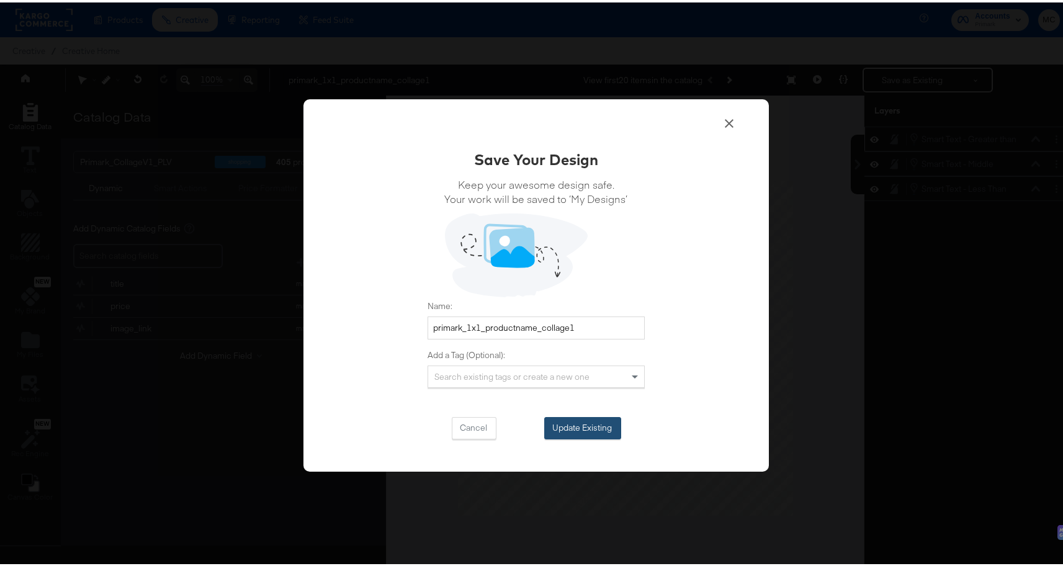
click at [590, 423] on button "Update Existing" at bounding box center [582, 426] width 77 height 22
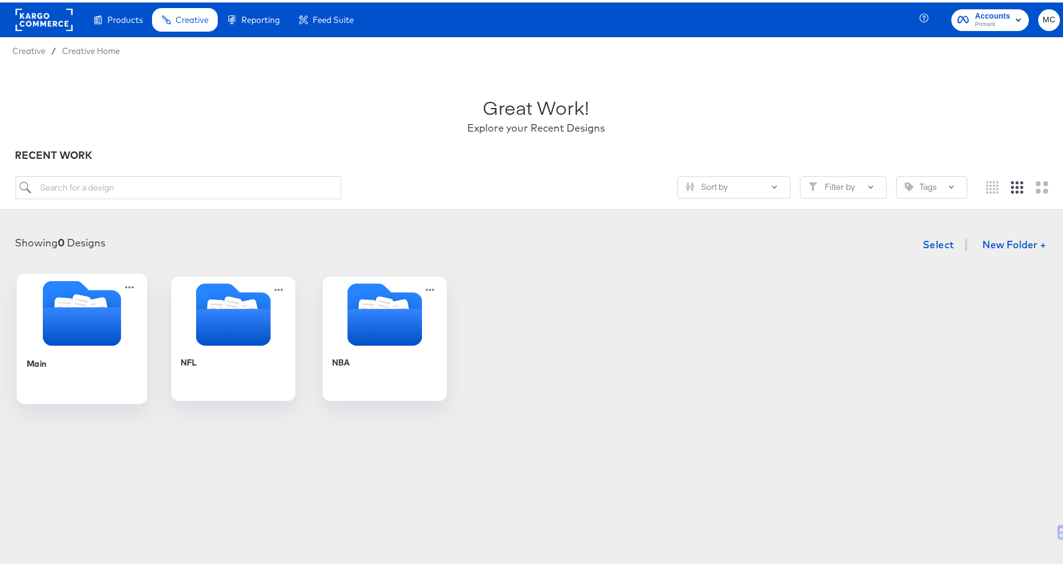
click at [32, 315] on icon "Folder" at bounding box center [82, 310] width 130 height 65
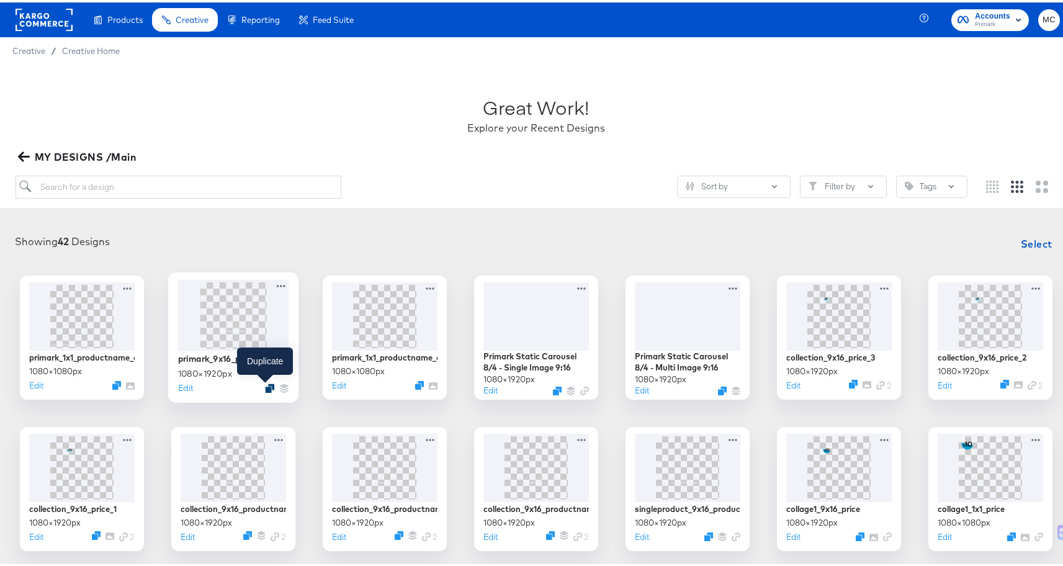
click at [266, 382] on icon "Duplicate" at bounding box center [269, 385] width 9 height 9
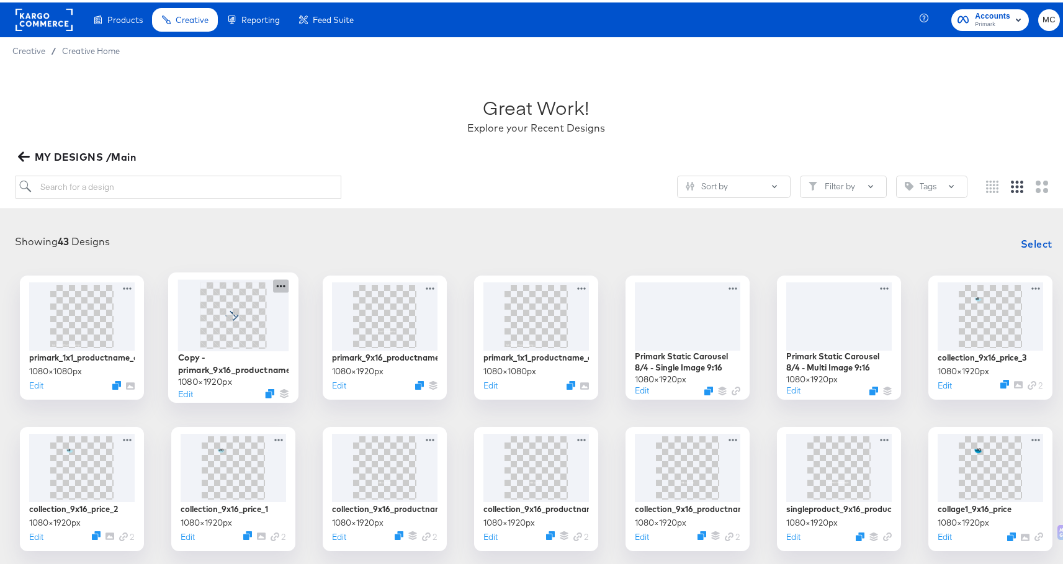
click at [277, 282] on icon at bounding box center [281, 283] width 16 height 13
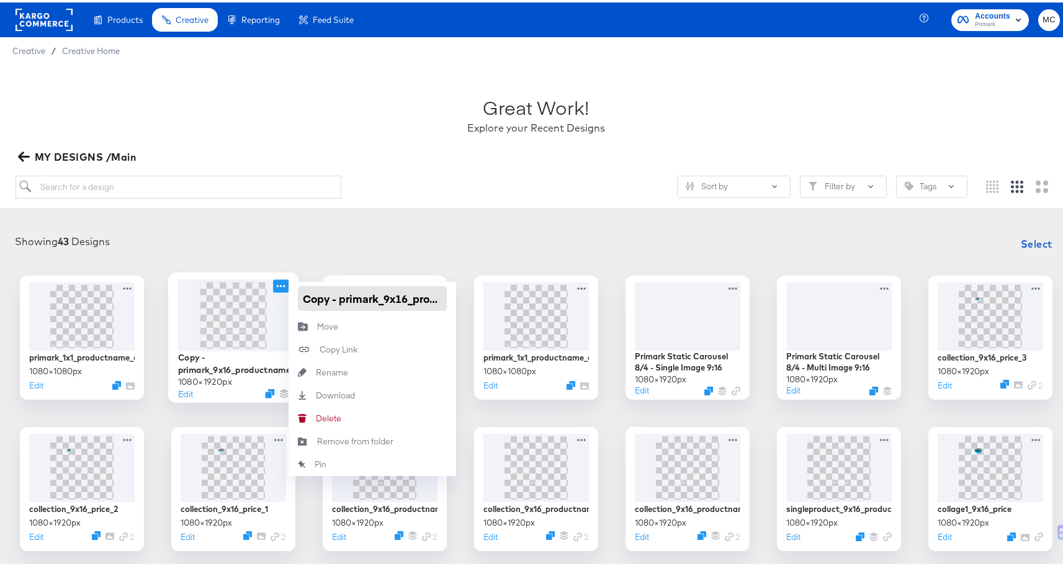
drag, startPoint x: 337, startPoint y: 298, endPoint x: 277, endPoint y: 296, distance: 60.2
click at [278, 296] on div "Copy - primark_9x16_productname_collage2 1080 × 1920 px Edit Copy - primark_9x1…" at bounding box center [233, 335] width 124 height 124
type input "primark_9x16_productname_collage1"
click at [310, 155] on div "MY DESIGNS /Main" at bounding box center [537, 154] width 1042 height 17
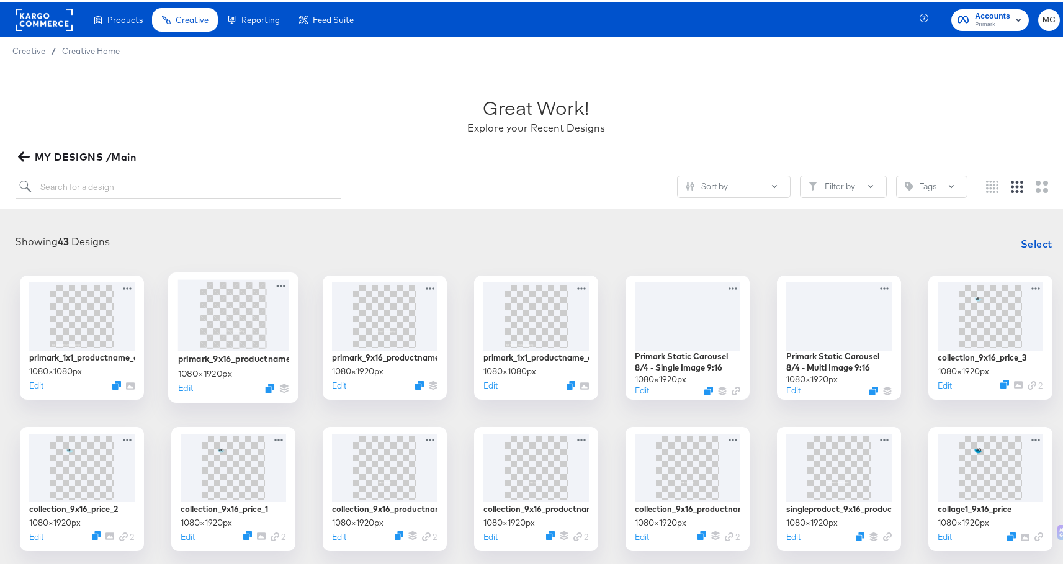
click at [225, 313] on img at bounding box center [233, 312] width 37 height 66
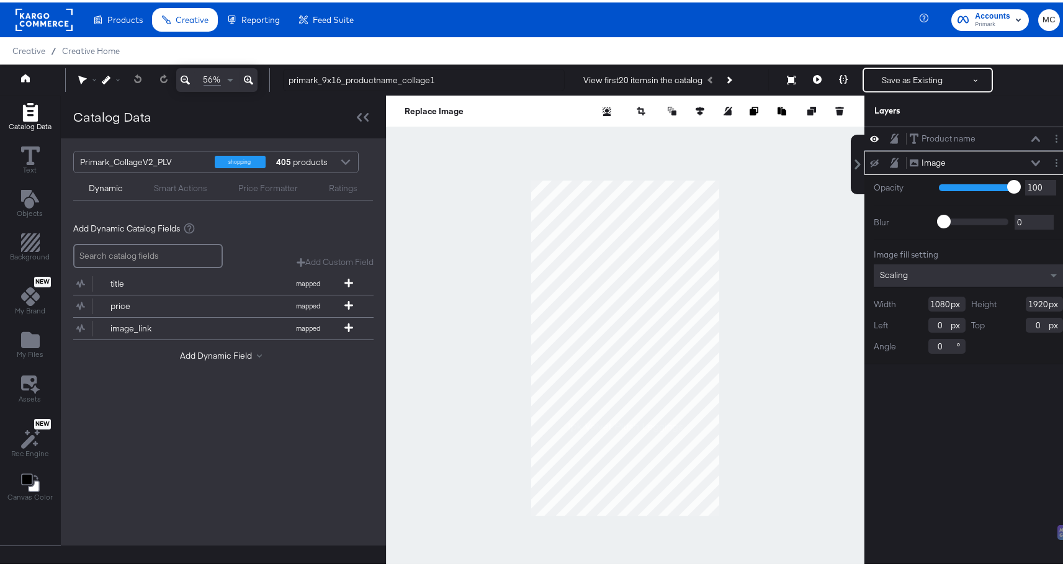
click at [912, 523] on div "Product name Product name Image Image Opacity 1 100 100 Blur 0 2000 0 Image fil…" at bounding box center [969, 351] width 208 height 454
click at [870, 158] on button at bounding box center [875, 161] width 10 height 10
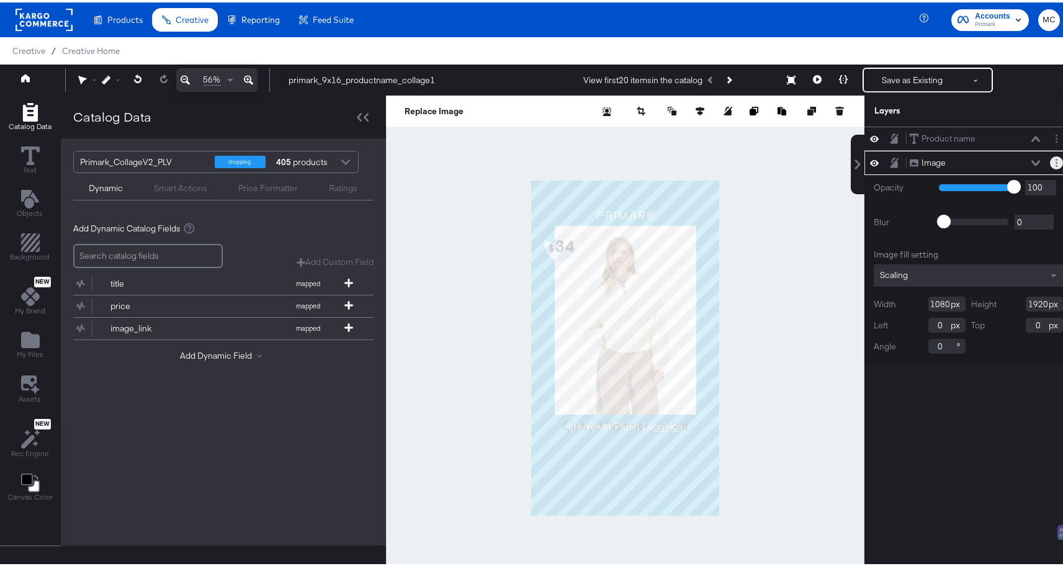
click at [1050, 161] on button "Layer Options" at bounding box center [1056, 160] width 13 height 13
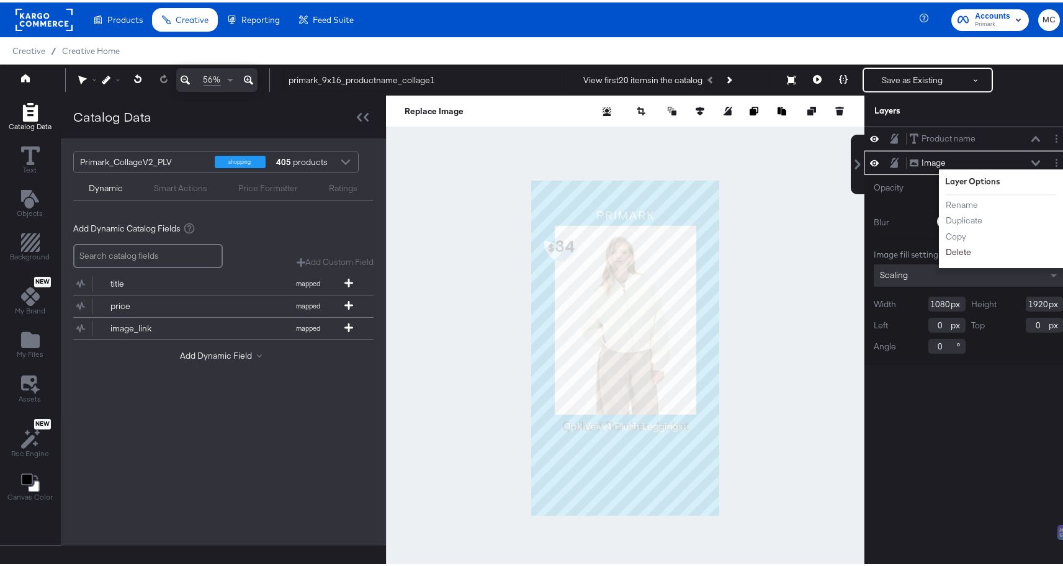
click at [953, 249] on button "Delete" at bounding box center [958, 249] width 27 height 13
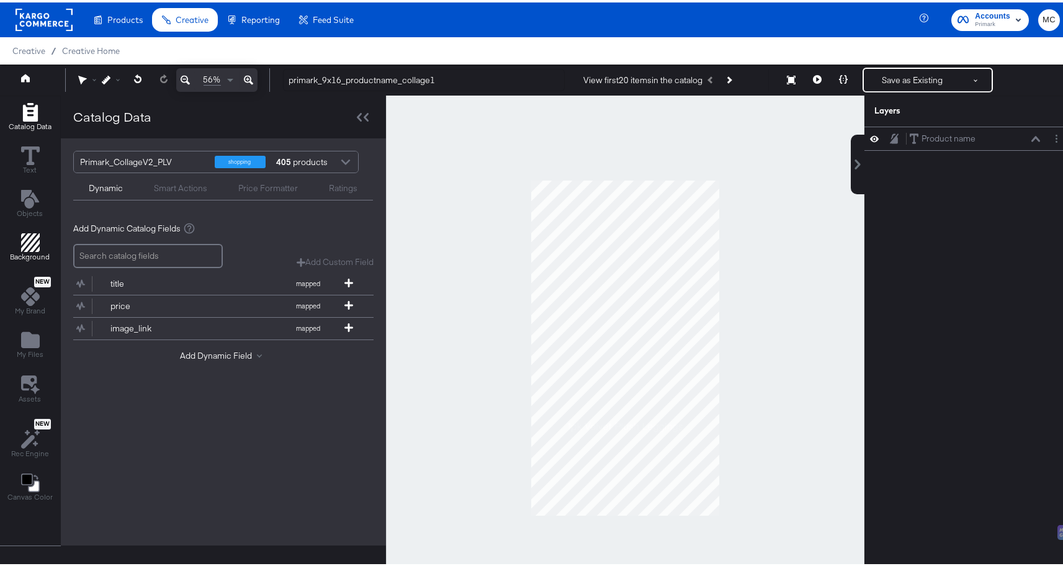
click at [32, 241] on icon "Add Rectangle" at bounding box center [30, 240] width 19 height 19
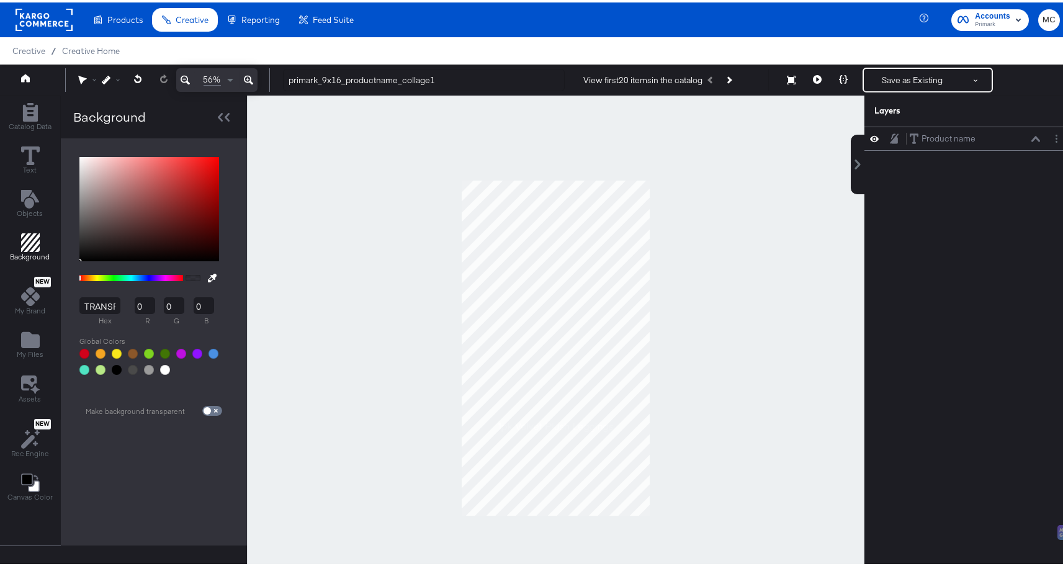
click at [210, 405] on span at bounding box center [212, 408] width 20 height 10
click at [211, 408] on input "checkbox" at bounding box center [207, 411] width 30 height 10
checkbox input "true"
type input "FFFFFF"
type input "255"
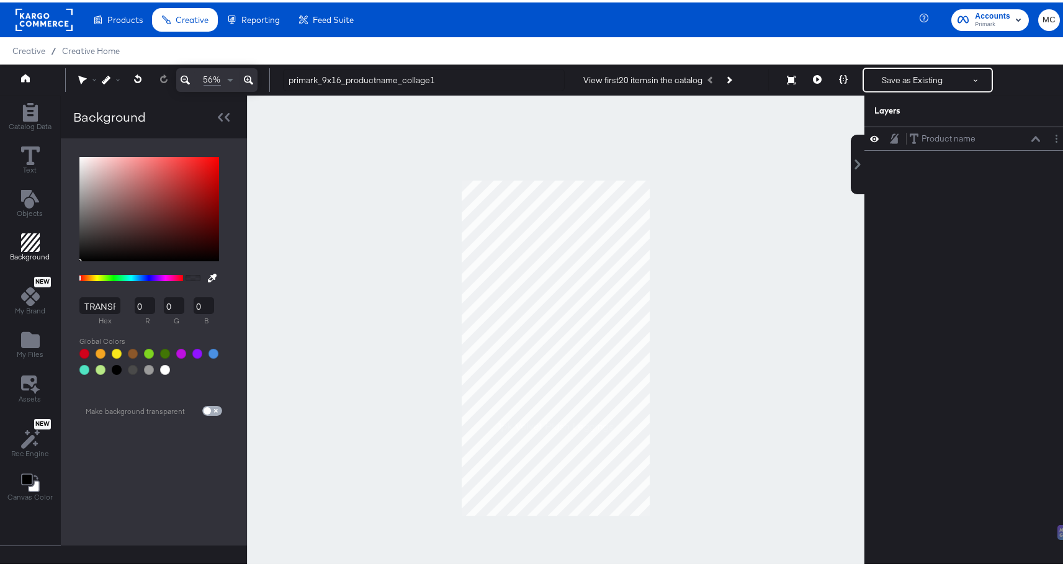
type input "255"
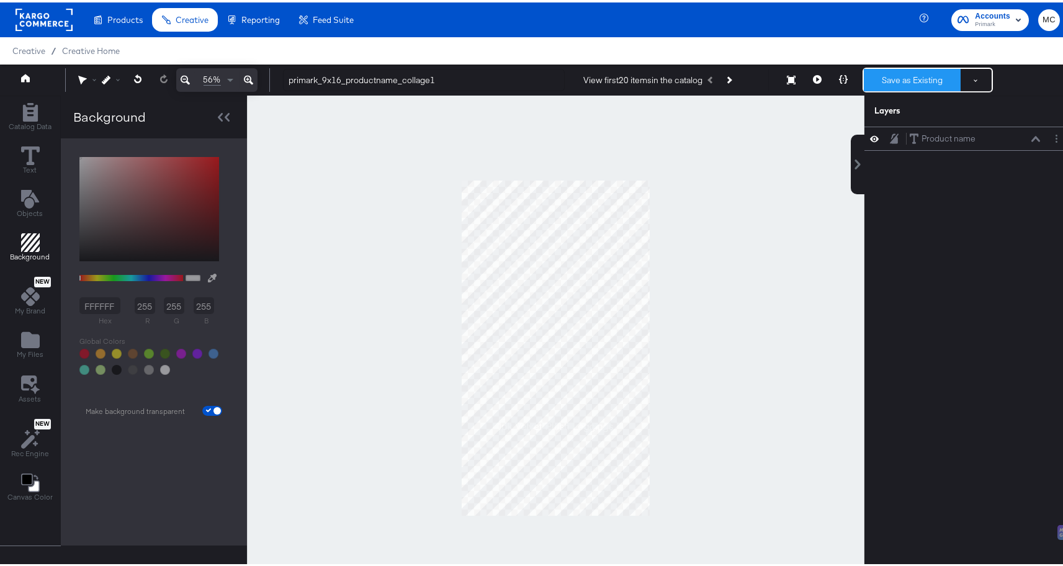
click at [917, 76] on button "Save as Existing" at bounding box center [912, 77] width 97 height 22
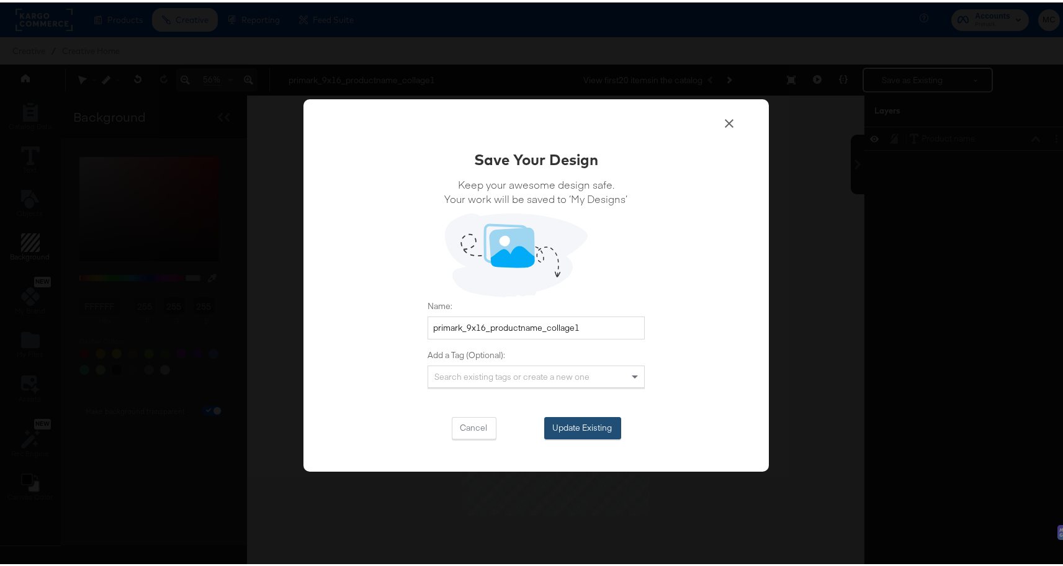
click at [590, 430] on button "Update Existing" at bounding box center [582, 426] width 77 height 22
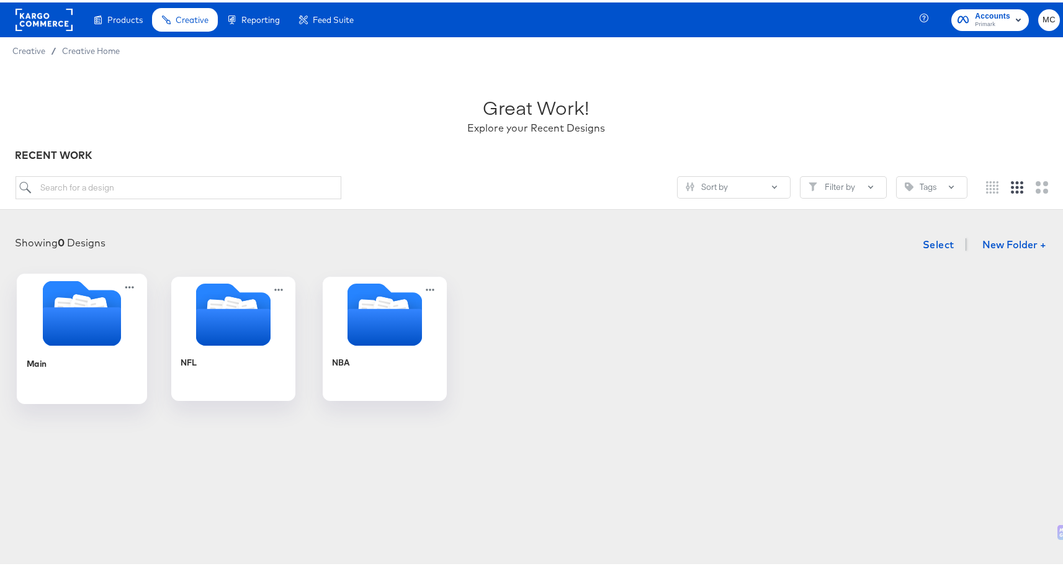
click at [106, 331] on icon "Folder" at bounding box center [82, 324] width 78 height 38
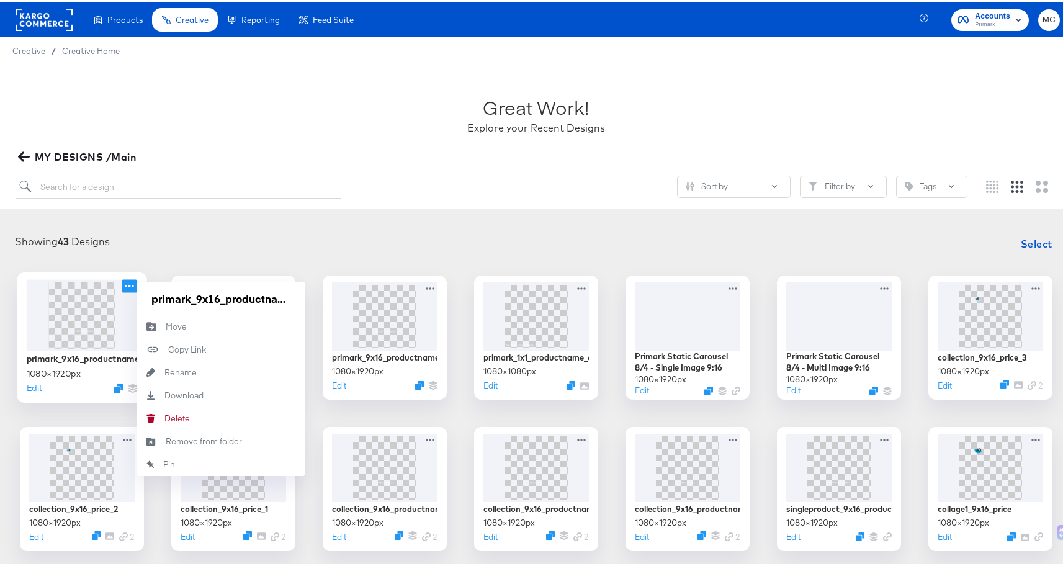
click at [132, 282] on icon at bounding box center [130, 283] width 16 height 13
click at [150, 295] on input "primark_9x16_productname_collage1" at bounding box center [220, 296] width 149 height 25
drag, startPoint x: 148, startPoint y: 295, endPoint x: 325, endPoint y: 300, distance: 176.4
click at [325, 300] on div "primark_9x16_productname_collage1 1080 × 1920 px Edit primark_9x16_productname_…" at bounding box center [536, 562] width 1048 height 579
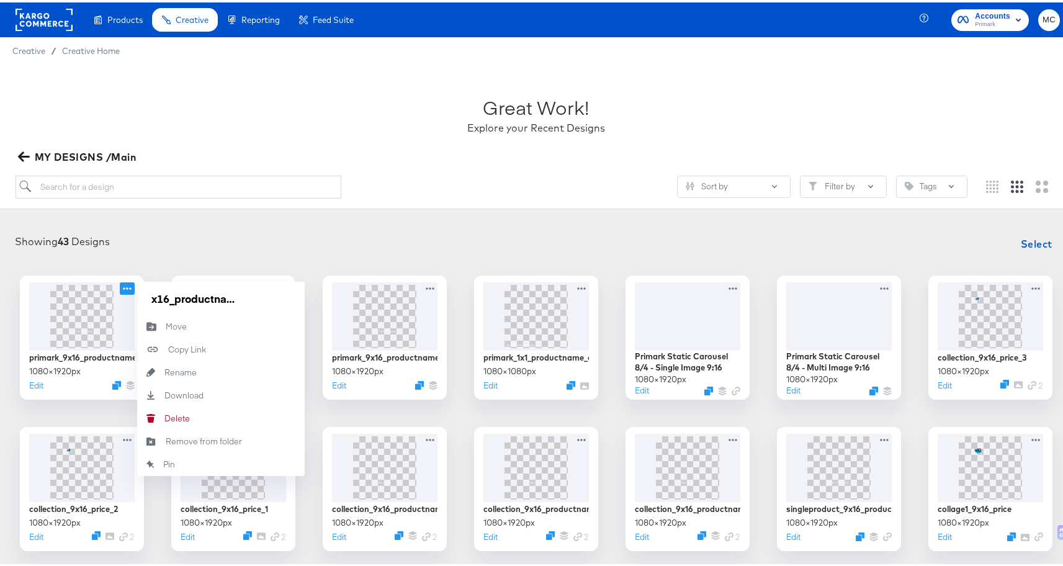
scroll to position [0, 0]
click at [618, 165] on div "Great Work! Explore your Recent Designs MY DESIGNS /Main Sort by Filter by Tags" at bounding box center [536, 134] width 1073 height 145
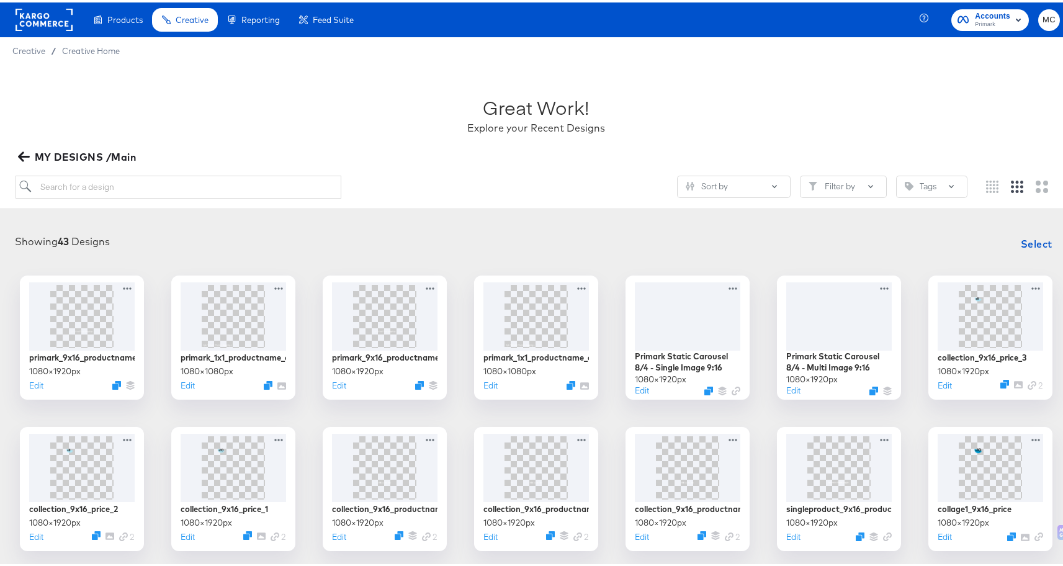
click at [449, 317] on div "primark_9x16_productname_collage1 1080 × 1920 px Edit primark_1x1_productname_c…" at bounding box center [536, 562] width 1048 height 579
click at [420, 310] on div at bounding box center [385, 312] width 111 height 71
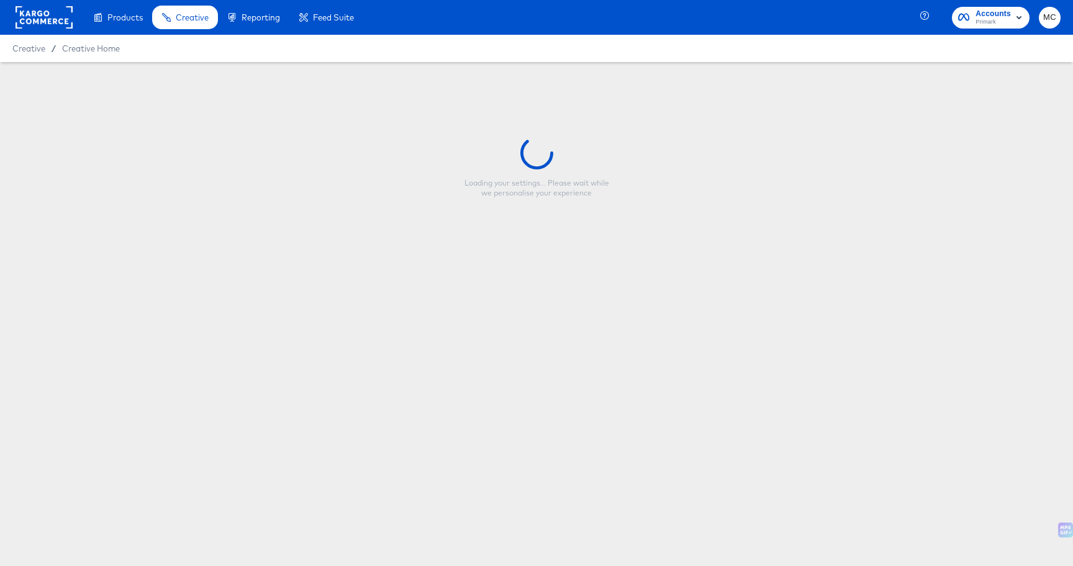
type input "primark_9x16_productname_collage2"
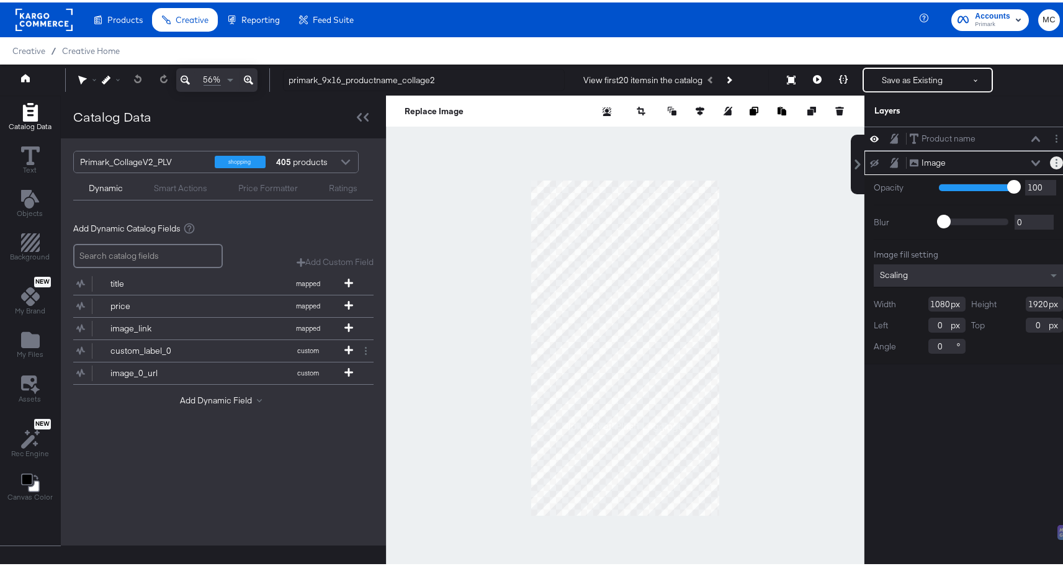
click at [1050, 160] on button "Layer Options" at bounding box center [1056, 160] width 13 height 13
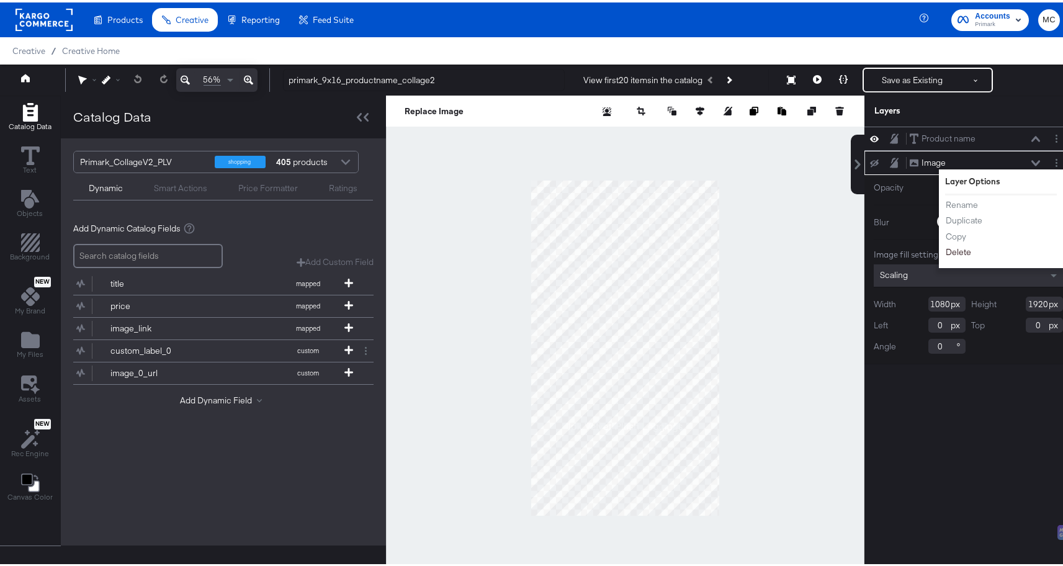
click at [951, 245] on button "Delete" at bounding box center [958, 249] width 27 height 13
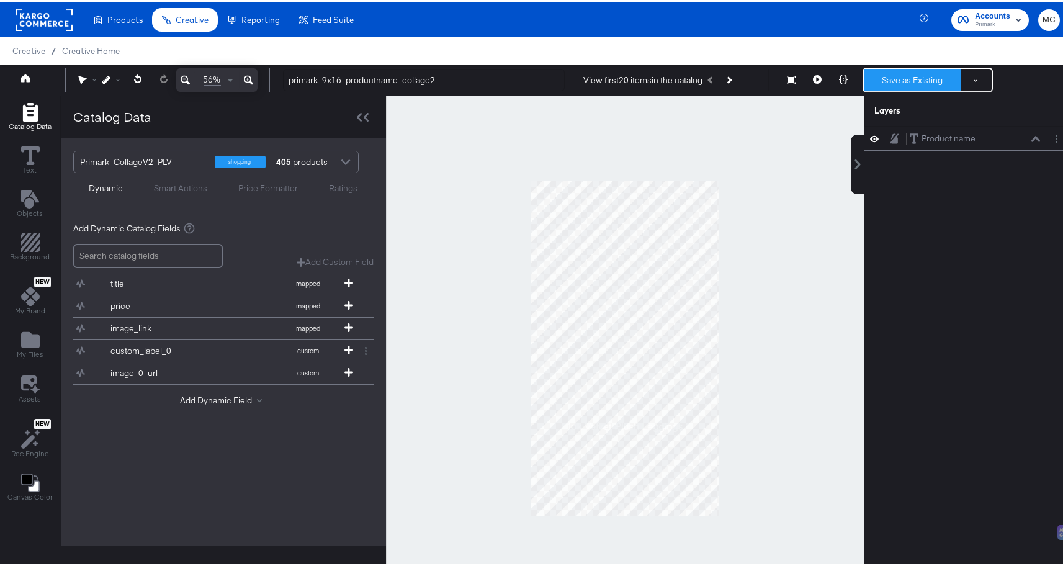
click at [881, 76] on button "Save as Existing" at bounding box center [912, 77] width 97 height 22
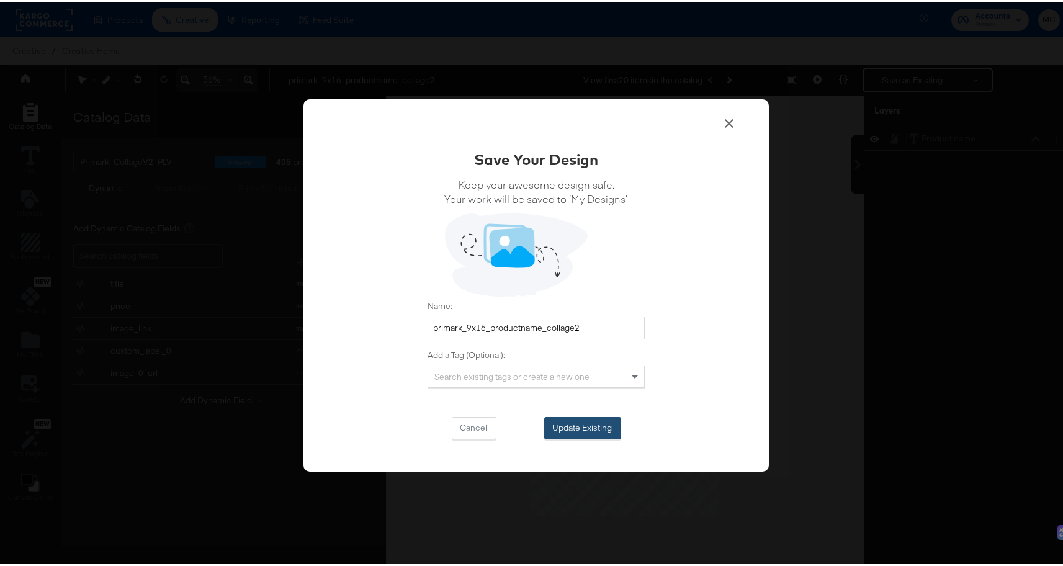
click at [587, 419] on button "Update Existing" at bounding box center [582, 426] width 77 height 22
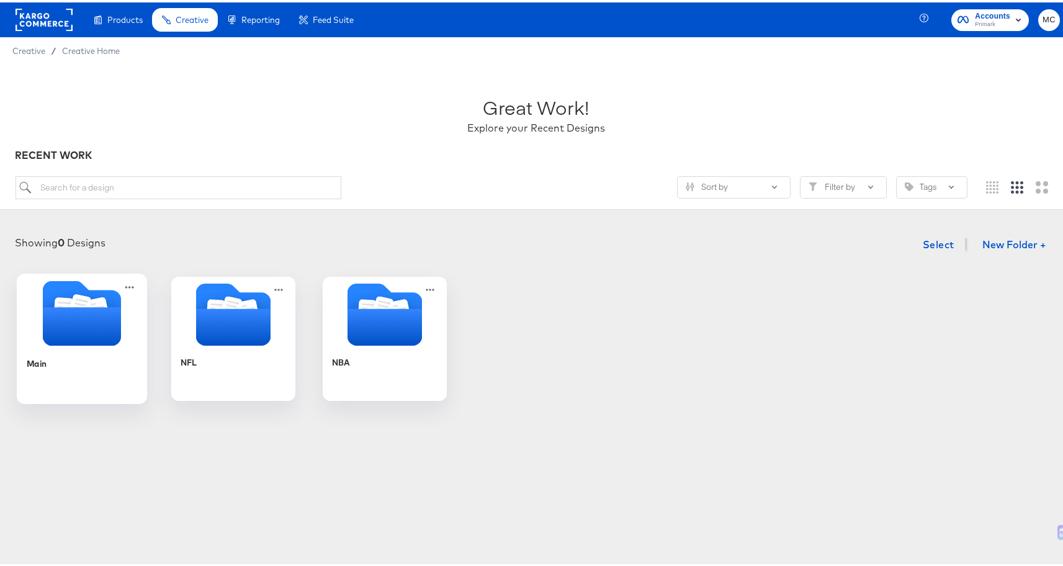
click at [43, 318] on icon "Folder" at bounding box center [82, 324] width 78 height 38
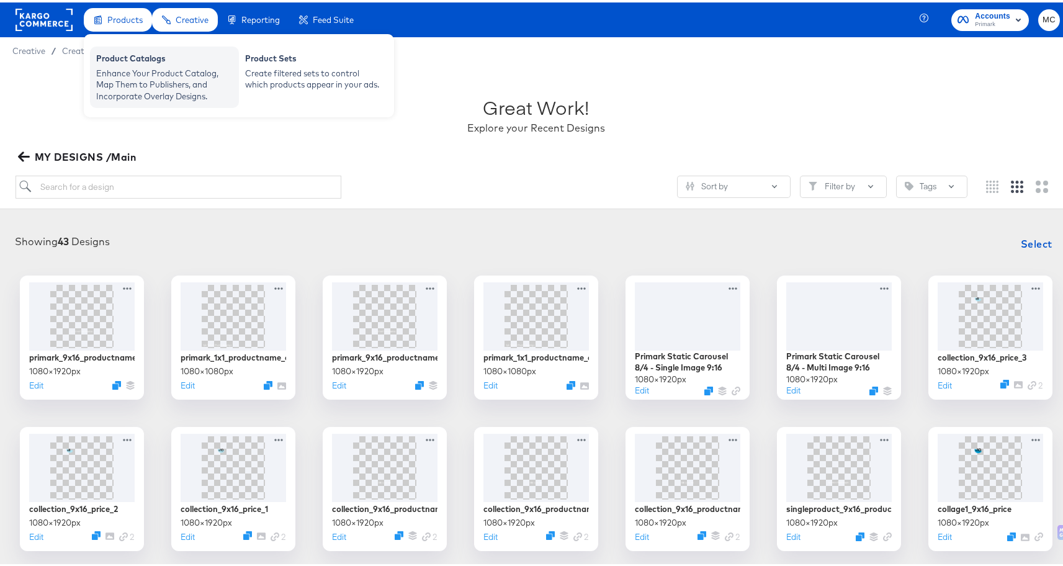
click at [125, 61] on div "Product Catalogs" at bounding box center [164, 57] width 137 height 15
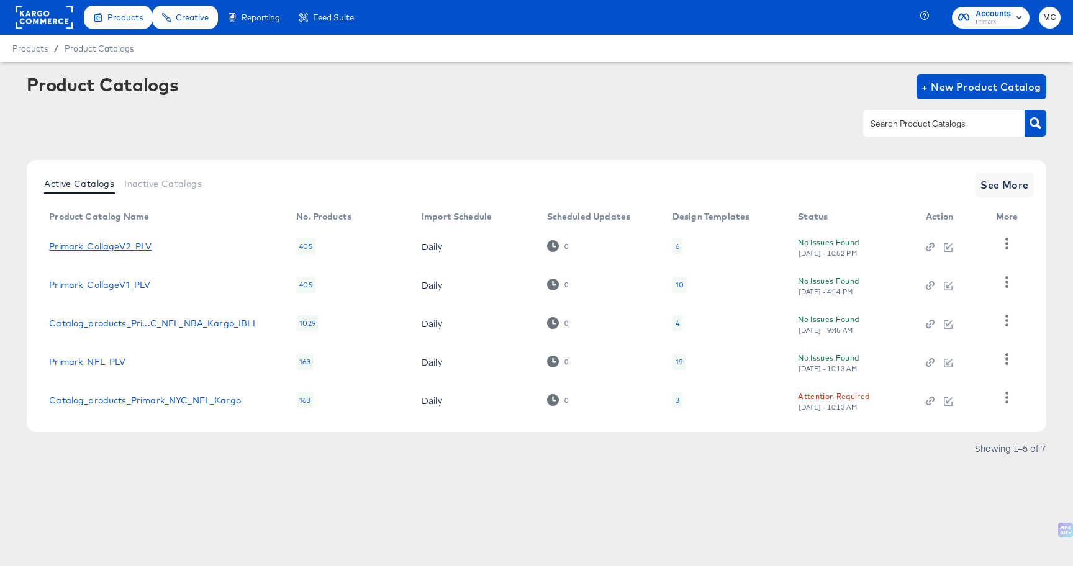
click at [89, 241] on link "Primark_CollageV2_PLV" at bounding box center [100, 246] width 102 height 10
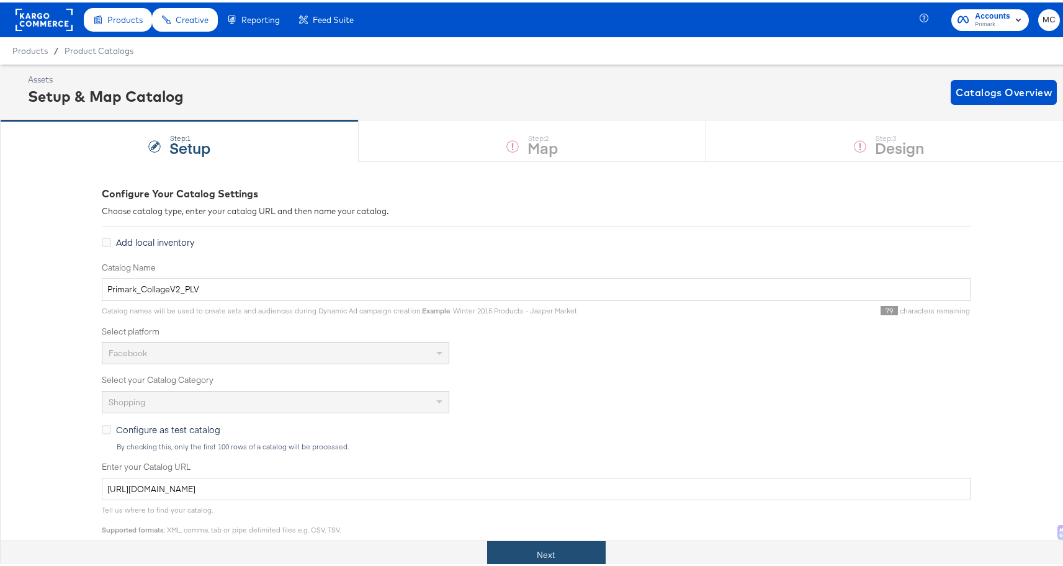
click at [526, 545] on button "Next" at bounding box center [546, 553] width 119 height 28
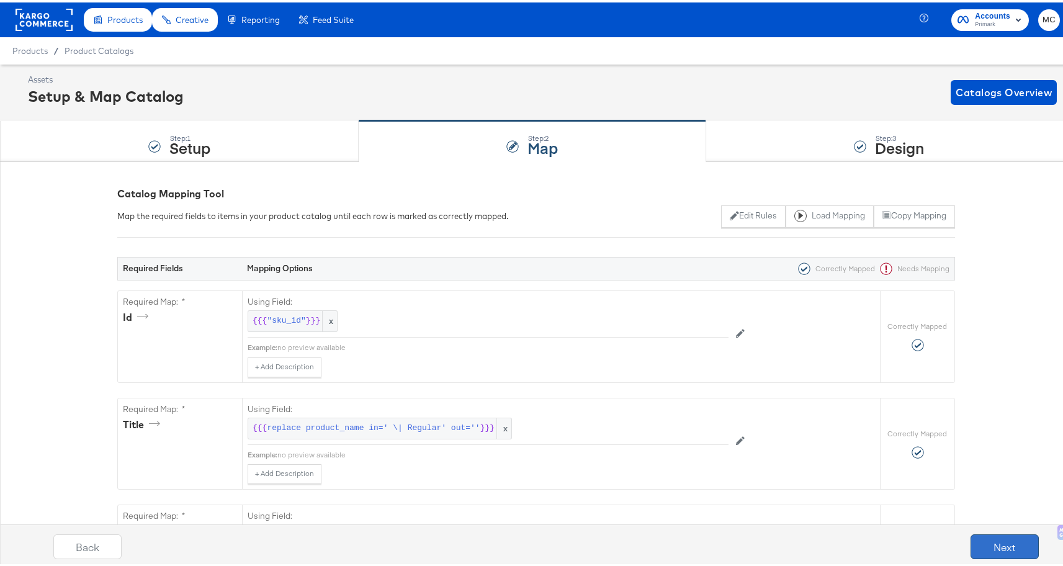
click at [985, 547] on button "Next" at bounding box center [1005, 544] width 68 height 25
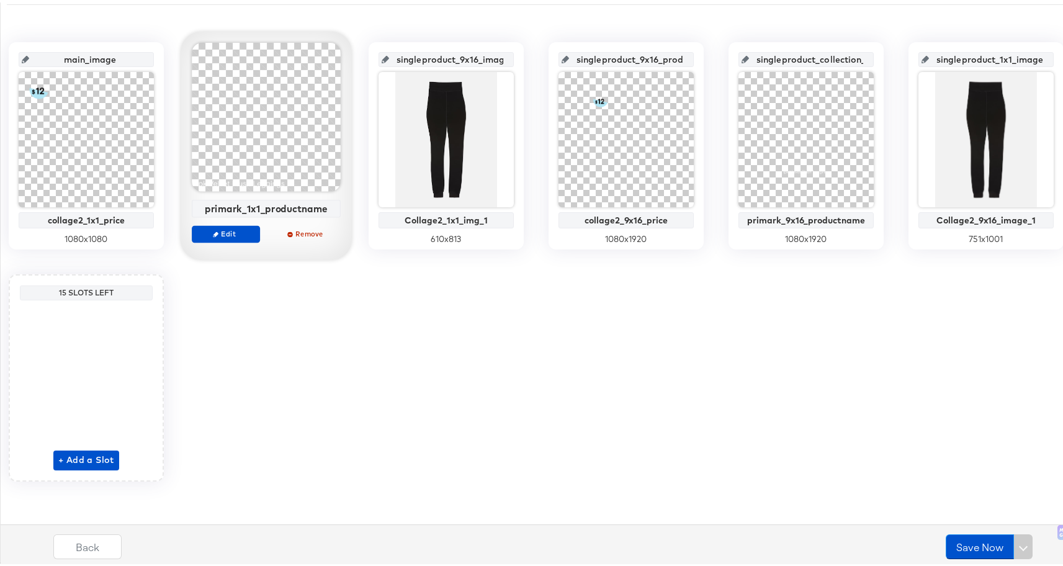
scroll to position [136, 0]
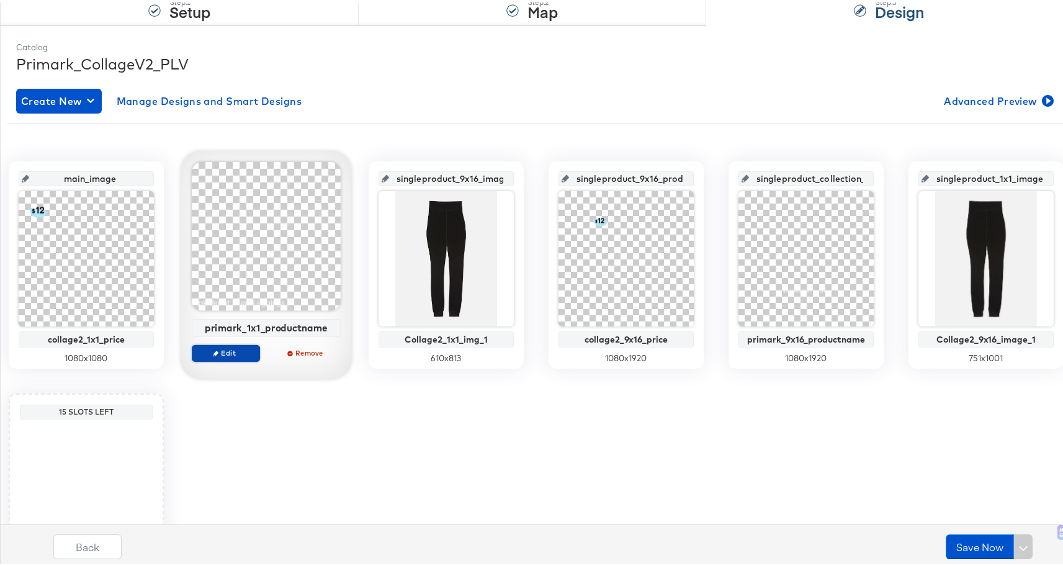
click at [254, 352] on span "Edit" at bounding box center [225, 350] width 57 height 9
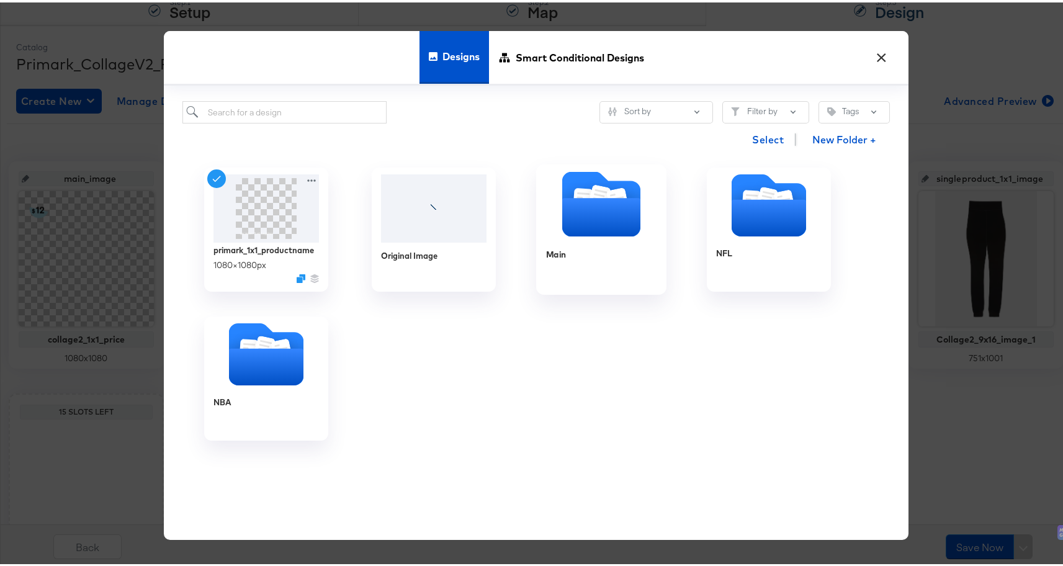
click at [578, 237] on div "Main" at bounding box center [601, 261] width 111 height 48
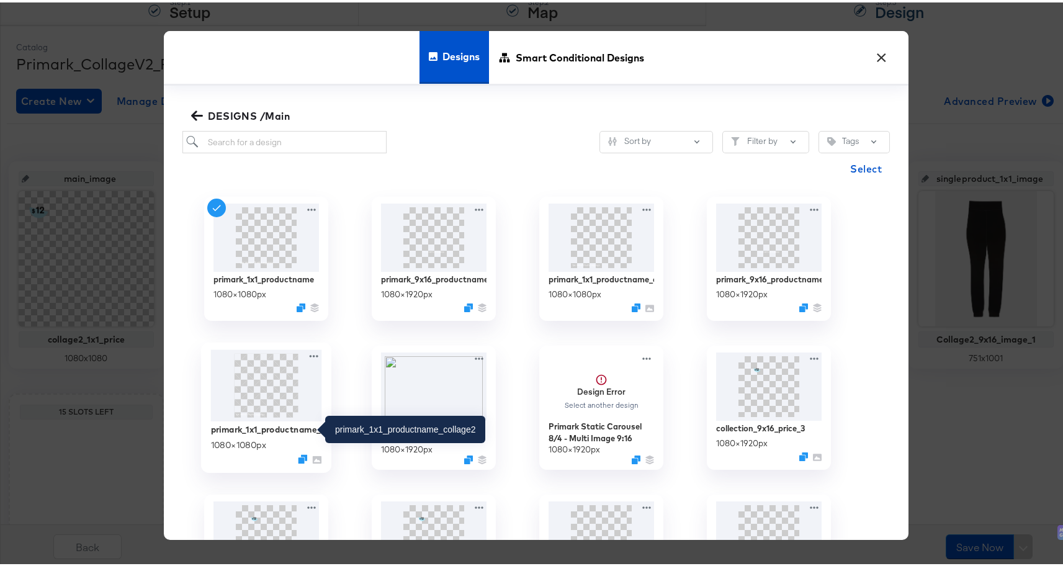
click at [265, 425] on div "primark_1x1_productname_collage2" at bounding box center [266, 427] width 111 height 12
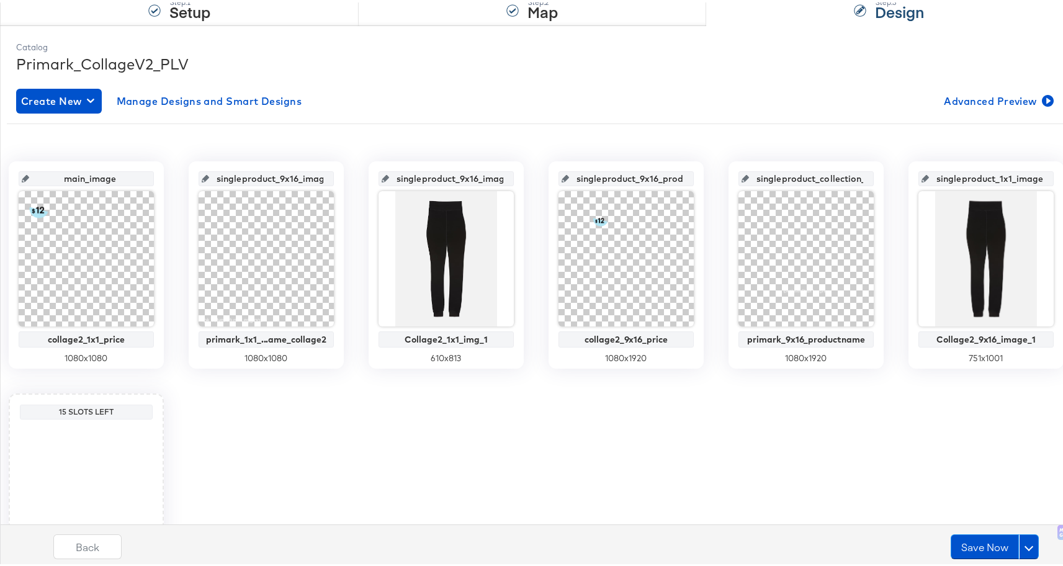
click at [327, 178] on input "singleproduct_9x16_image_2" at bounding box center [270, 172] width 122 height 34
drag, startPoint x: 305, startPoint y: 175, endPoint x: 463, endPoint y: 186, distance: 158.6
click at [463, 186] on div "main_image collage2_1x1_price 1080 x 1080 singleproduct_9x16_image_2 primark_1x…" at bounding box center [536, 378] width 1059 height 439
paste input "primark_1x1_productname_collage"
type input "primark_1x1_productname_collage2"
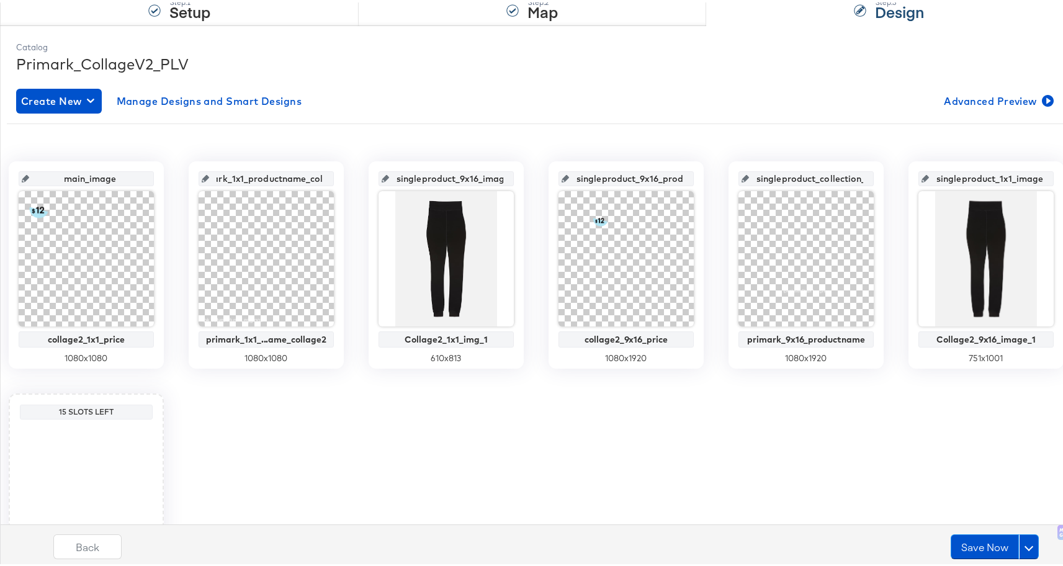
scroll to position [0, 54]
click at [462, 118] on div "Create New Manage Designs and Smart Designs Advanced Preview main_image collage…" at bounding box center [536, 351] width 1040 height 550
click at [209, 178] on icon at bounding box center [205, 176] width 7 height 7
click at [531, 487] on div "main_image collage2_1x1_price 1080 x 1080 primark_1x1_productname_collage2 prim…" at bounding box center [536, 378] width 1059 height 439
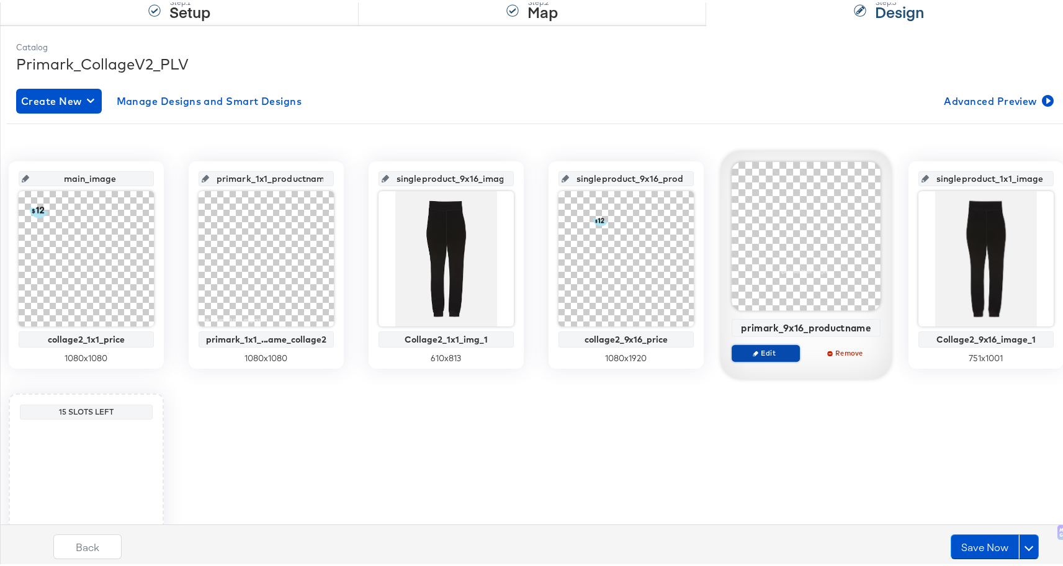
click at [795, 354] on span "Edit" at bounding box center [765, 350] width 57 height 9
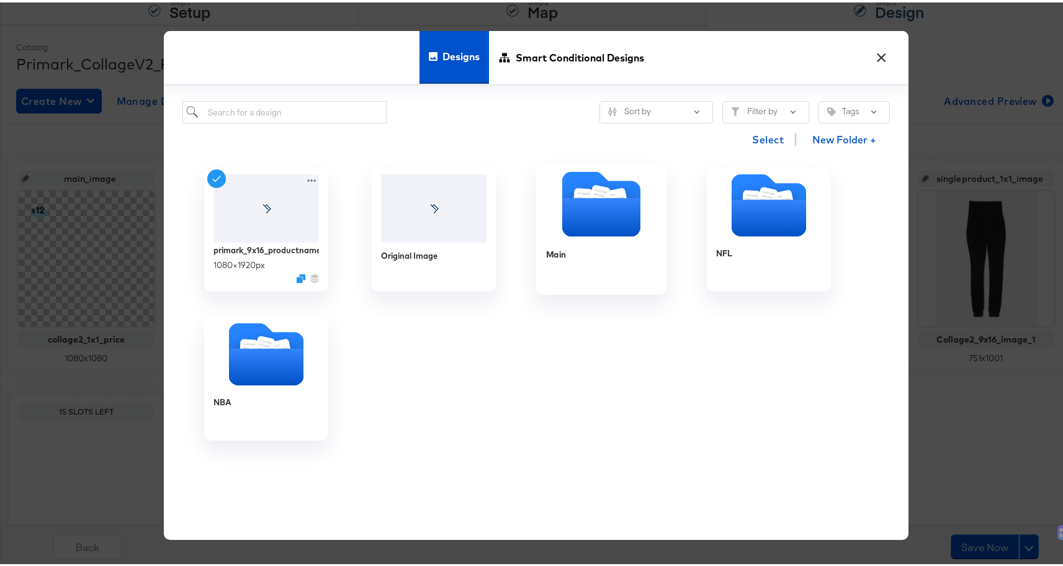
click at [549, 224] on icon "Folder" at bounding box center [601, 201] width 130 height 65
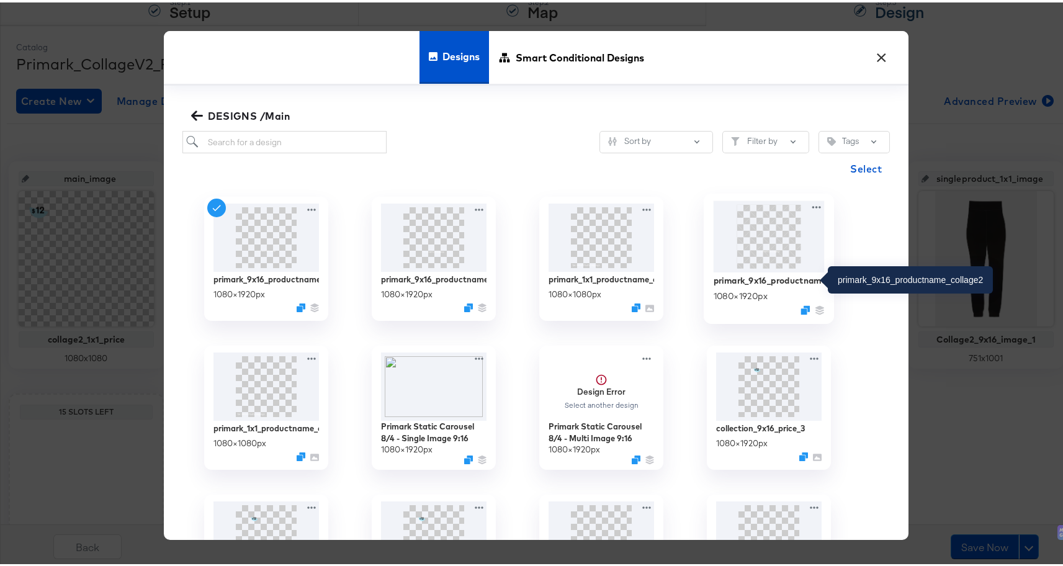
click at [770, 275] on div "primark_9x16_productname_collage2" at bounding box center [769, 278] width 111 height 12
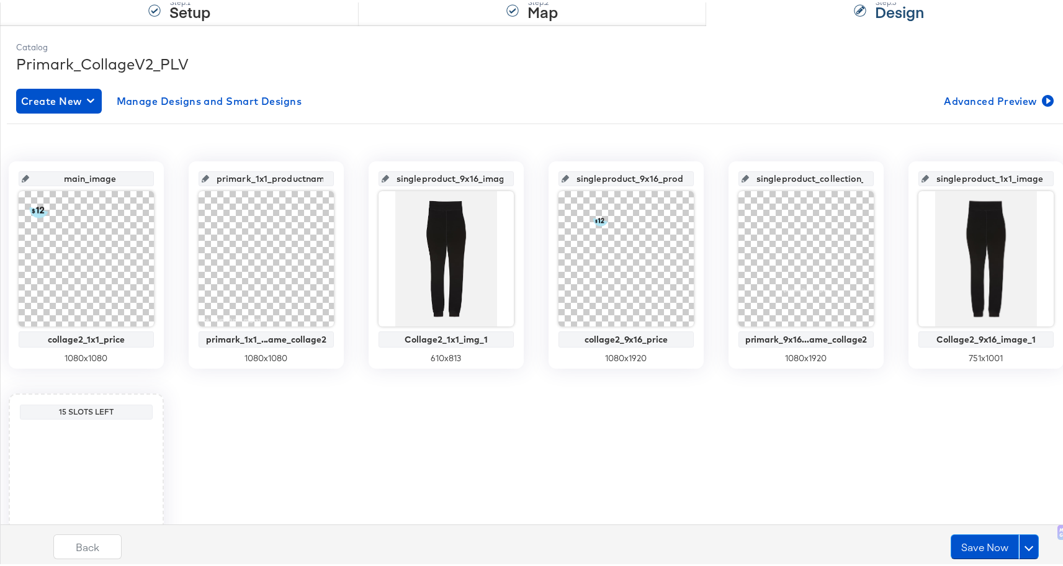
click at [871, 181] on input "singleproduct_collection_9x16_price_image" at bounding box center [810, 172] width 122 height 34
drag, startPoint x: 846, startPoint y: 180, endPoint x: 966, endPoint y: 176, distance: 120.5
click at [884, 176] on div "singleproduct_collection_9x16_price_image primark_9x16...ame_collage2 1080 x 19…" at bounding box center [806, 262] width 155 height 207
click at [871, 173] on input "singleproduct_collection_9x16_price_image" at bounding box center [810, 172] width 122 height 34
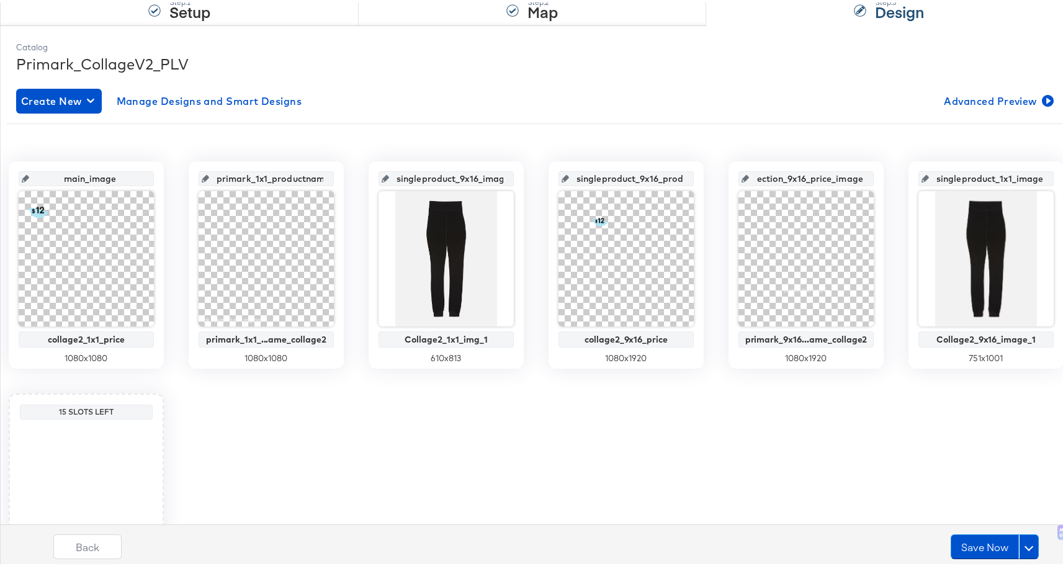
click at [861, 176] on input "singleproduct_collection_9x16_price_image" at bounding box center [810, 172] width 122 height 34
drag, startPoint x: 943, startPoint y: 178, endPoint x: 812, endPoint y: 178, distance: 131.6
click at [813, 178] on div "main_image collage2_1x1_price 1080 x 1080 primark_1x1_productname_collage2 prim…" at bounding box center [536, 378] width 1059 height 439
paste input "primark_9x16_productname_collage2"
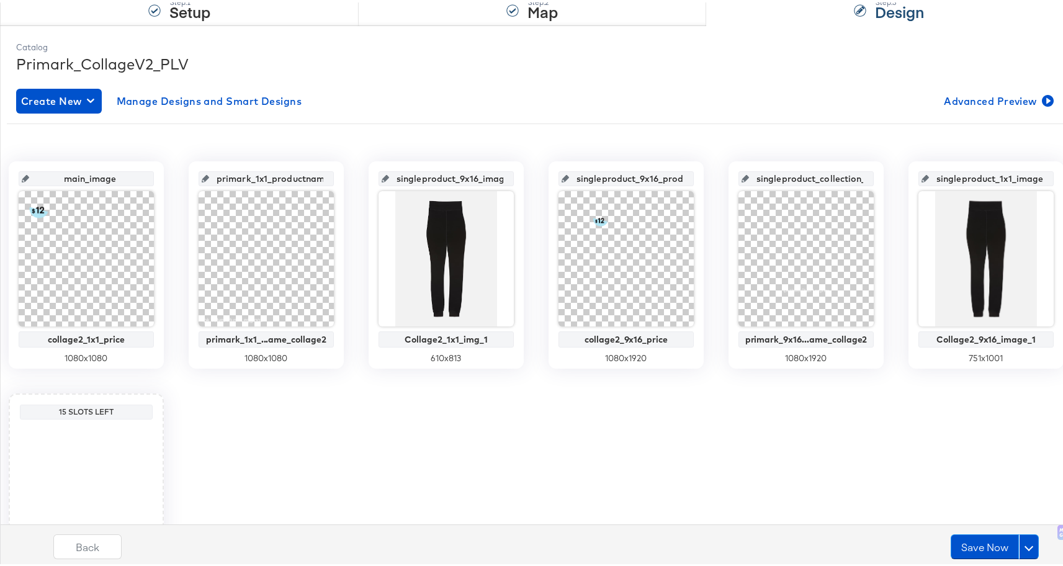
type input "primark_9x16_productname_collage2"
click at [755, 69] on div "Primark_CollageV2_PLV" at bounding box center [536, 61] width 1040 height 21
click at [979, 544] on button "Save Now" at bounding box center [985, 544] width 68 height 25
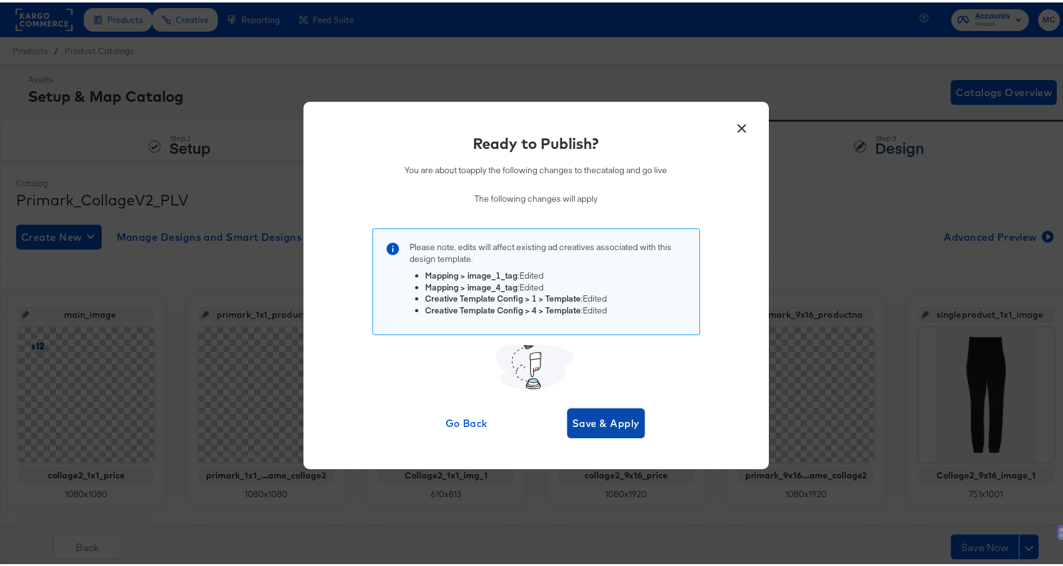
click at [615, 420] on span "Save & Apply" at bounding box center [606, 420] width 68 height 17
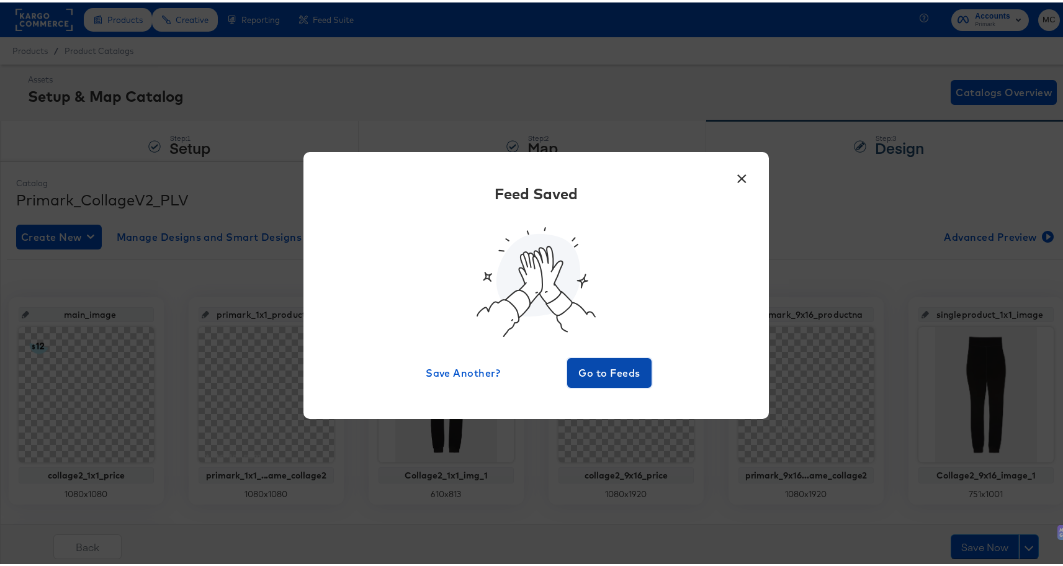
click at [595, 366] on span "Go to Feeds" at bounding box center [609, 370] width 74 height 17
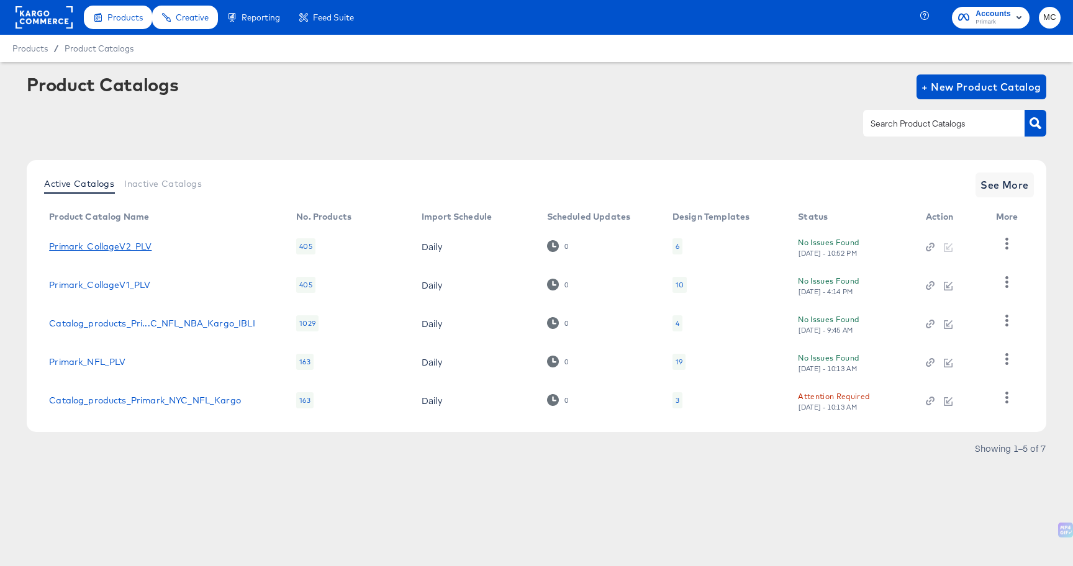
click at [135, 245] on link "Primark_CollageV2_PLV" at bounding box center [100, 246] width 102 height 10
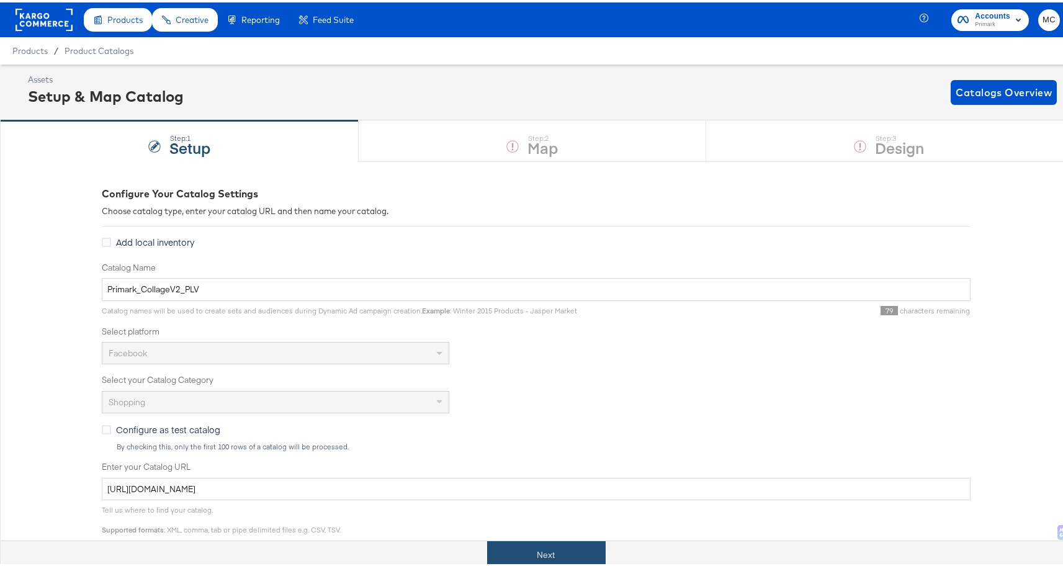
click at [511, 549] on button "Next" at bounding box center [546, 553] width 119 height 28
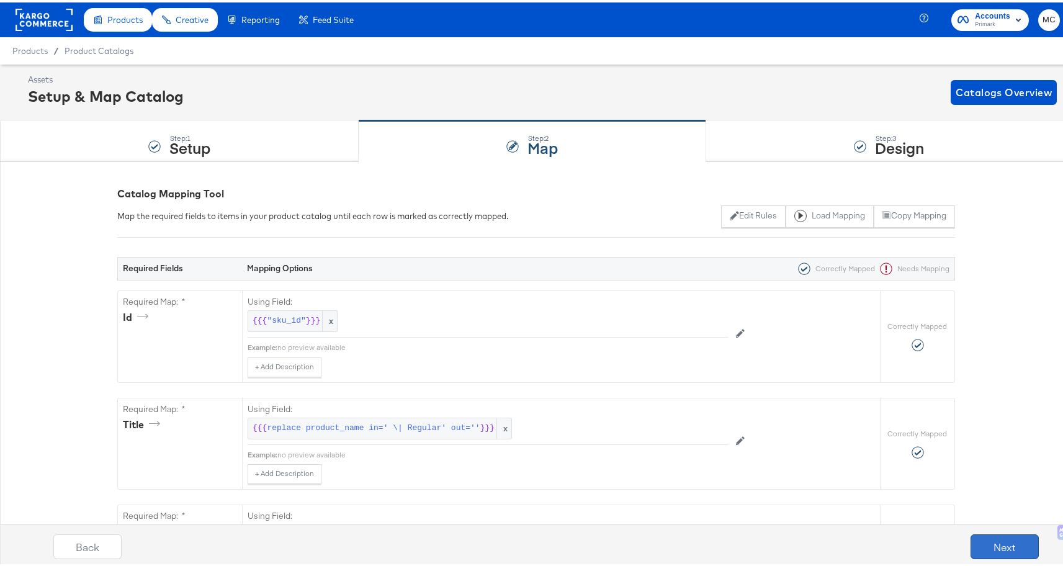
click at [1026, 552] on button "Next" at bounding box center [1005, 544] width 68 height 25
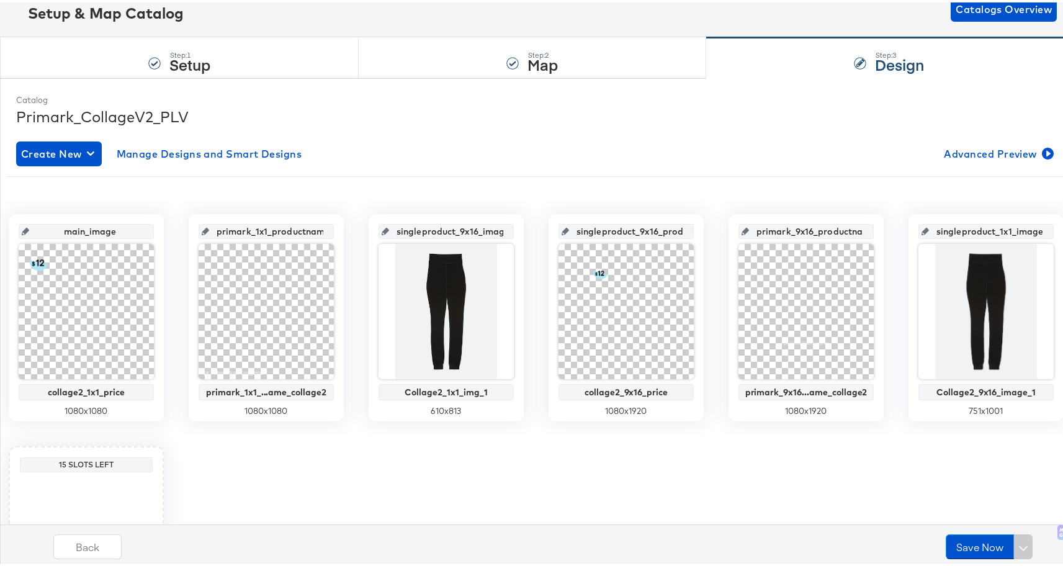
scroll to position [84, 0]
click at [871, 230] on input "primark_9x16_productname_collage2" at bounding box center [810, 223] width 122 height 34
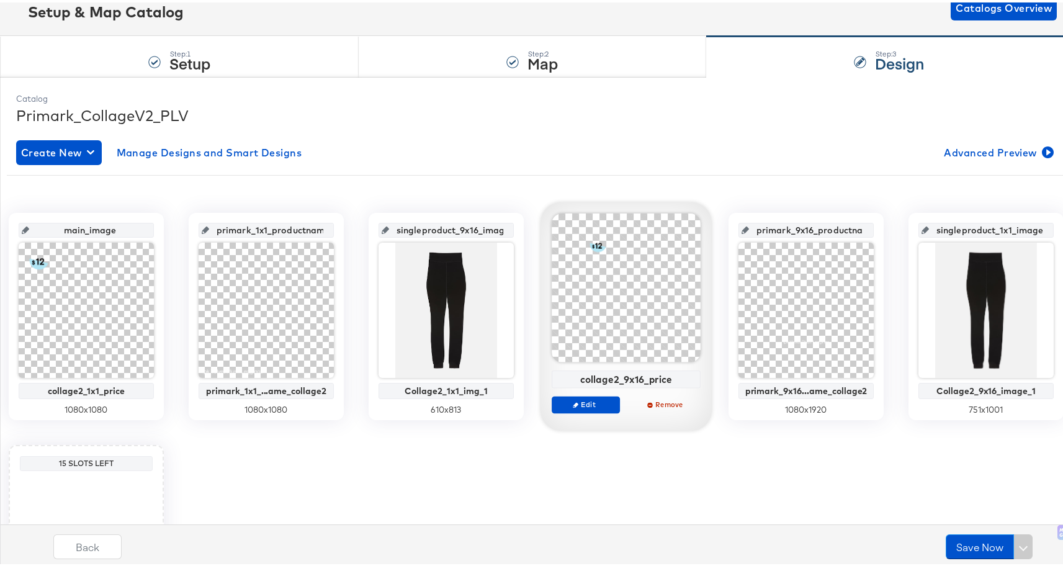
click at [698, 374] on div "collage2_9x16_price" at bounding box center [627, 376] width 142 height 11
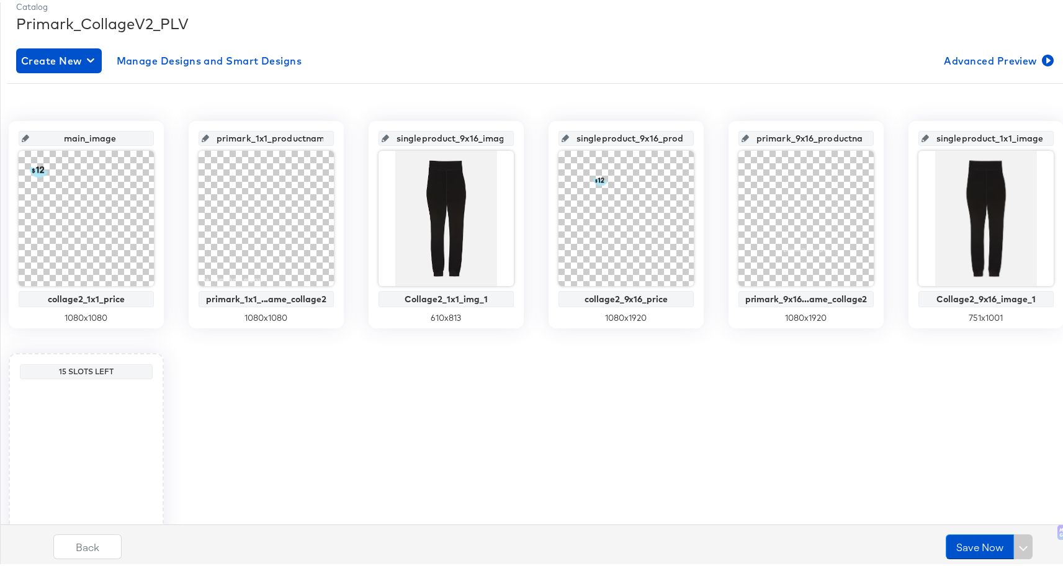
scroll to position [169, 0]
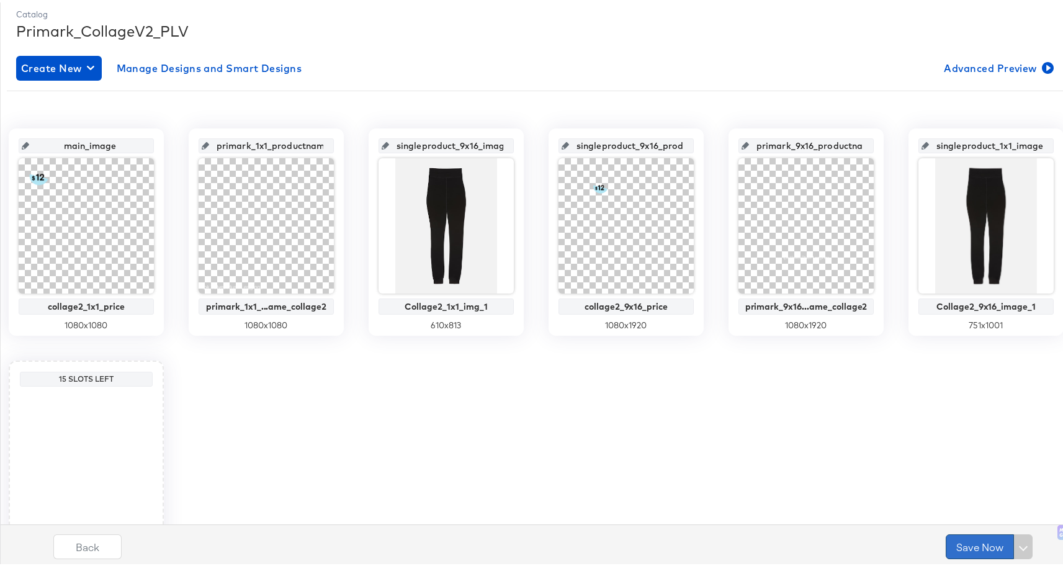
click at [953, 535] on button "Save Now" at bounding box center [980, 544] width 68 height 25
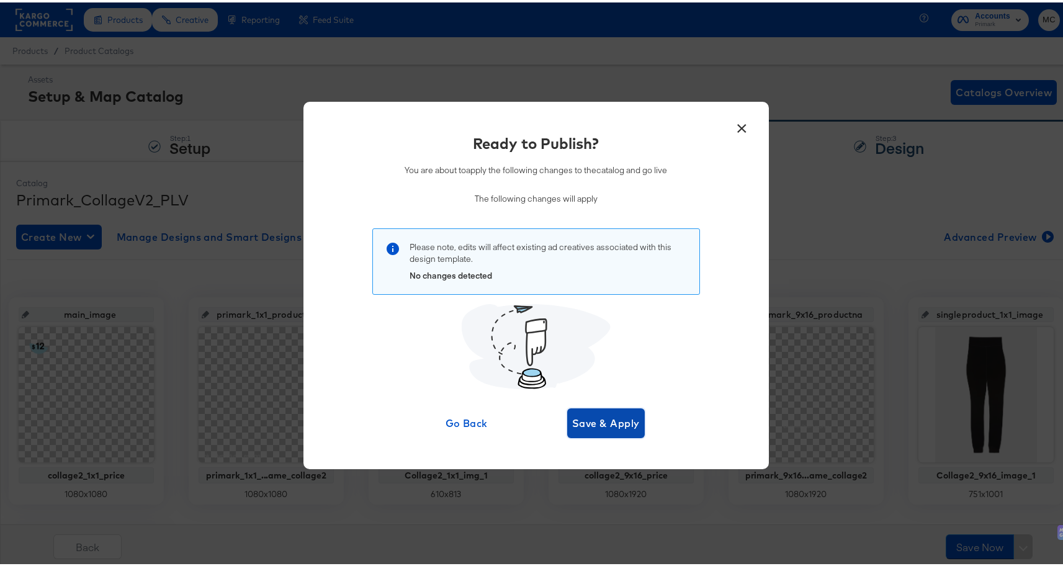
click at [624, 422] on span "Save & Apply" at bounding box center [606, 420] width 68 height 17
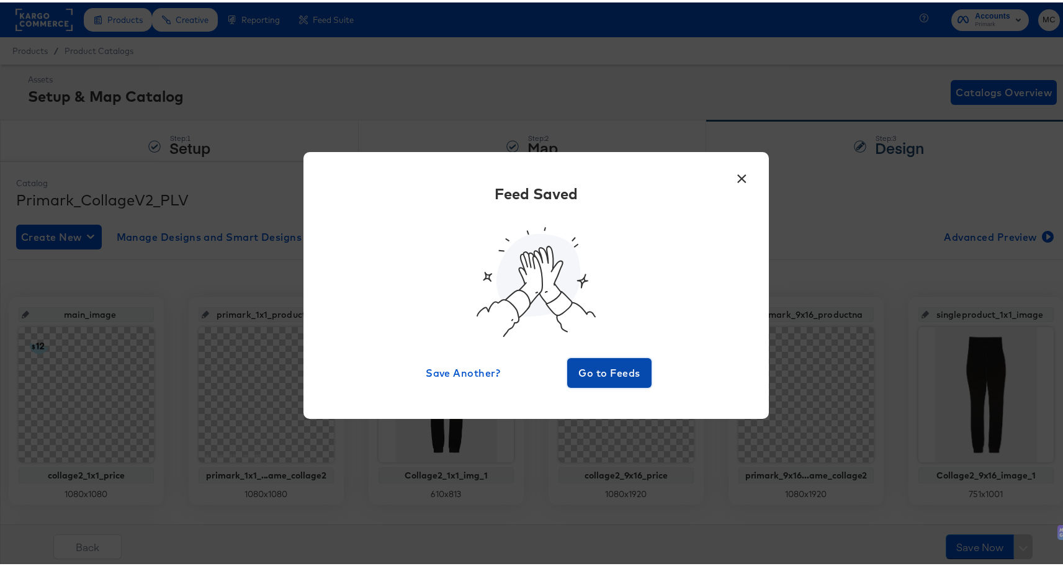
click at [595, 369] on span "Go to Feeds" at bounding box center [609, 370] width 74 height 17
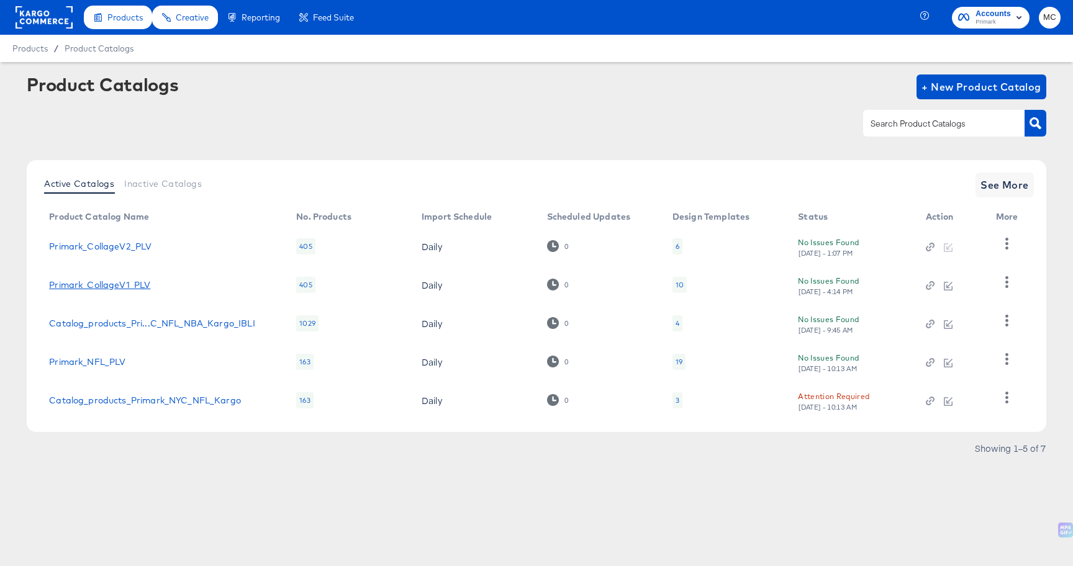
click at [96, 281] on link "Primark_CollageV1_PLV" at bounding box center [99, 285] width 101 height 10
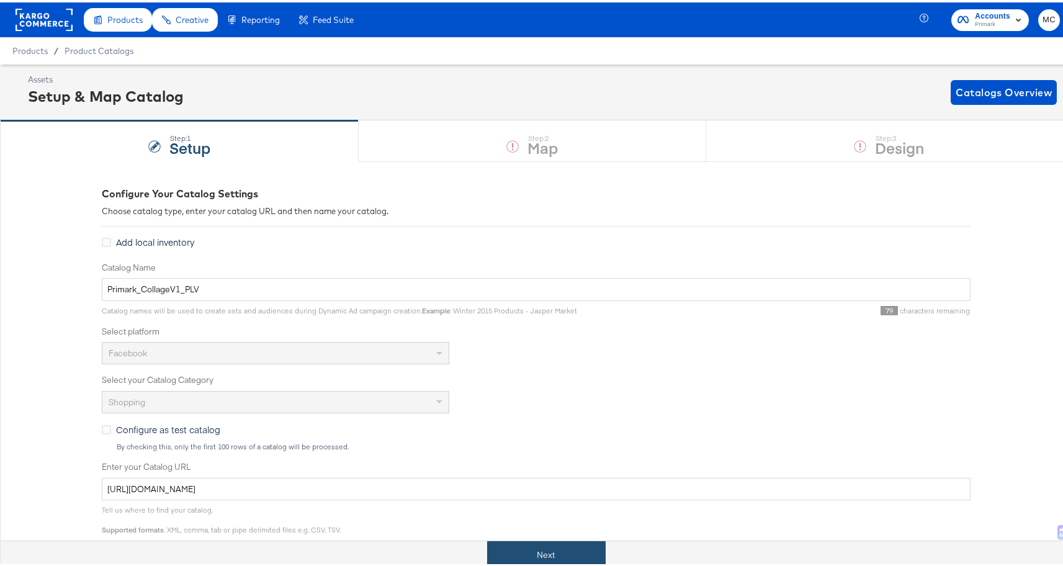
click at [521, 561] on button "Next" at bounding box center [546, 553] width 119 height 28
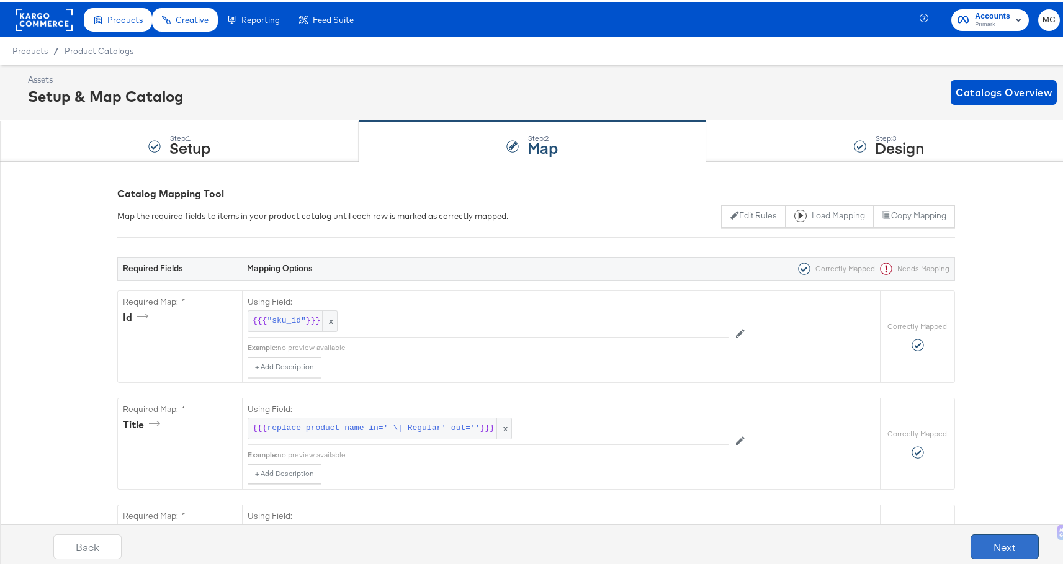
click at [997, 547] on button "Next" at bounding box center [1005, 544] width 68 height 25
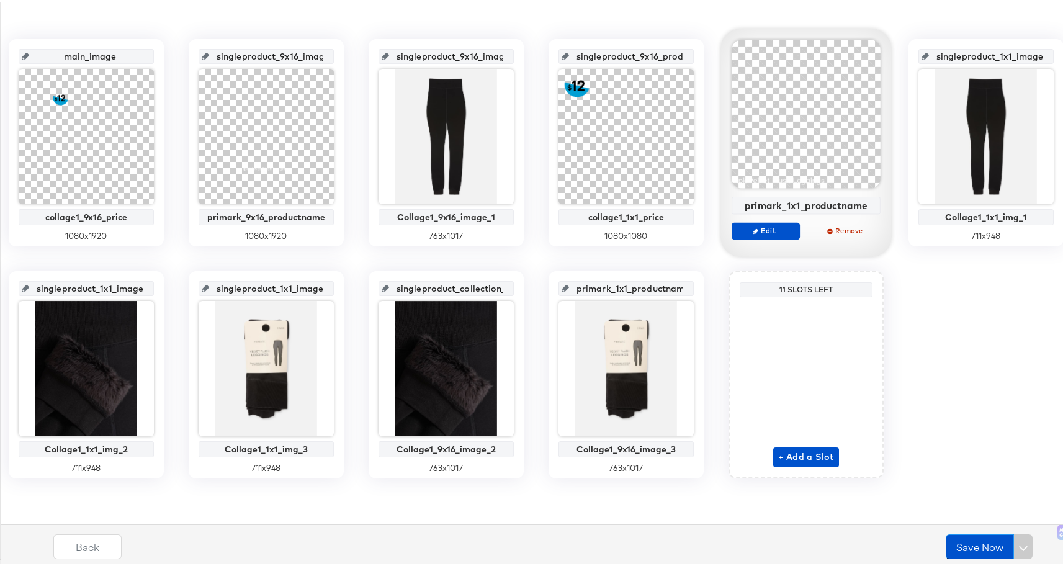
scroll to position [259, 0]
click at [800, 222] on button "Edit" at bounding box center [766, 228] width 68 height 17
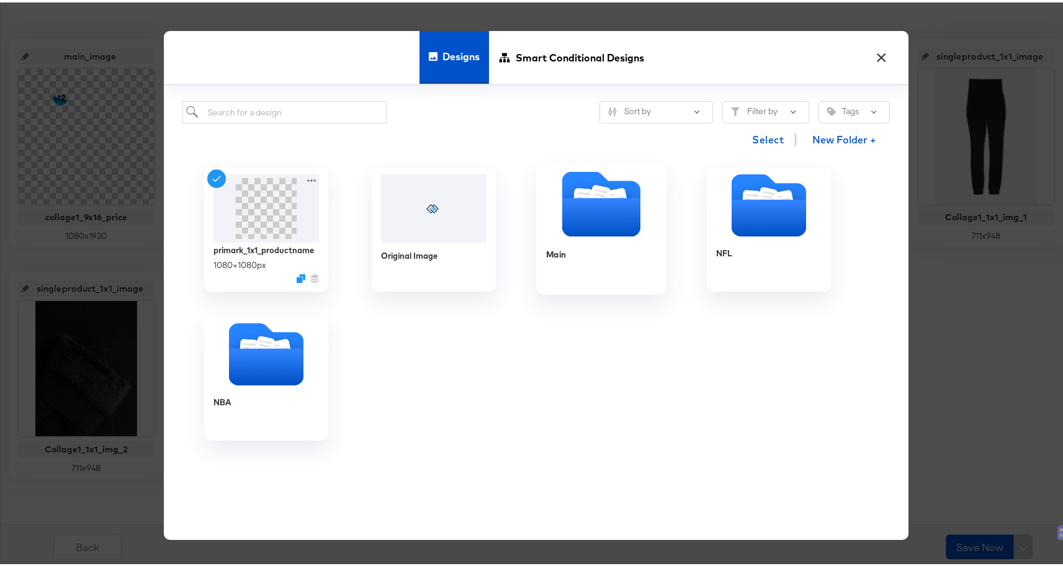
click at [600, 216] on icon "Folder" at bounding box center [601, 215] width 78 height 38
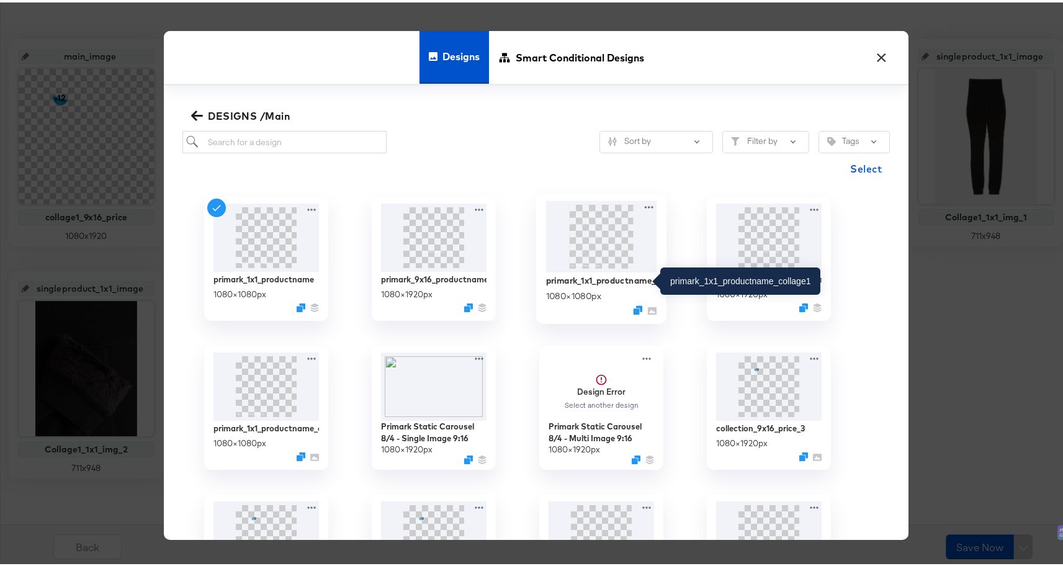
click at [628, 277] on div "primark_1x1_productname_collage1" at bounding box center [601, 278] width 111 height 12
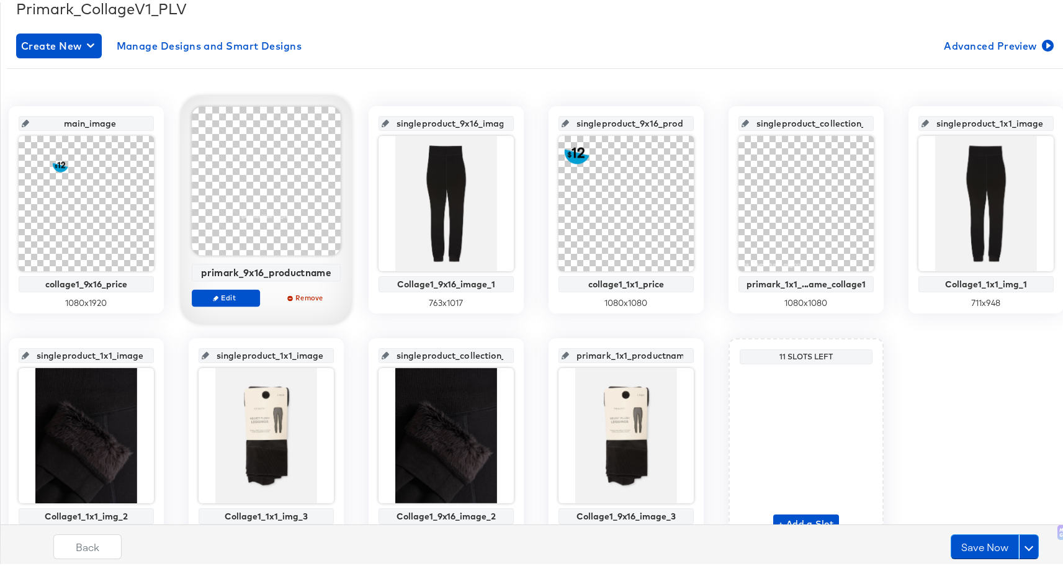
scroll to position [190, 0]
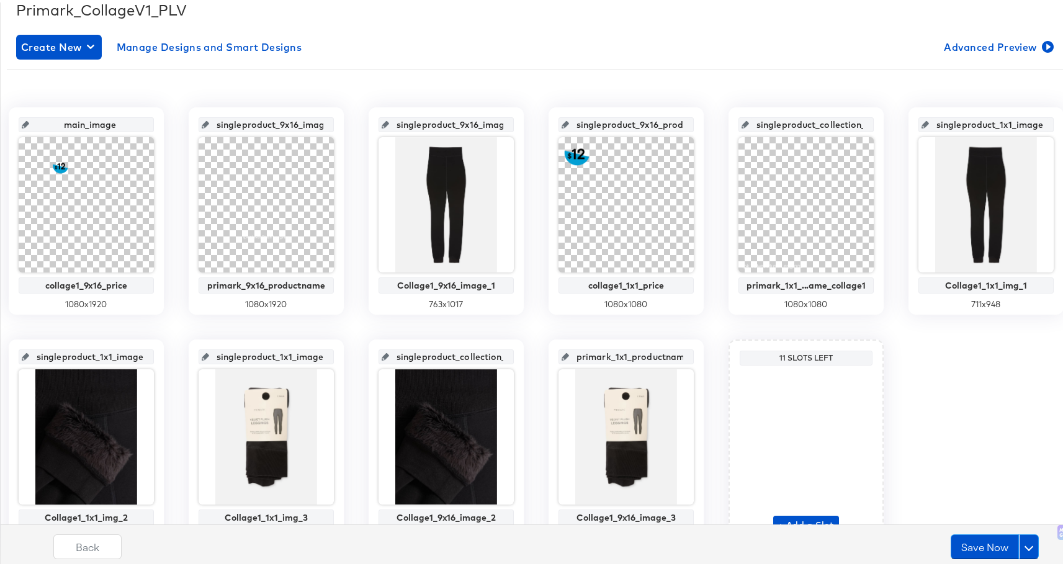
click at [871, 115] on input "singleproduct_collection_9x16_price_image" at bounding box center [810, 118] width 122 height 34
click at [749, 125] on icon at bounding box center [745, 122] width 7 height 7
drag, startPoint x: 850, startPoint y: 124, endPoint x: 953, endPoint y: 125, distance: 103.7
click at [874, 125] on div "singleproduct_collection_9x16_price_image" at bounding box center [806, 122] width 135 height 15
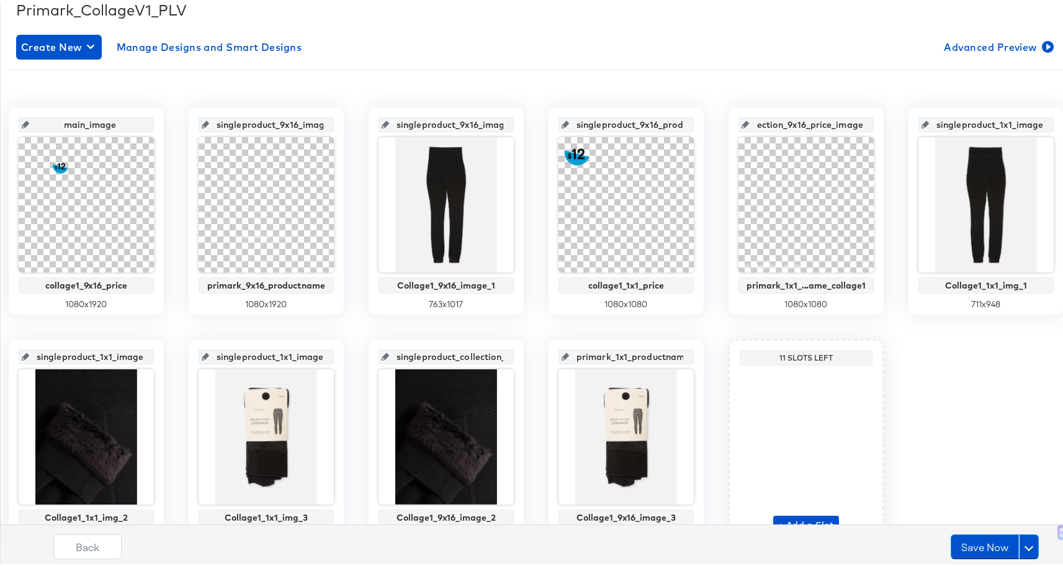
paste input "primark_1x1_productname_collage1"
type input "primark_1x1_productname_collage1"
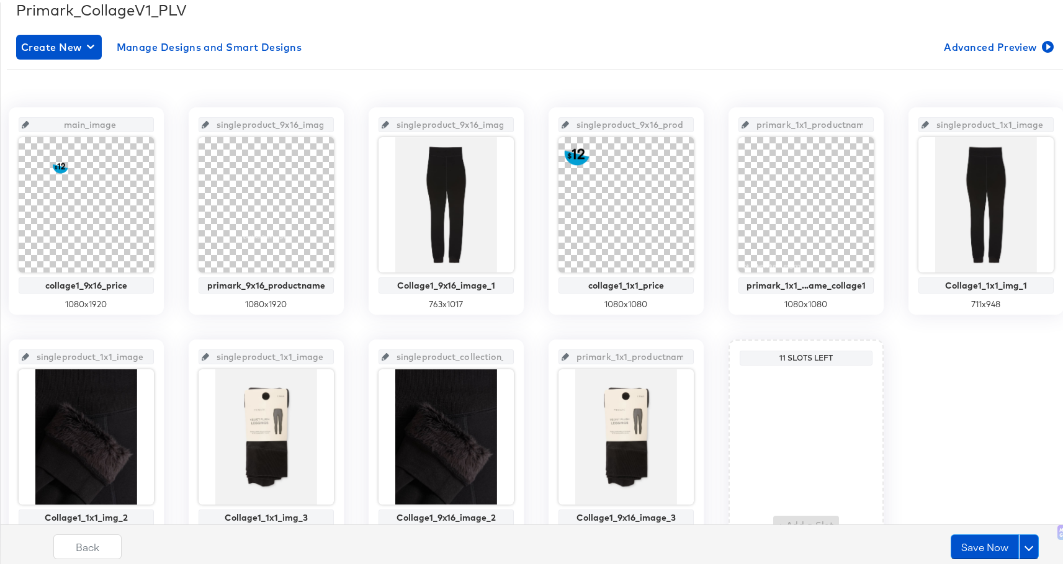
click at [990, 126] on div "main_image collage1_9x16_price 1080 x 1920 singleproduct_9x16_image_2 primark_9…" at bounding box center [536, 324] width 1059 height 439
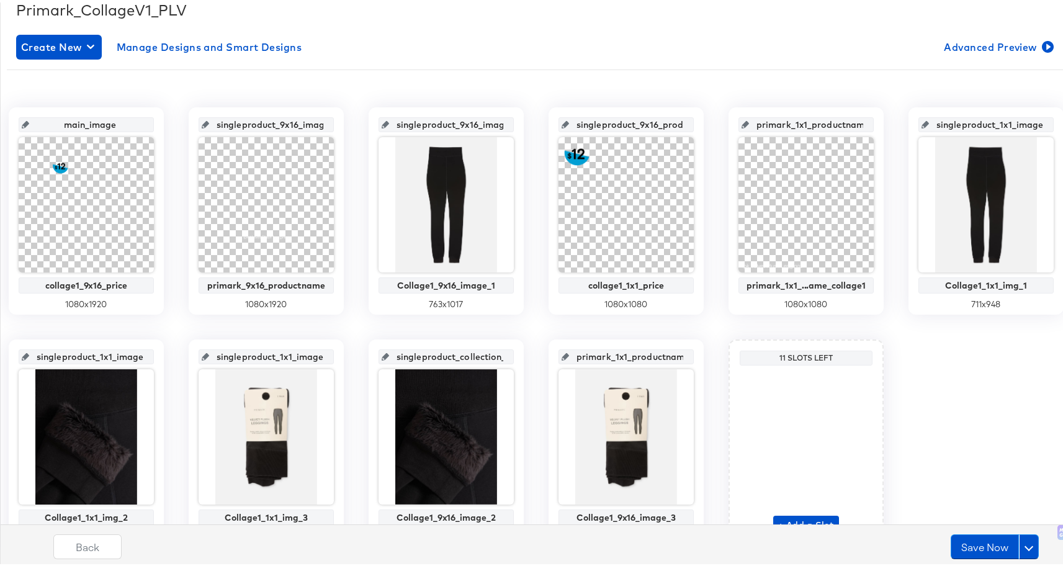
click at [871, 125] on input "primark_1x1_productname_collage1" at bounding box center [810, 118] width 122 height 34
drag, startPoint x: 1016, startPoint y: 202, endPoint x: 839, endPoint y: 258, distance: 185.7
click at [1016, 202] on div "main_image collage1_9x16_price 1080 x 1920 singleproduct_9x16_image_2 primark_9…" at bounding box center [536, 324] width 1059 height 439
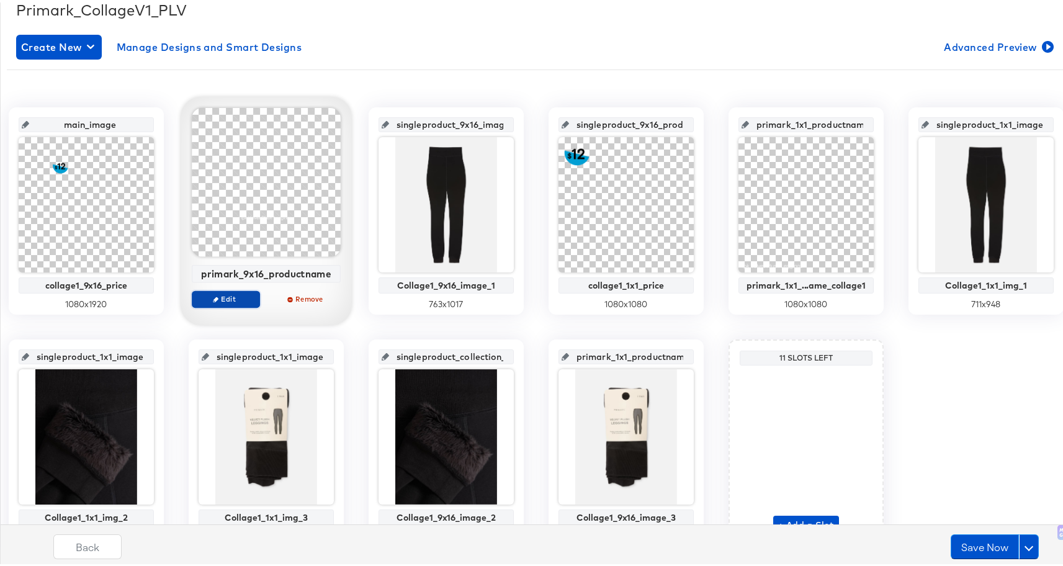
click at [254, 298] on span "Edit" at bounding box center [225, 296] width 57 height 9
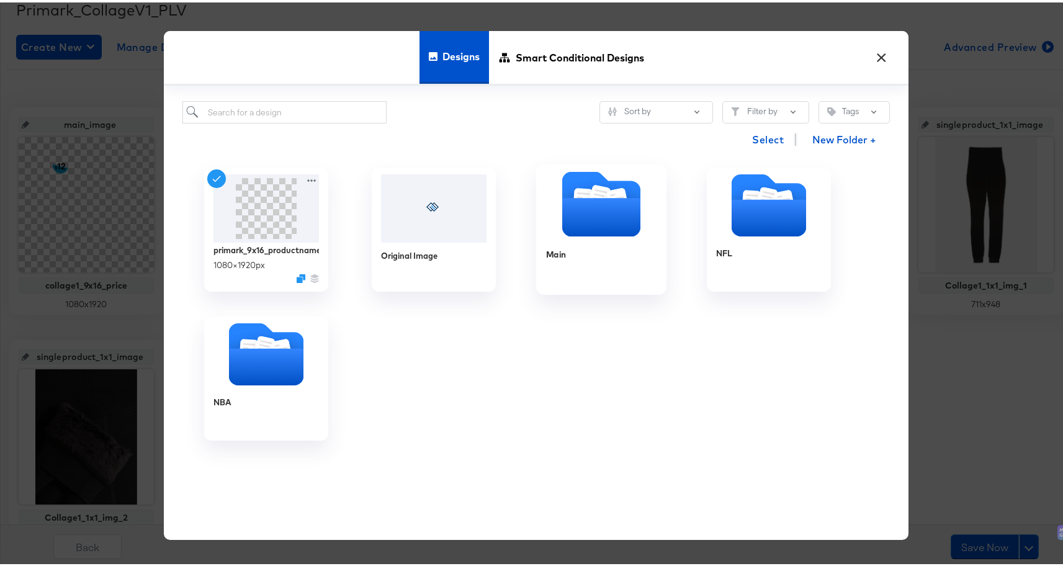
click at [575, 238] on div "Main" at bounding box center [601, 261] width 111 height 48
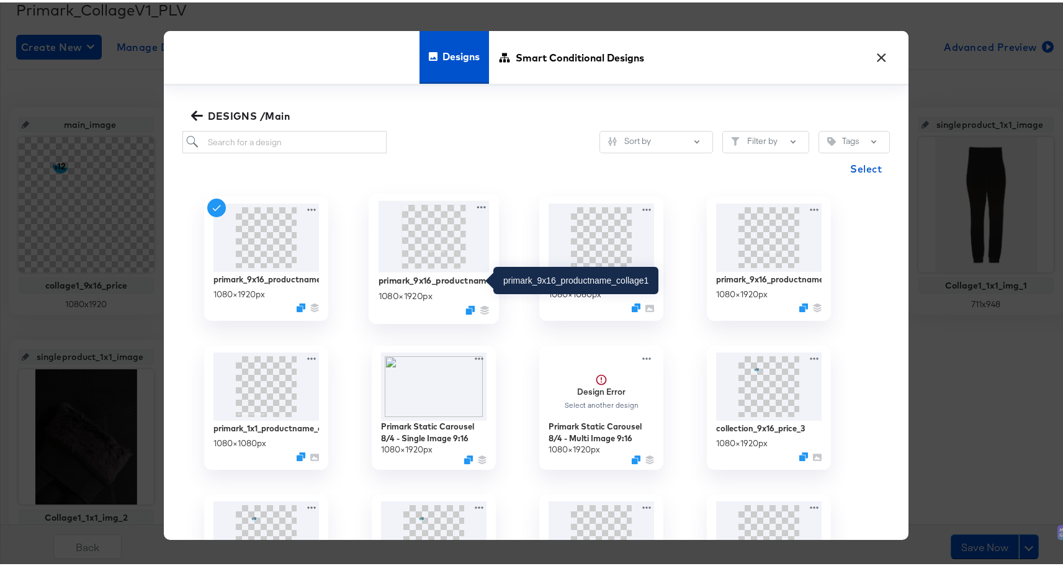
click at [425, 280] on div "primark_9x16_productname_collage1" at bounding box center [434, 278] width 111 height 12
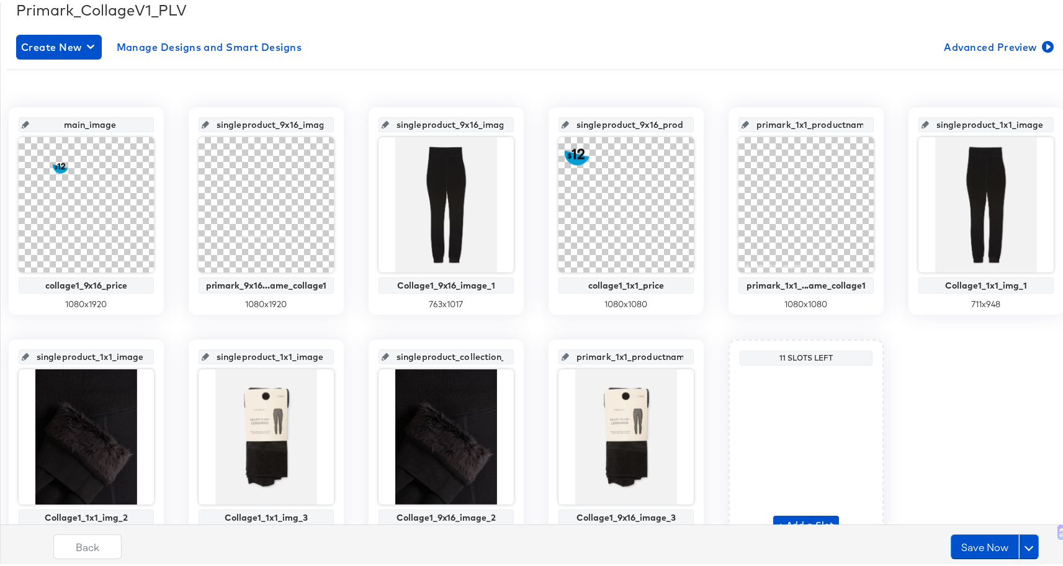
click at [209, 119] on icon at bounding box center [205, 122] width 7 height 7
click at [315, 125] on input "singleproduct_9x16_image_2" at bounding box center [270, 118] width 122 height 34
drag, startPoint x: 308, startPoint y: 122, endPoint x: 438, endPoint y: 122, distance: 129.7
click at [438, 122] on div "main_image collage1_9x16_price 1080 x 1920 singleproduct_9x16_image_2 primark_9…" at bounding box center [536, 324] width 1059 height 439
paste input "primark_9x16_productname_collage1"
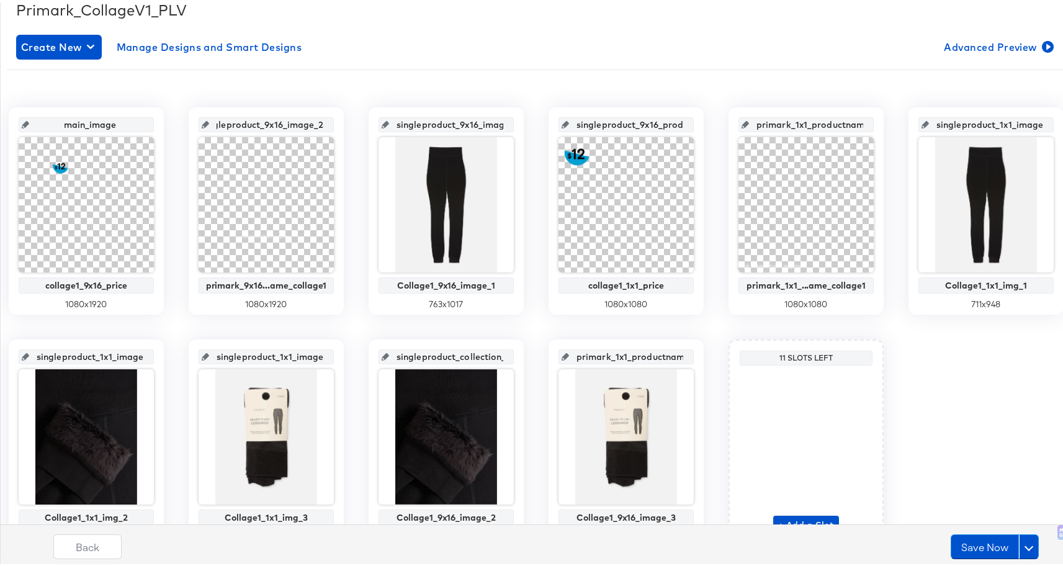
type input "primark_9x16_productname_collage1"
click at [976, 545] on button "Save Now" at bounding box center [985, 544] width 68 height 25
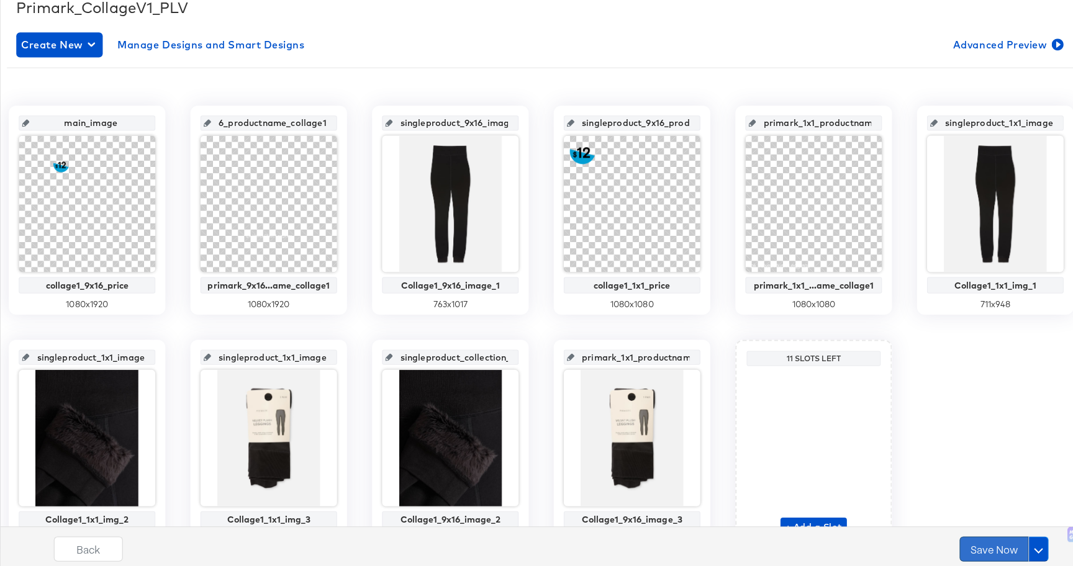
scroll to position [0, 0]
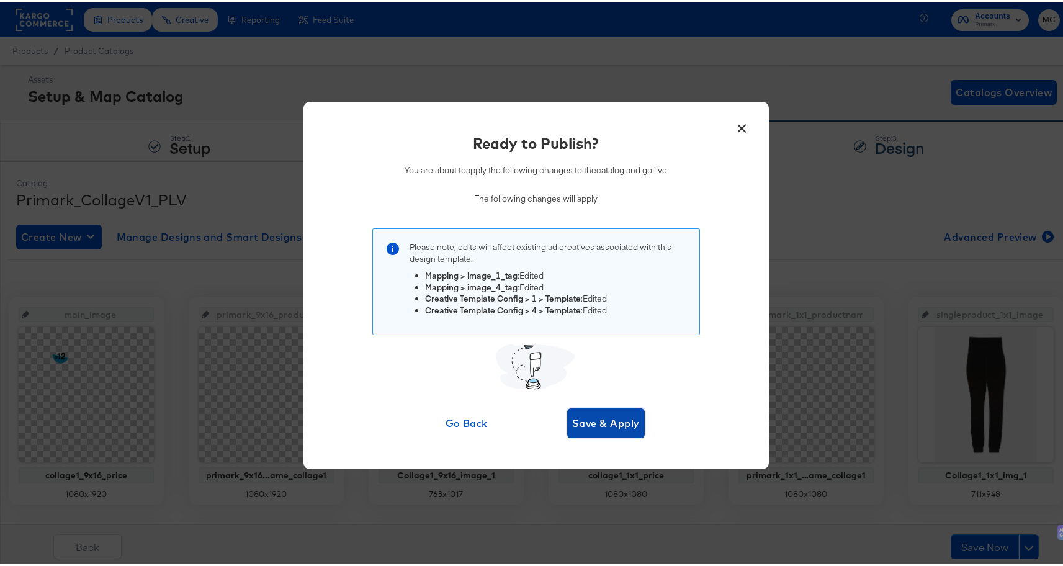
click at [617, 411] on button "Save & Apply" at bounding box center [606, 421] width 78 height 30
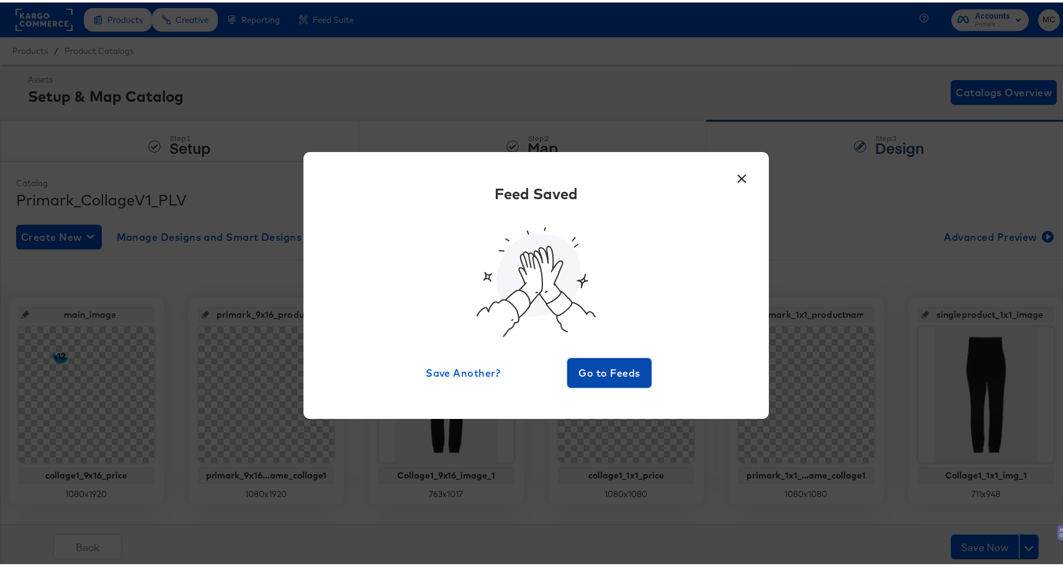
click at [601, 358] on button "Go to Feeds" at bounding box center [609, 371] width 84 height 30
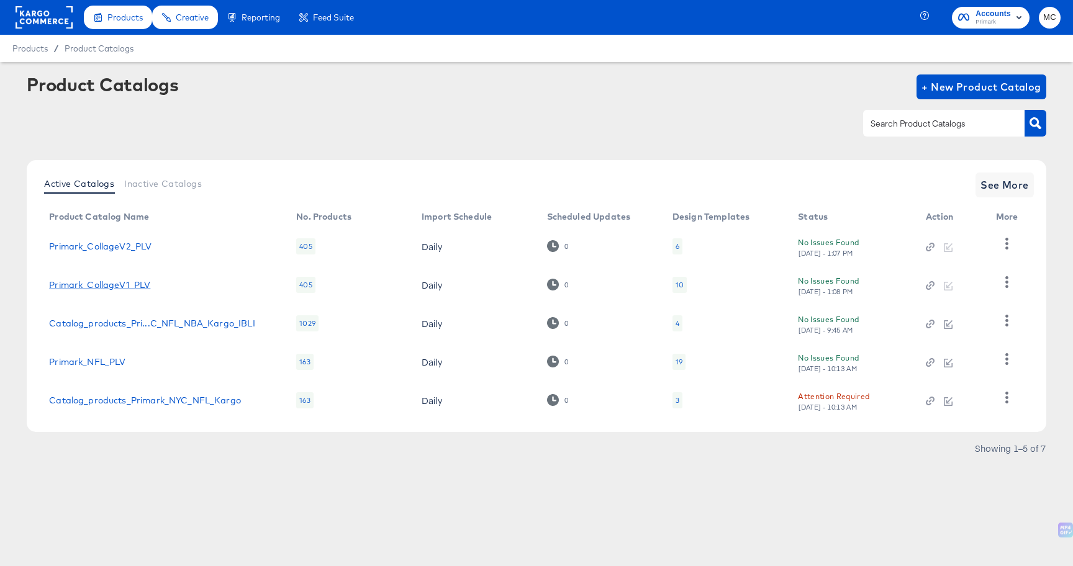
click at [124, 287] on link "Primark_CollageV1_PLV" at bounding box center [99, 285] width 101 height 10
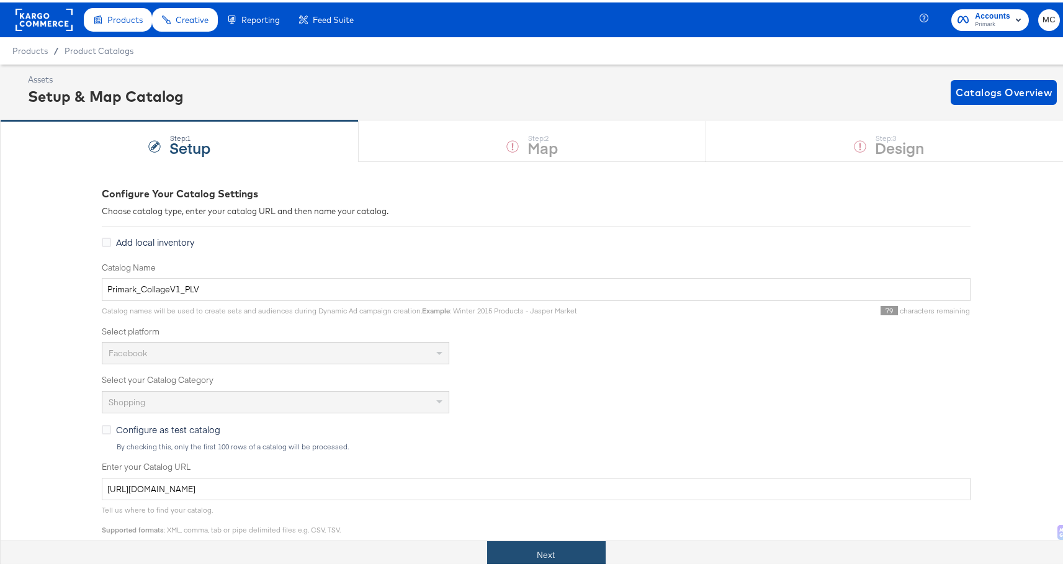
click at [534, 554] on button "Next" at bounding box center [546, 553] width 119 height 28
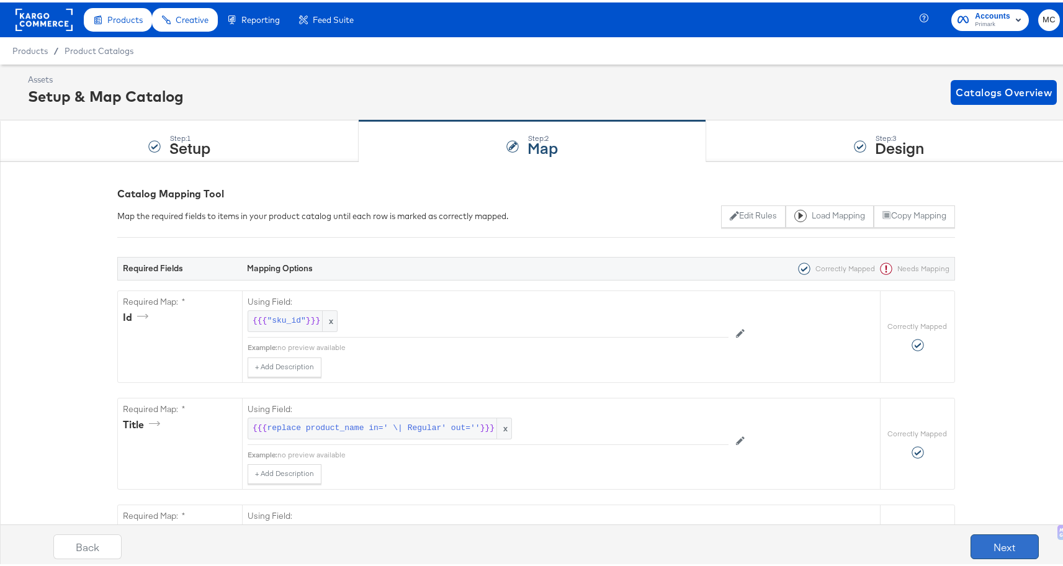
click at [1003, 551] on button "Next" at bounding box center [1005, 544] width 68 height 25
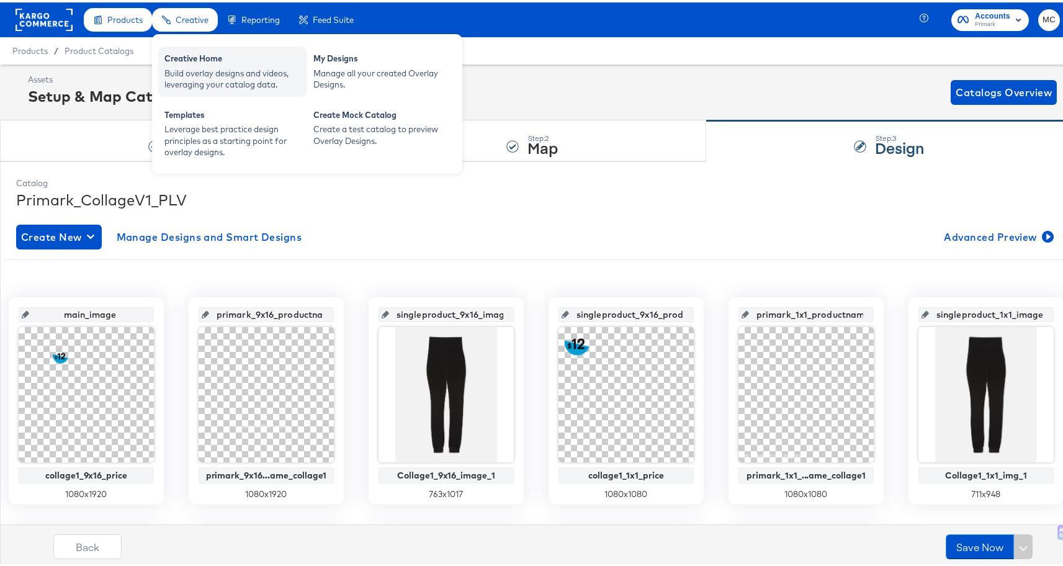
click at [197, 62] on div "Creative Home" at bounding box center [232, 57] width 137 height 15
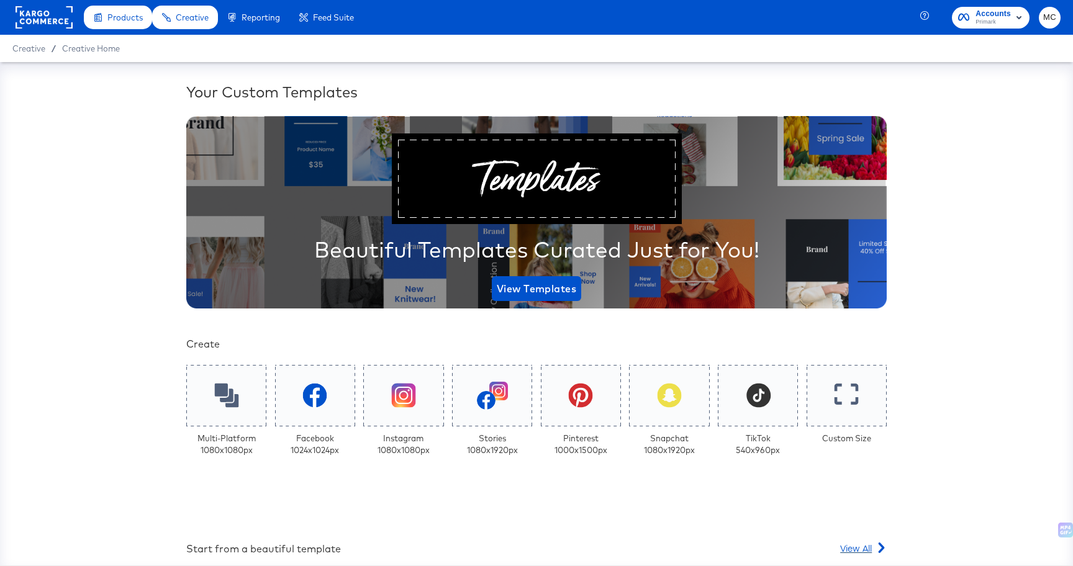
click at [859, 544] on span "View All" at bounding box center [856, 548] width 32 height 12
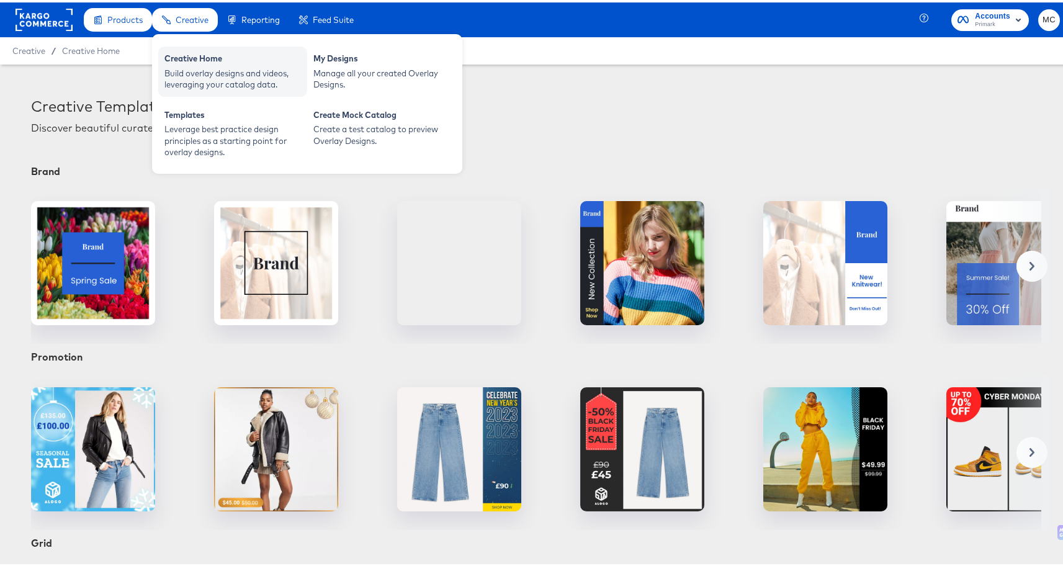
click at [197, 66] on div "Build overlay designs and videos, leveraging your catalog data." at bounding box center [232, 76] width 137 height 23
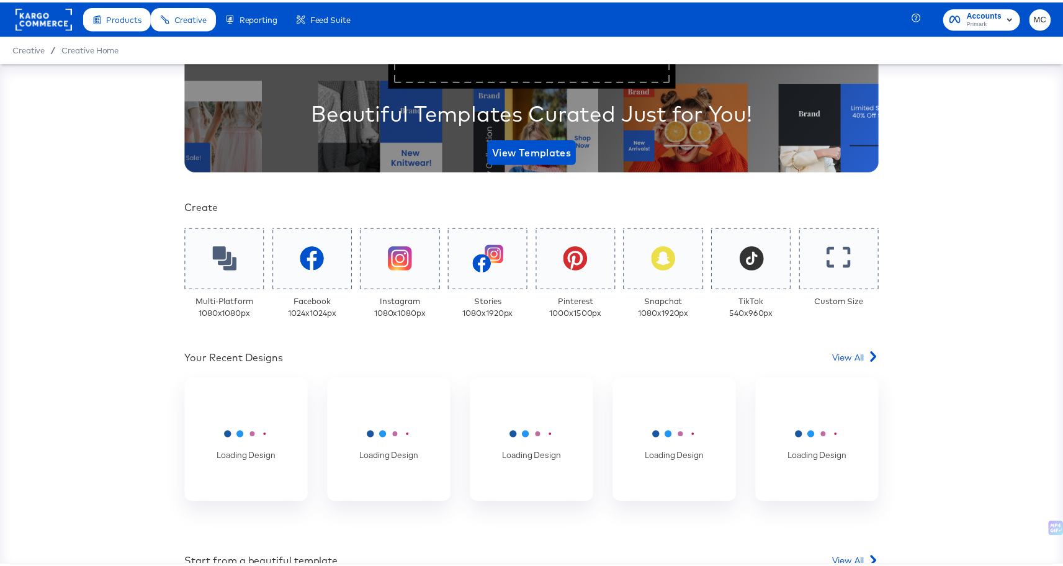
scroll to position [361, 0]
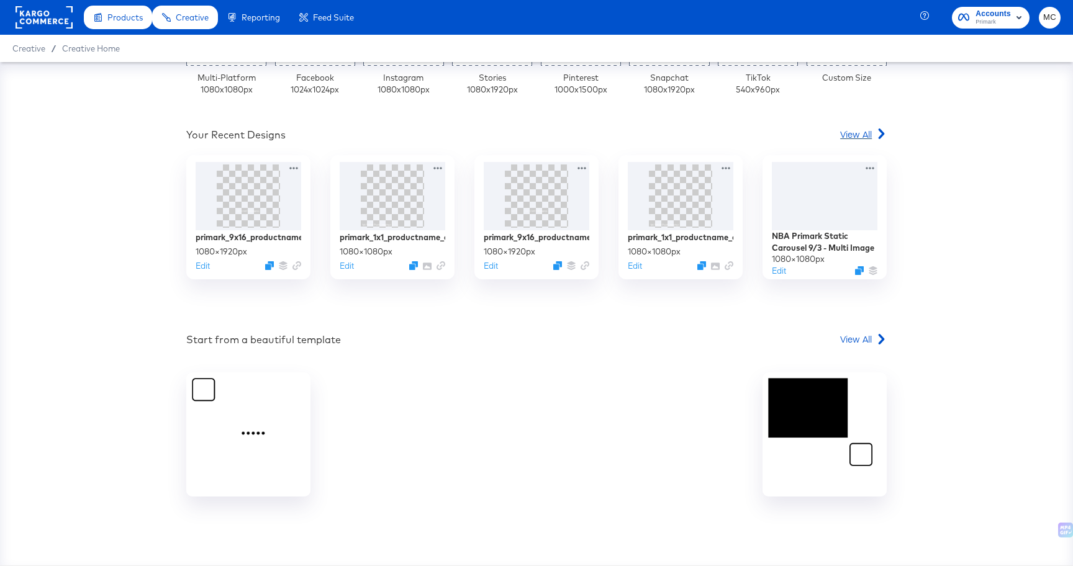
click at [853, 135] on span "View All" at bounding box center [856, 134] width 32 height 12
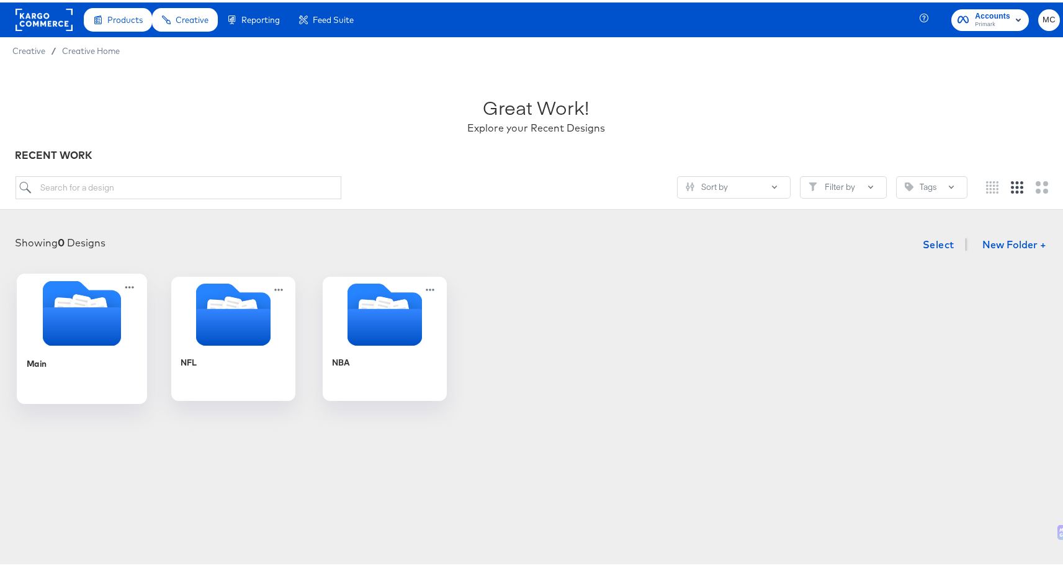
click at [91, 300] on icon "Folder" at bounding box center [99, 307] width 22 height 25
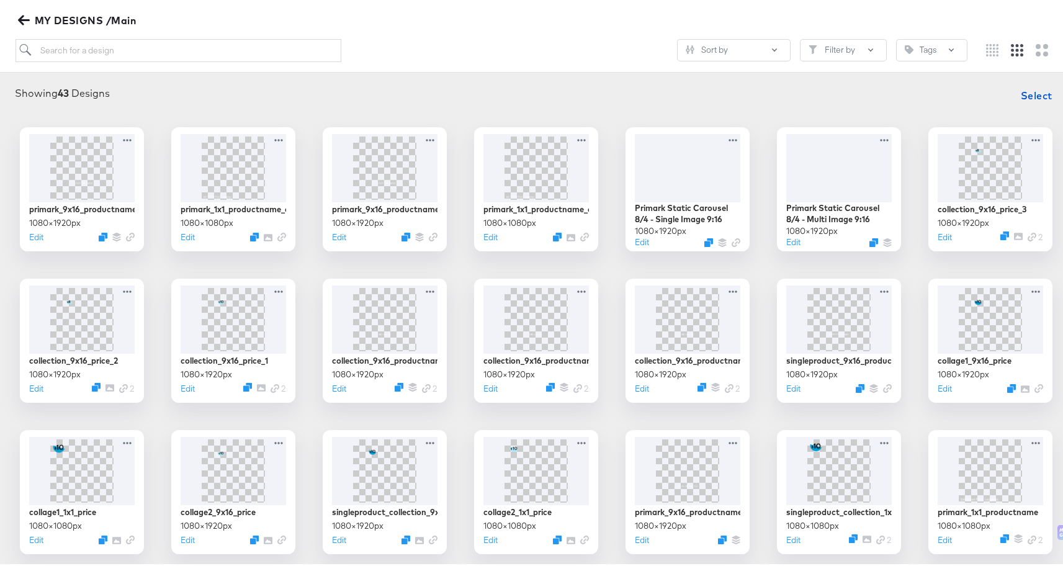
scroll to position [152, 0]
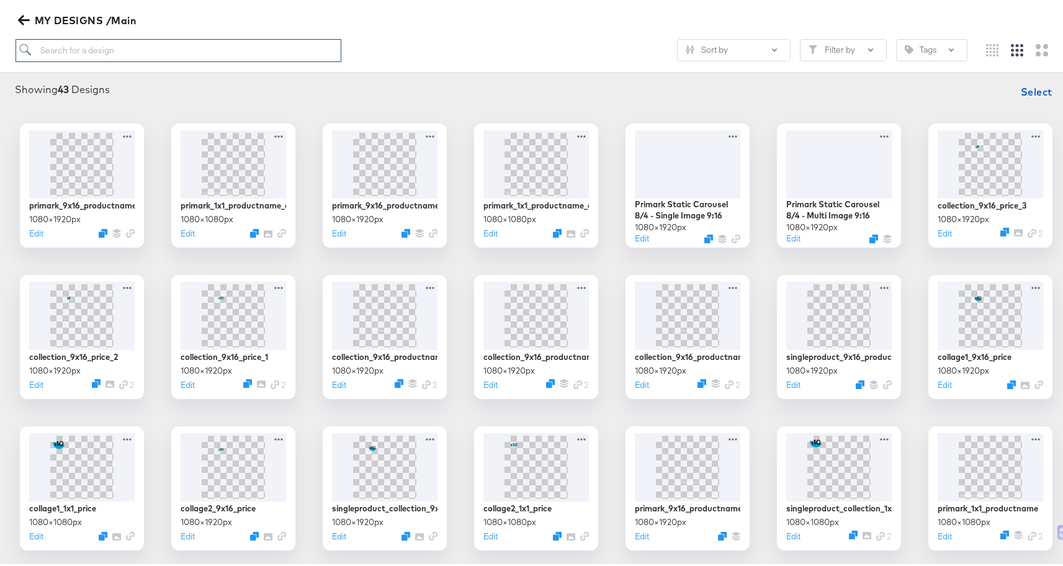
click at [217, 43] on input "search" at bounding box center [179, 48] width 326 height 23
paste input "primark_1x1_productname"
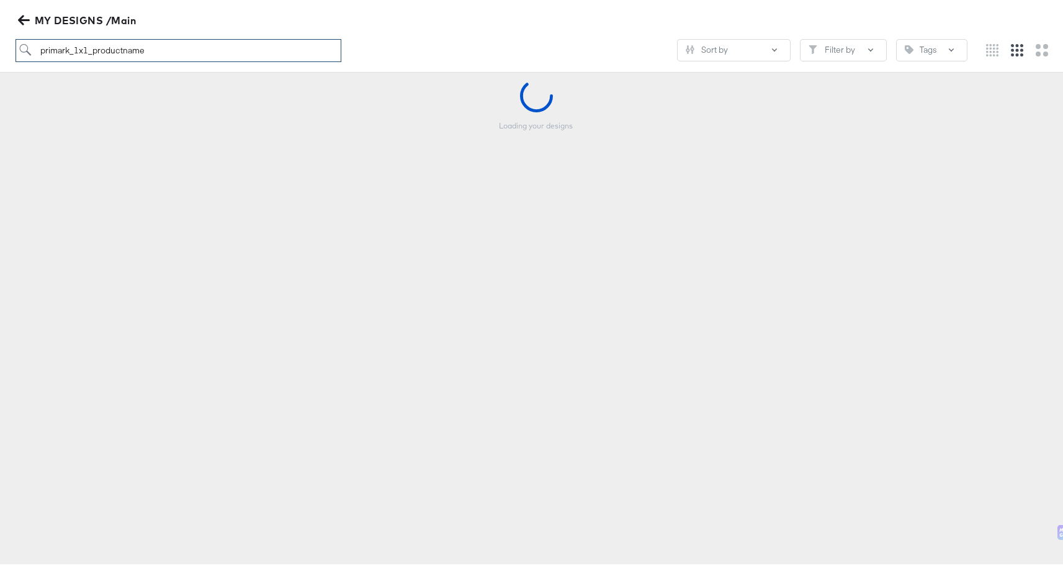
scroll to position [137, 0]
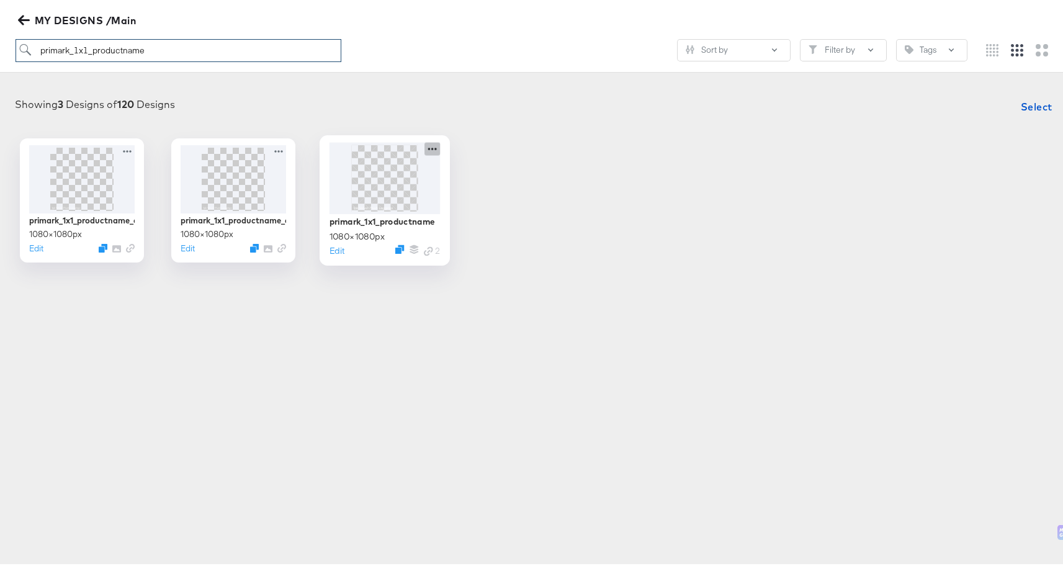
click at [425, 146] on icon at bounding box center [433, 146] width 16 height 13
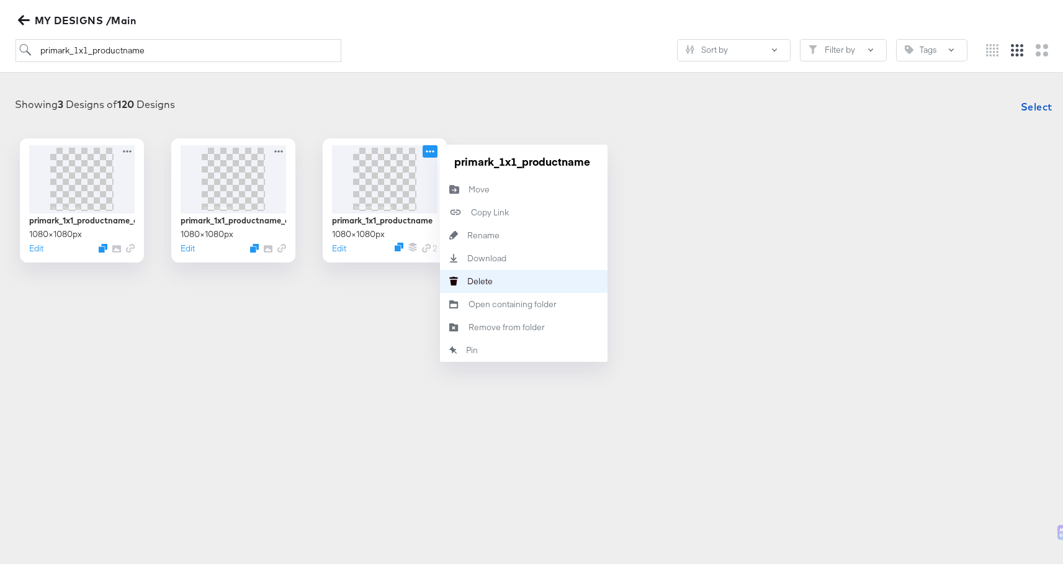
click at [467, 279] on div "[PERSON_NAME]" at bounding box center [467, 279] width 0 height 0
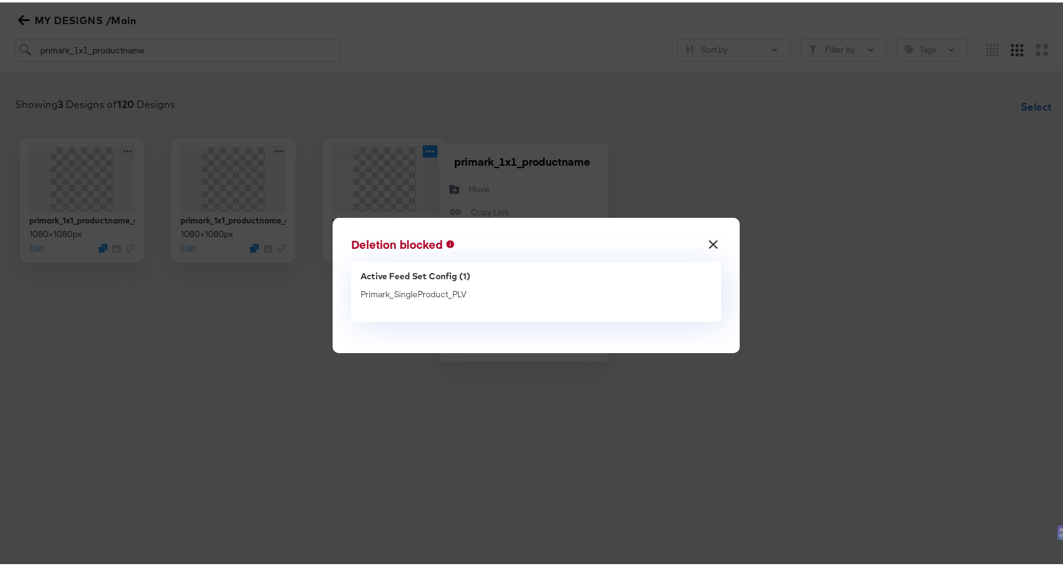
click at [714, 242] on button "×" at bounding box center [713, 239] width 22 height 22
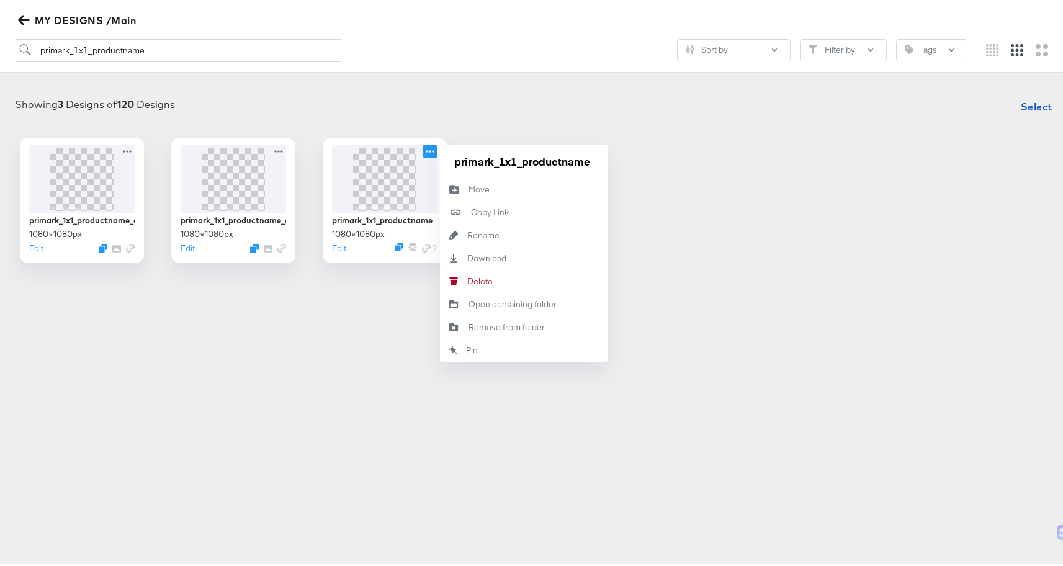
click at [816, 211] on div "primark_1x1_productname_collage1 1080 × 1080 px Edit primark_1x1_productname_co…" at bounding box center [536, 198] width 1048 height 124
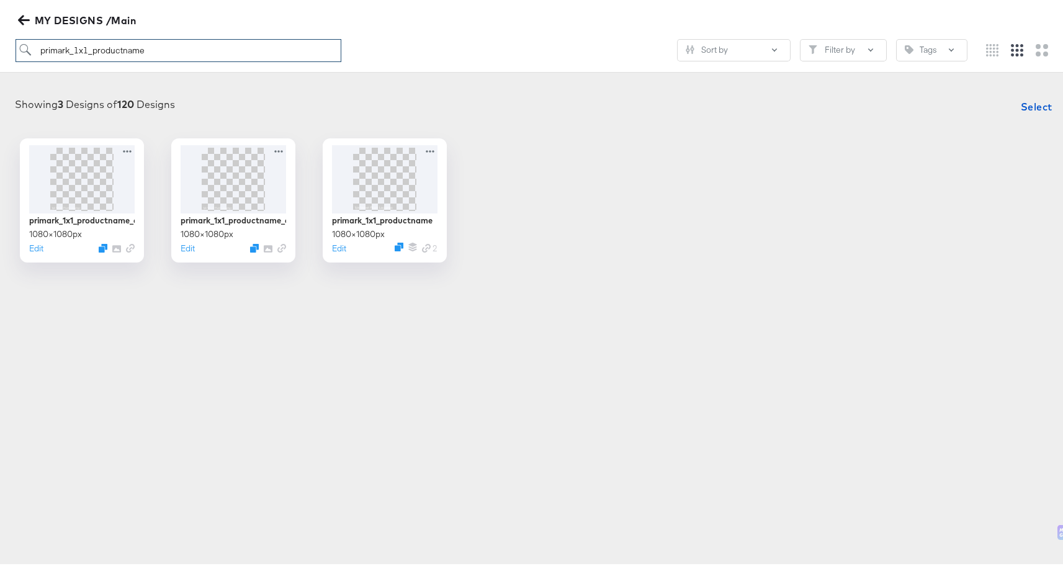
click at [171, 41] on input "primark_1x1_productname" at bounding box center [179, 48] width 326 height 23
click at [86, 50] on input "primark_1x1_productname" at bounding box center [179, 48] width 326 height 23
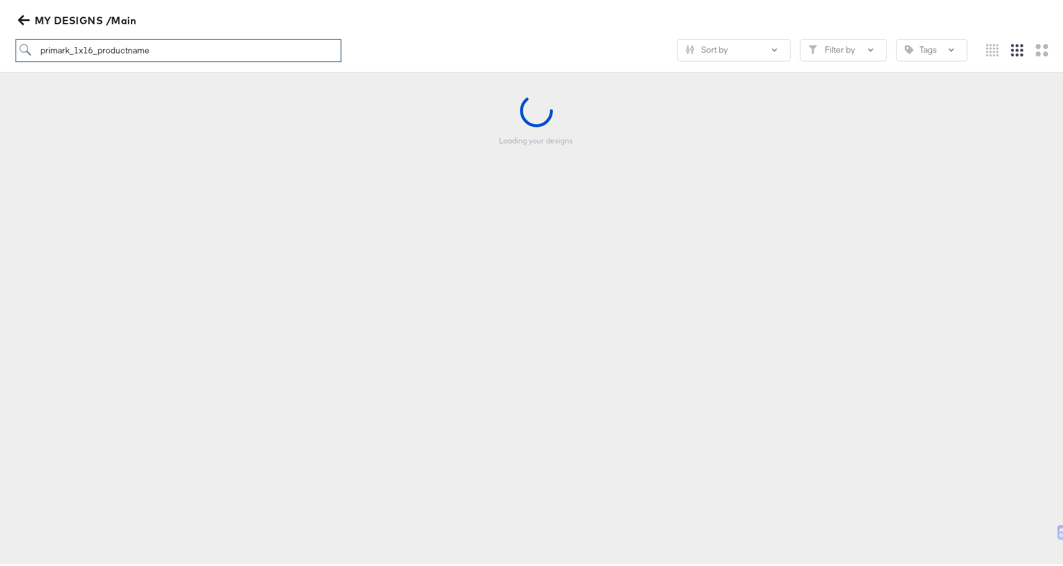
drag, startPoint x: 79, startPoint y: 48, endPoint x: 87, endPoint y: 117, distance: 69.3
click at [75, 48] on input "primark_1x16_productname" at bounding box center [179, 48] width 326 height 23
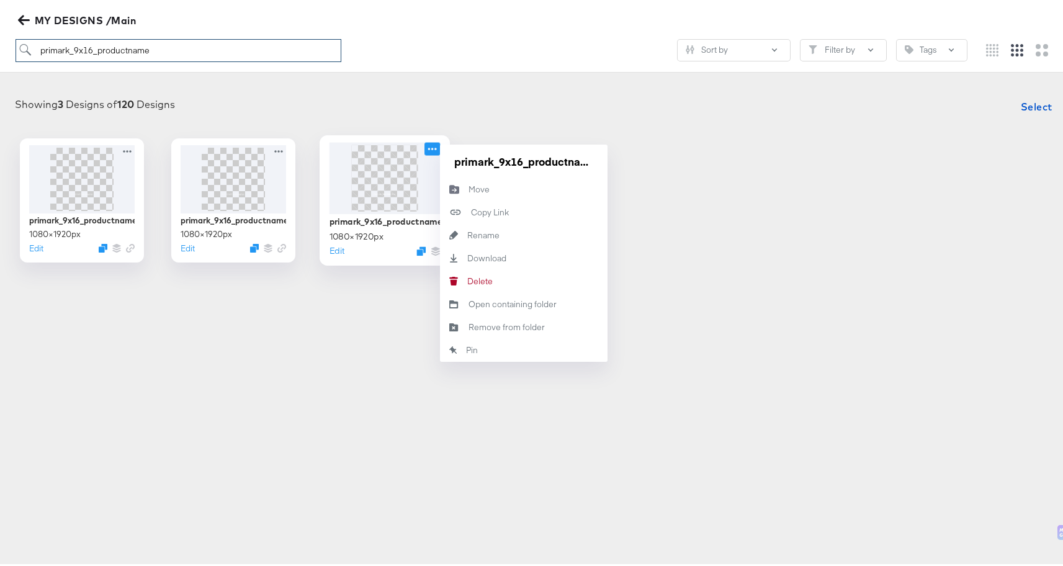
click at [430, 143] on icon at bounding box center [433, 146] width 16 height 13
click at [732, 177] on div "primark_9x16_productname_collage1 1080 × 1920 px Edit primark_9x16_productname_…" at bounding box center [536, 198] width 1048 height 124
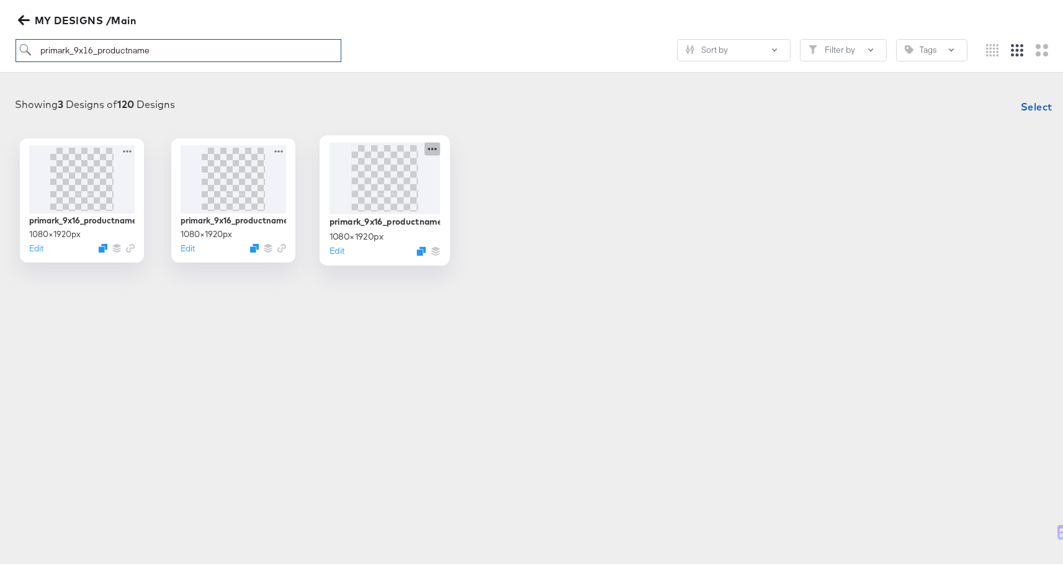
click at [428, 150] on icon at bounding box center [433, 146] width 16 height 13
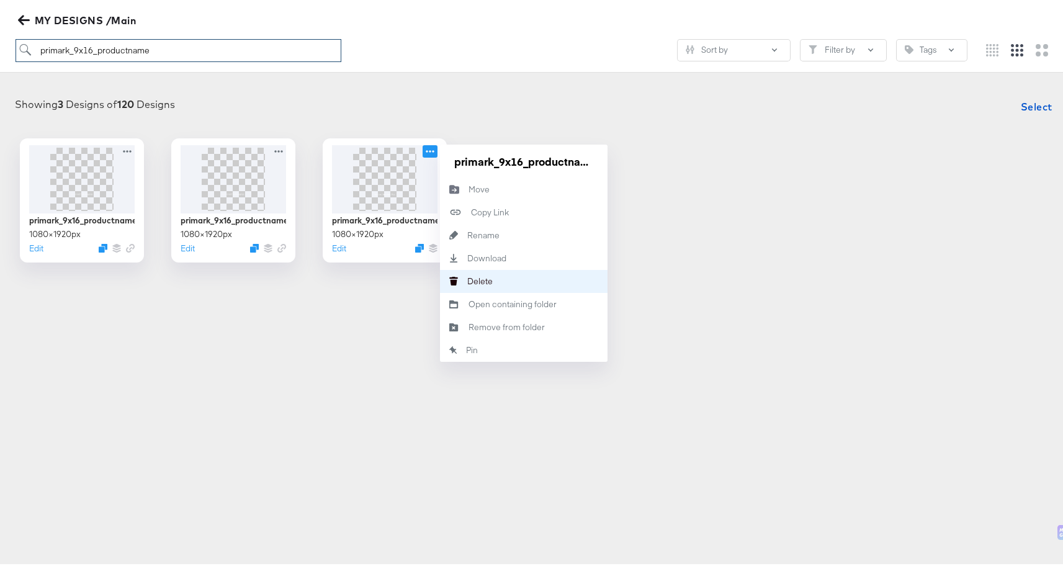
type input "primark_9x16_productname"
click at [492, 281] on button "[PERSON_NAME]" at bounding box center [524, 279] width 168 height 23
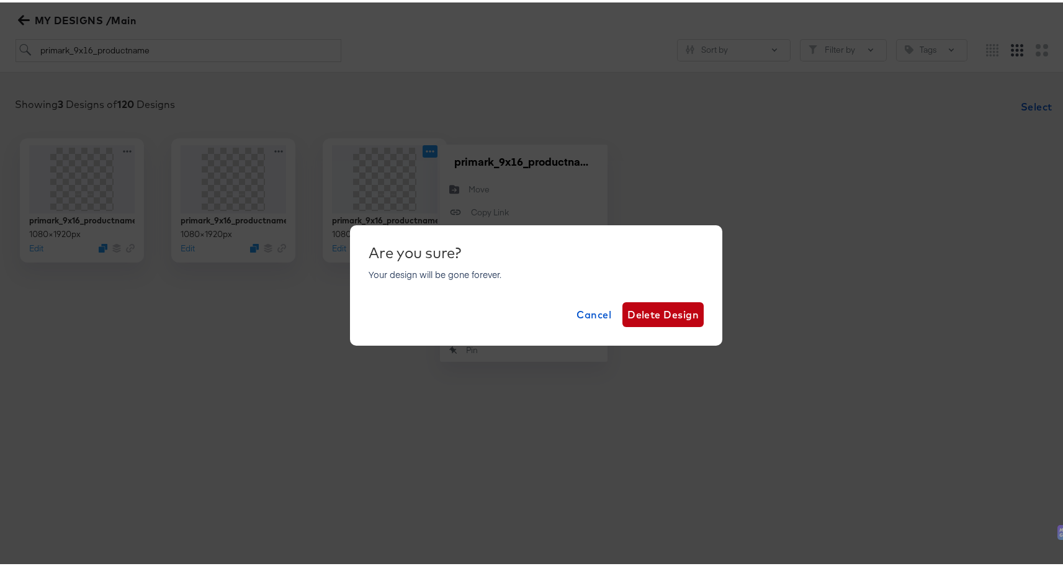
click at [728, 142] on div "Are you sure? Your design will be gone forever. Cancel Delete Design" at bounding box center [536, 283] width 1073 height 566
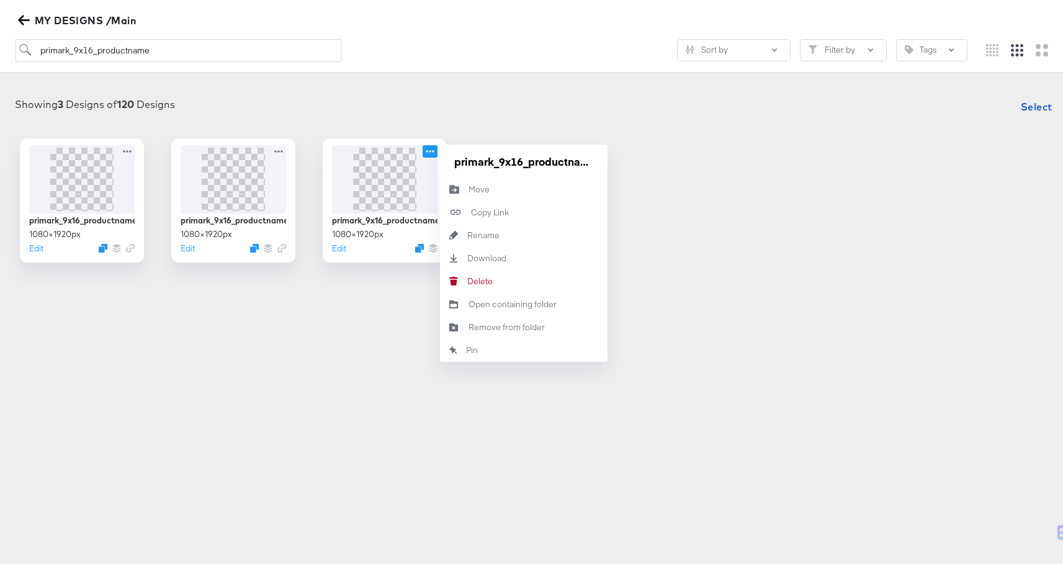
click at [726, 158] on div "primark_9x16_productname_collage1 1080 × 1920 px Edit primark_9x16_productname_…" at bounding box center [536, 198] width 1048 height 124
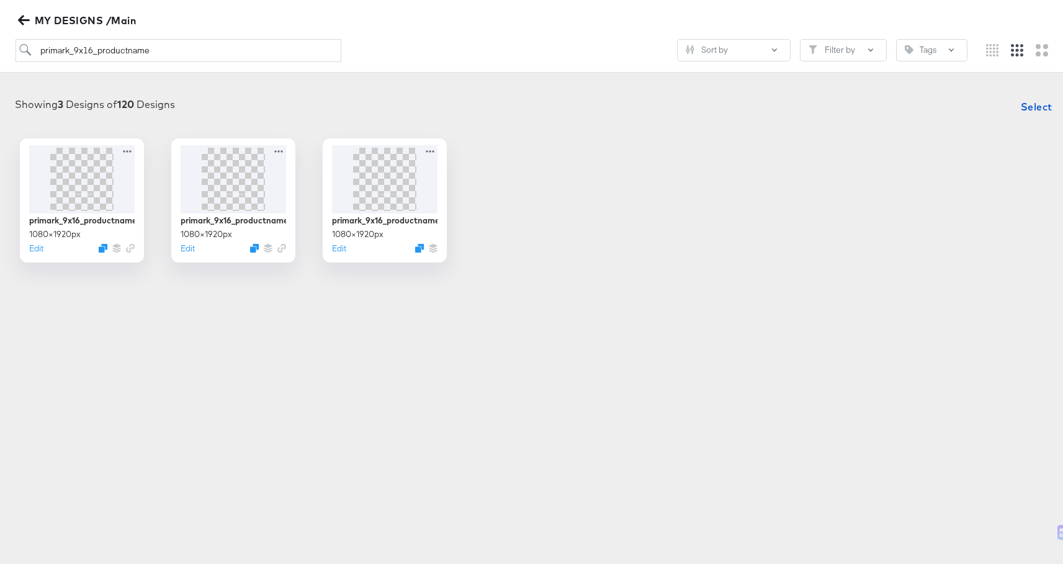
click at [25, 17] on icon "button" at bounding box center [23, 18] width 12 height 10
